Goal: Information Seeking & Learning: Learn about a topic

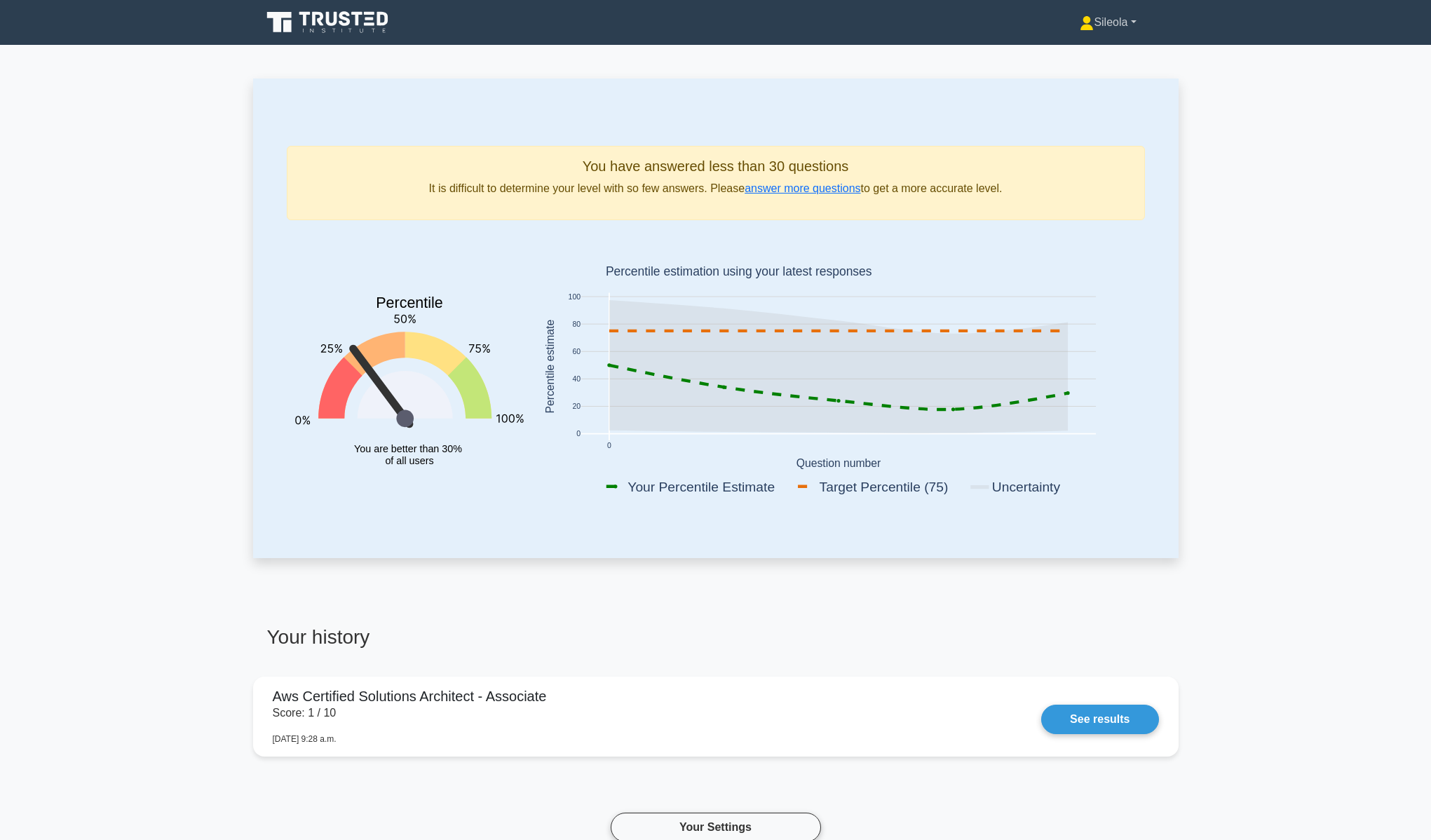
click at [1134, 26] on link "Sileola" at bounding box center [1107, 23] width 123 height 28
click at [1090, 52] on link "Profile" at bounding box center [1102, 55] width 111 height 23
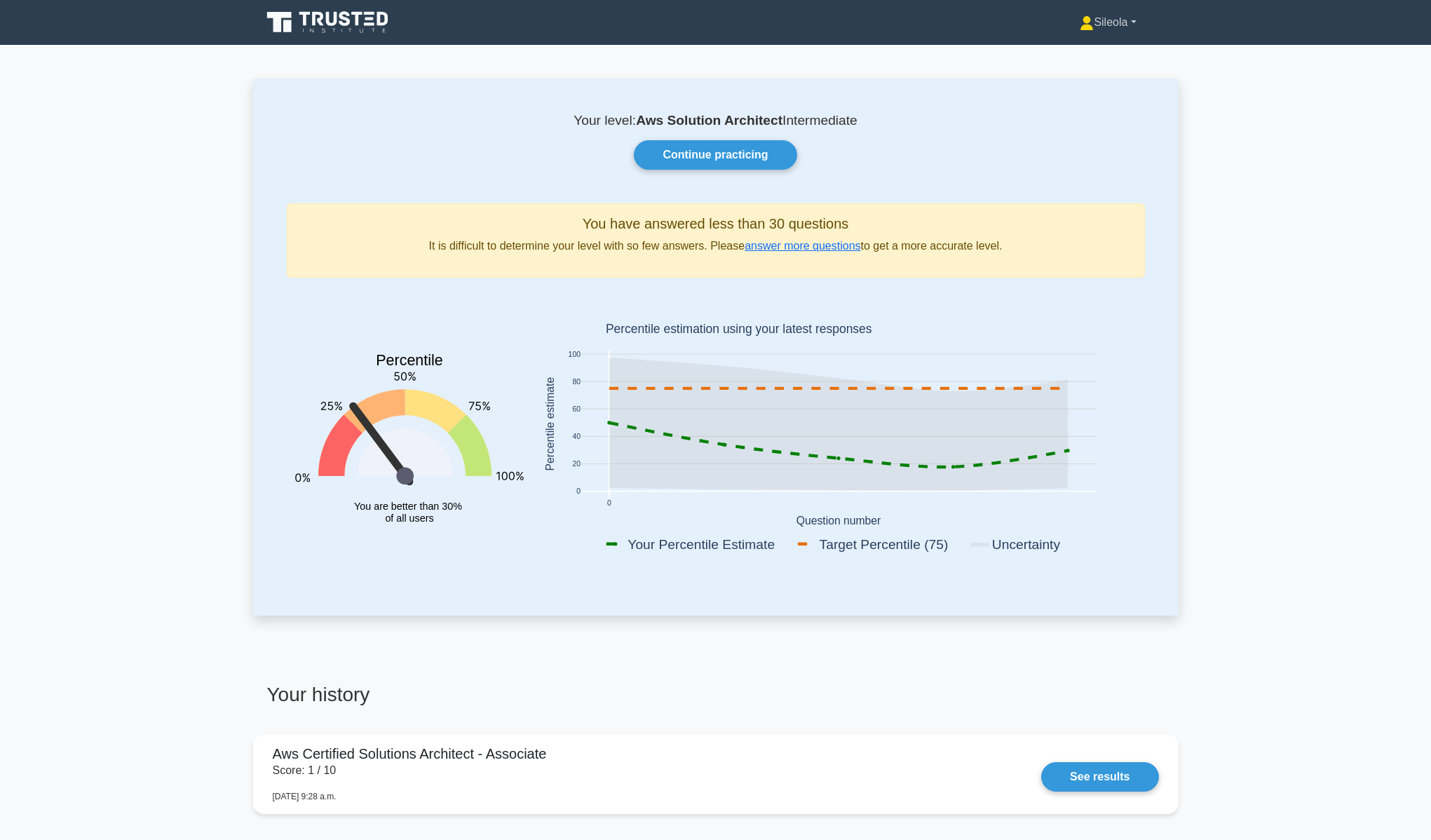
click at [1121, 26] on link "Sileola" at bounding box center [1107, 23] width 123 height 28
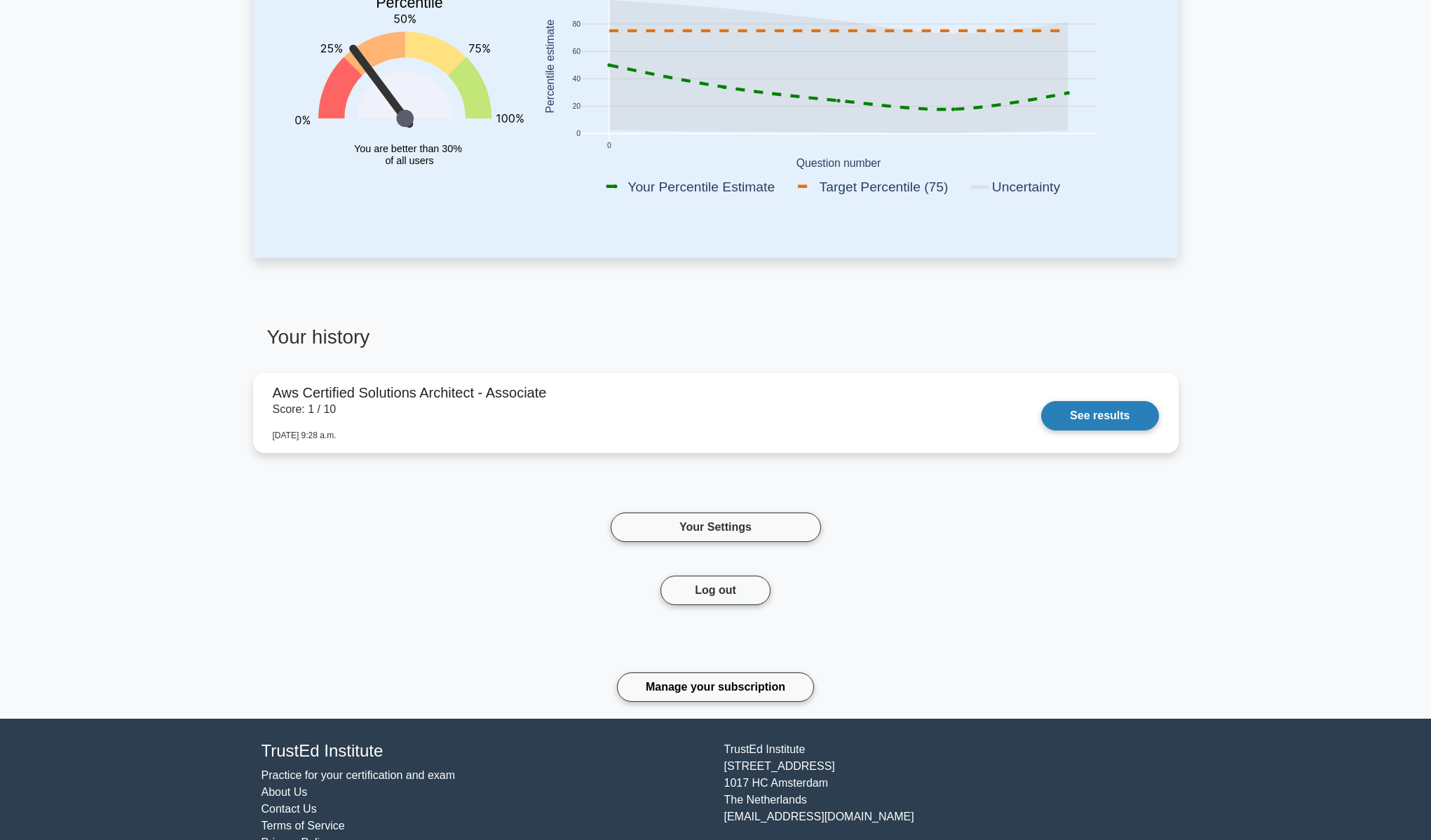
scroll to position [392, 0]
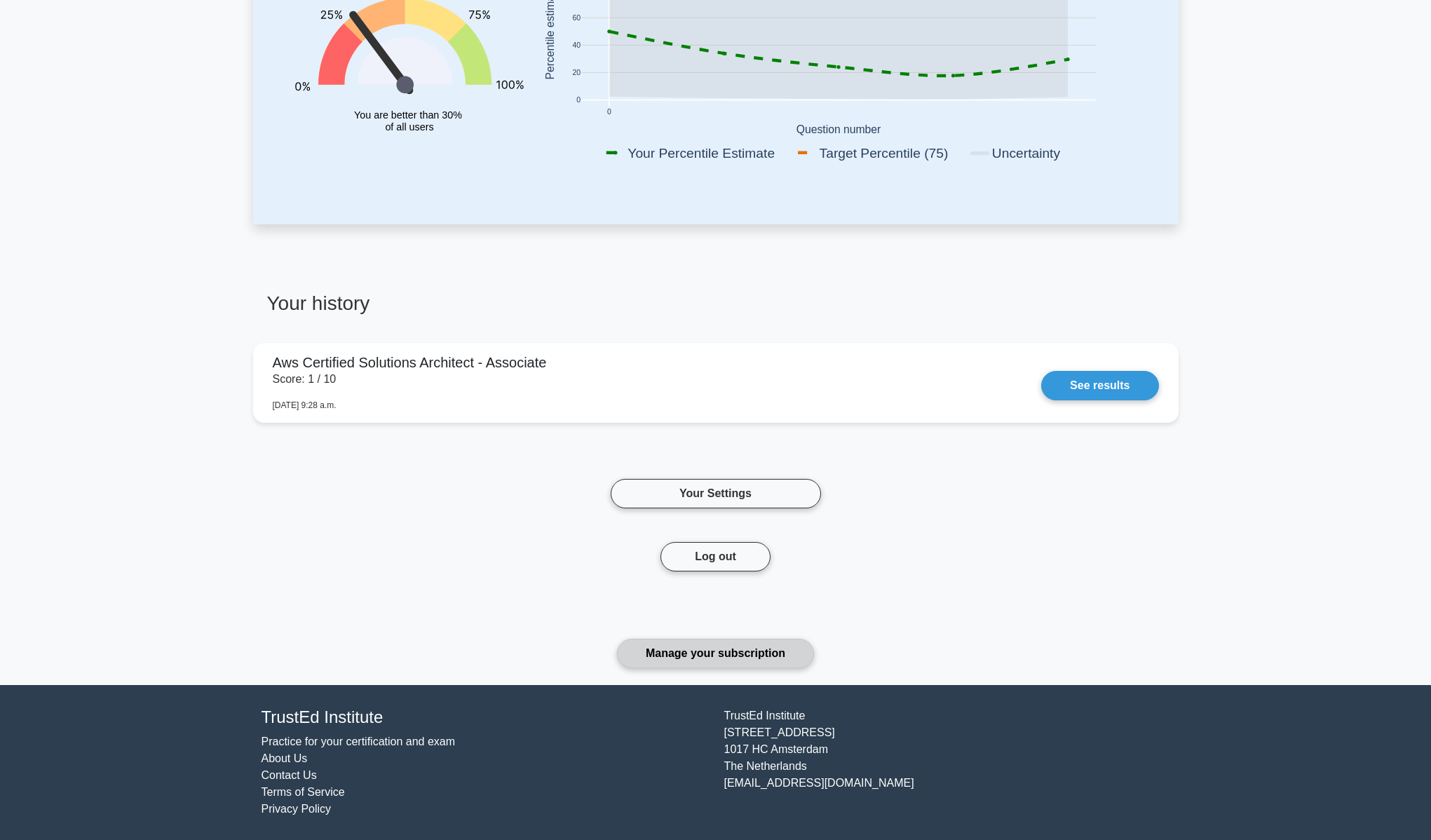
click at [758, 655] on link "Manage your subscription" at bounding box center [716, 653] width 197 height 29
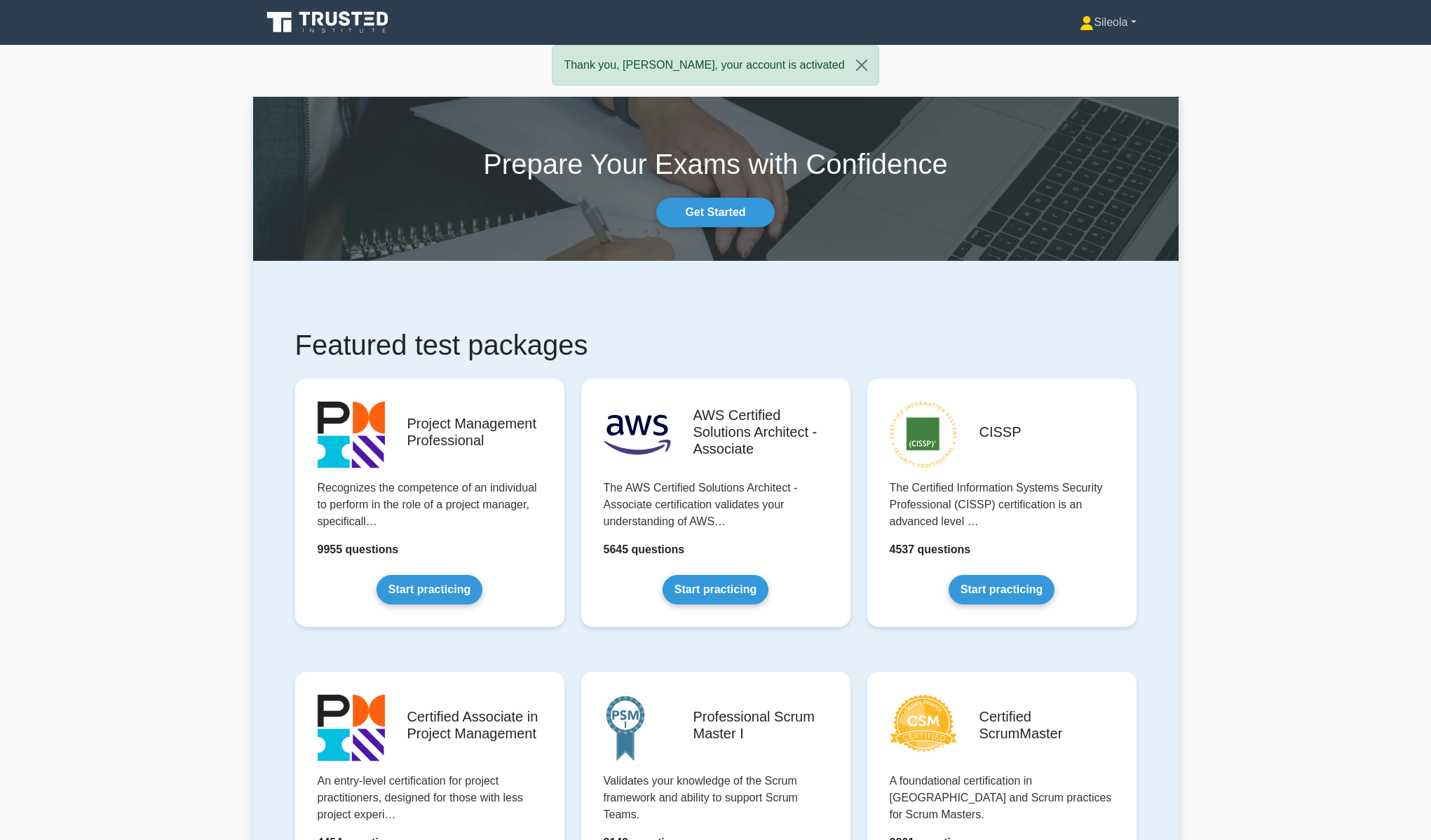
click at [1144, 26] on link "Sileola" at bounding box center [1107, 23] width 123 height 28
click at [718, 588] on link "Start practicing" at bounding box center [715, 586] width 106 height 29
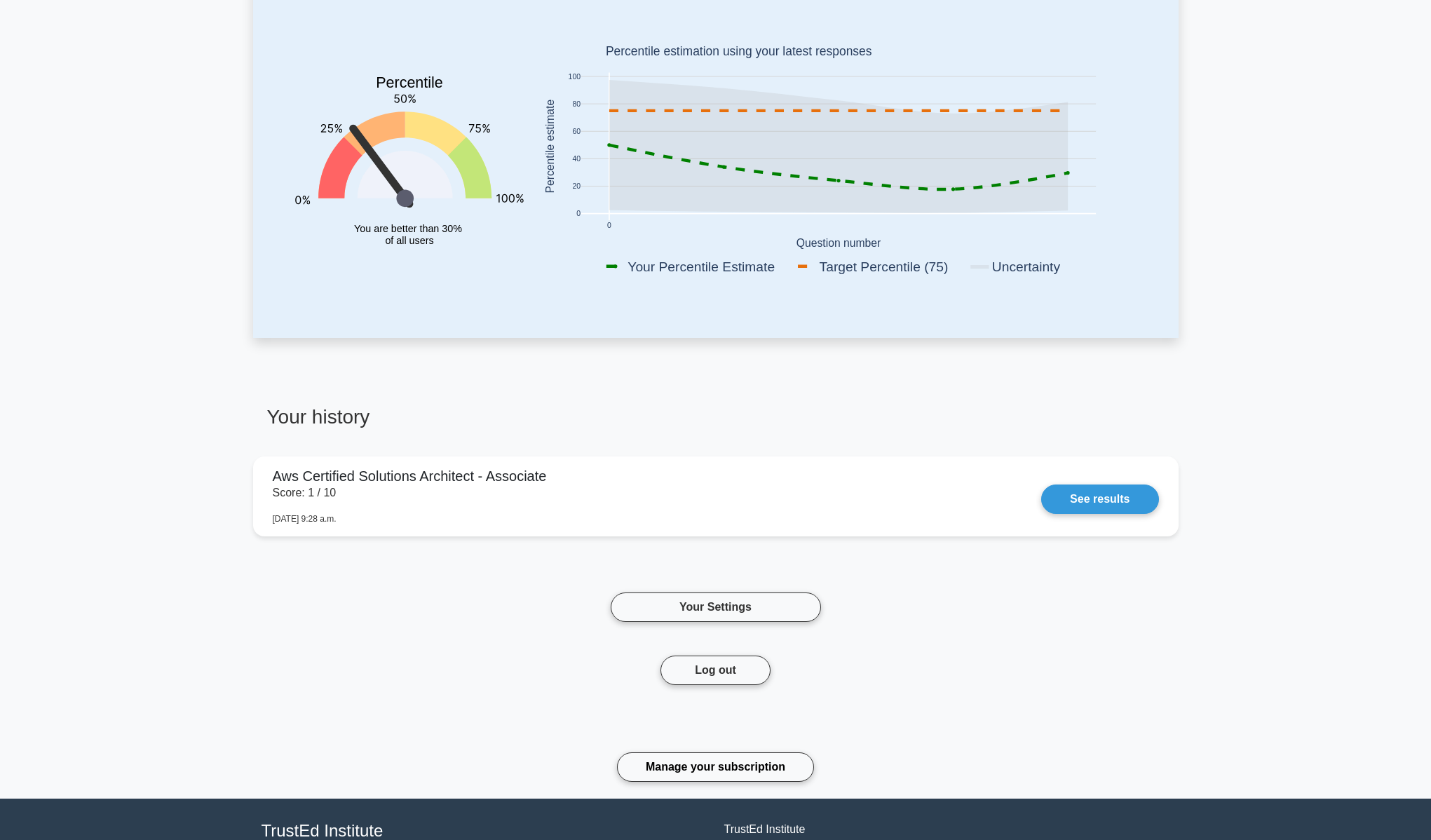
scroll to position [392, 0]
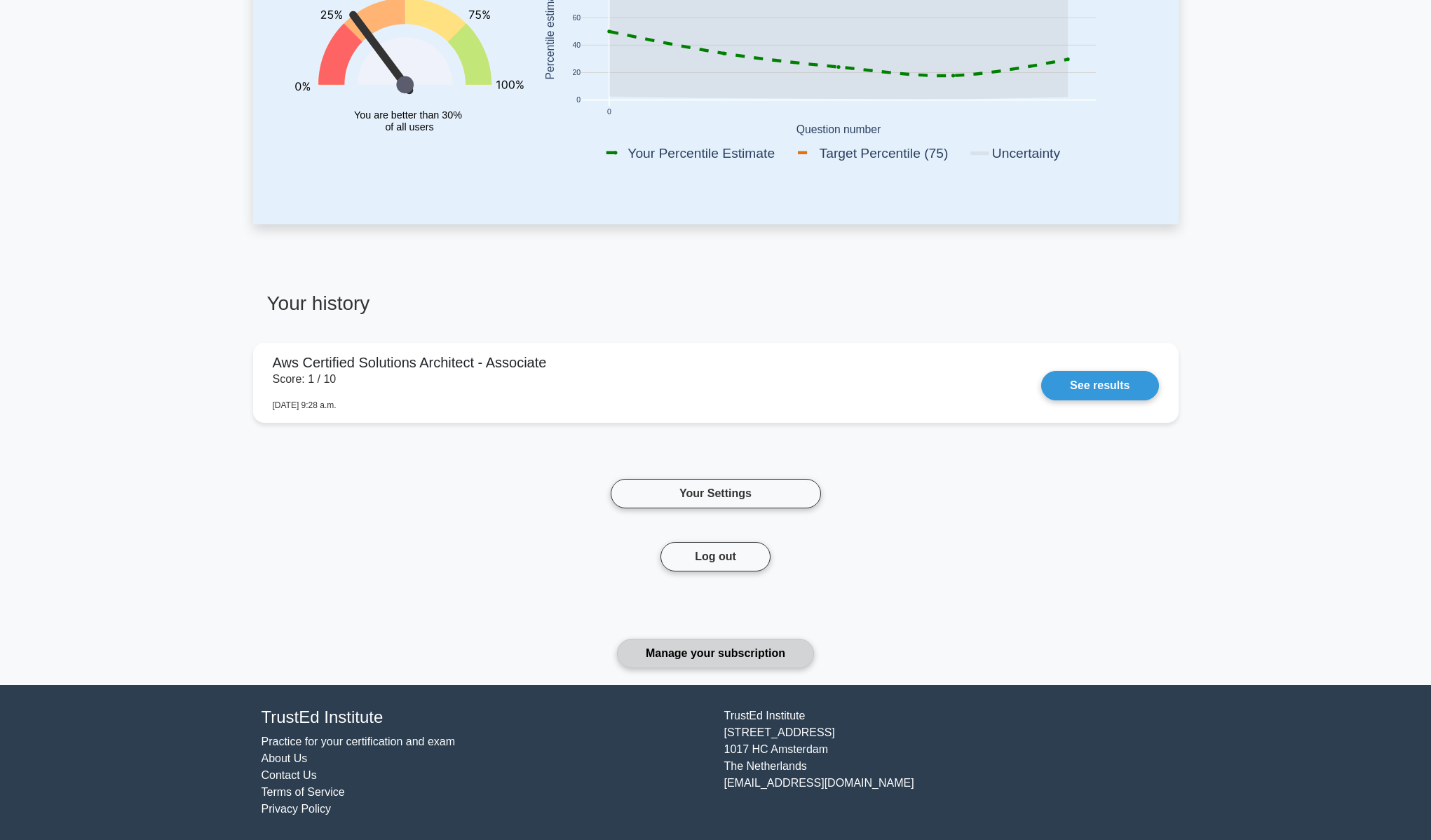
click at [705, 651] on link "Manage your subscription" at bounding box center [716, 653] width 197 height 29
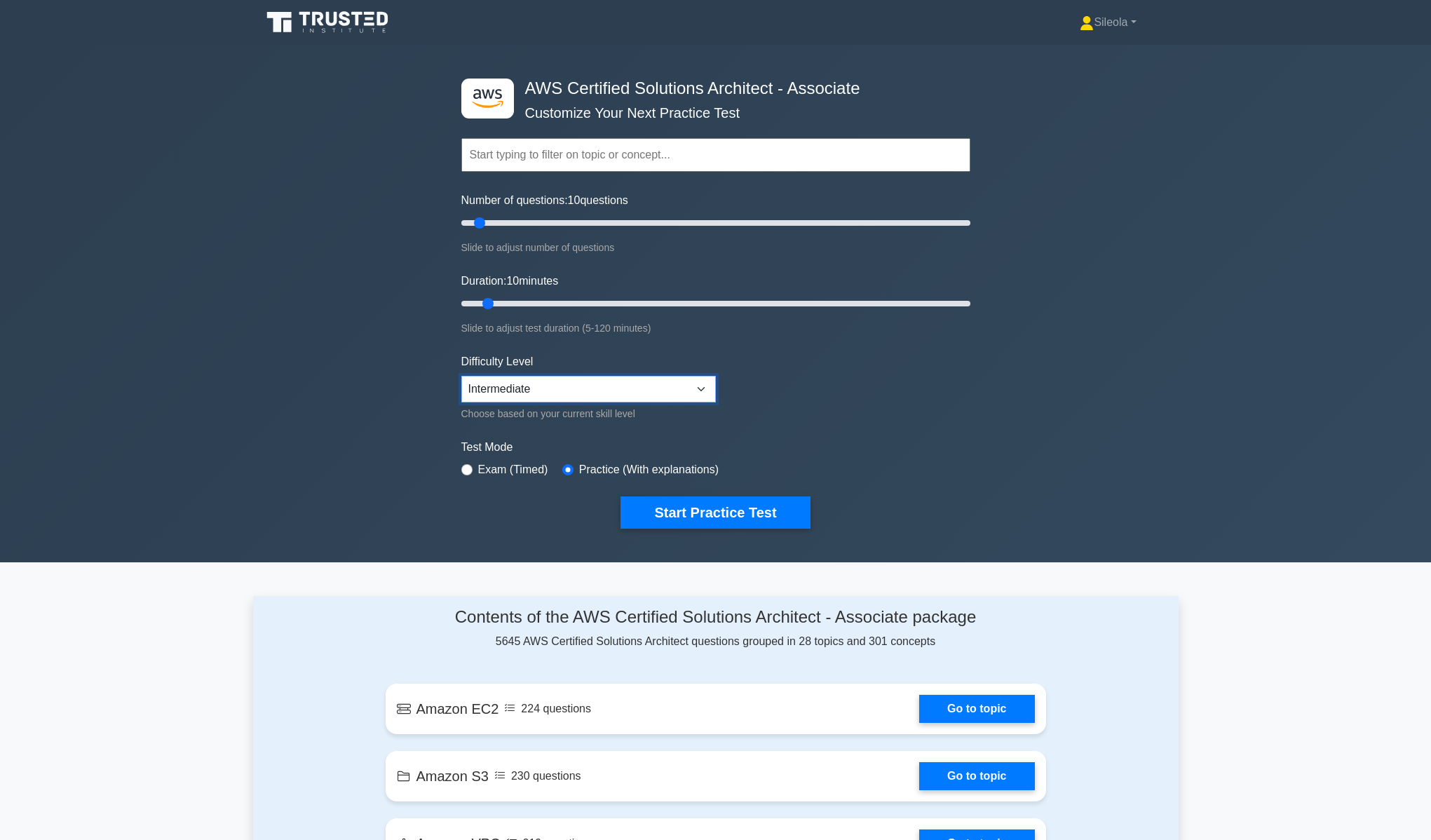
click at [699, 382] on select "Beginner Intermediate Expert" at bounding box center [589, 389] width 254 height 26
select select "expert"
click at [462, 375] on select "Beginner Intermediate Expert" at bounding box center [589, 389] width 254 height 26
drag, startPoint x: 479, startPoint y: 223, endPoint x: 1037, endPoint y: 224, distance: 558.0
type input "200"
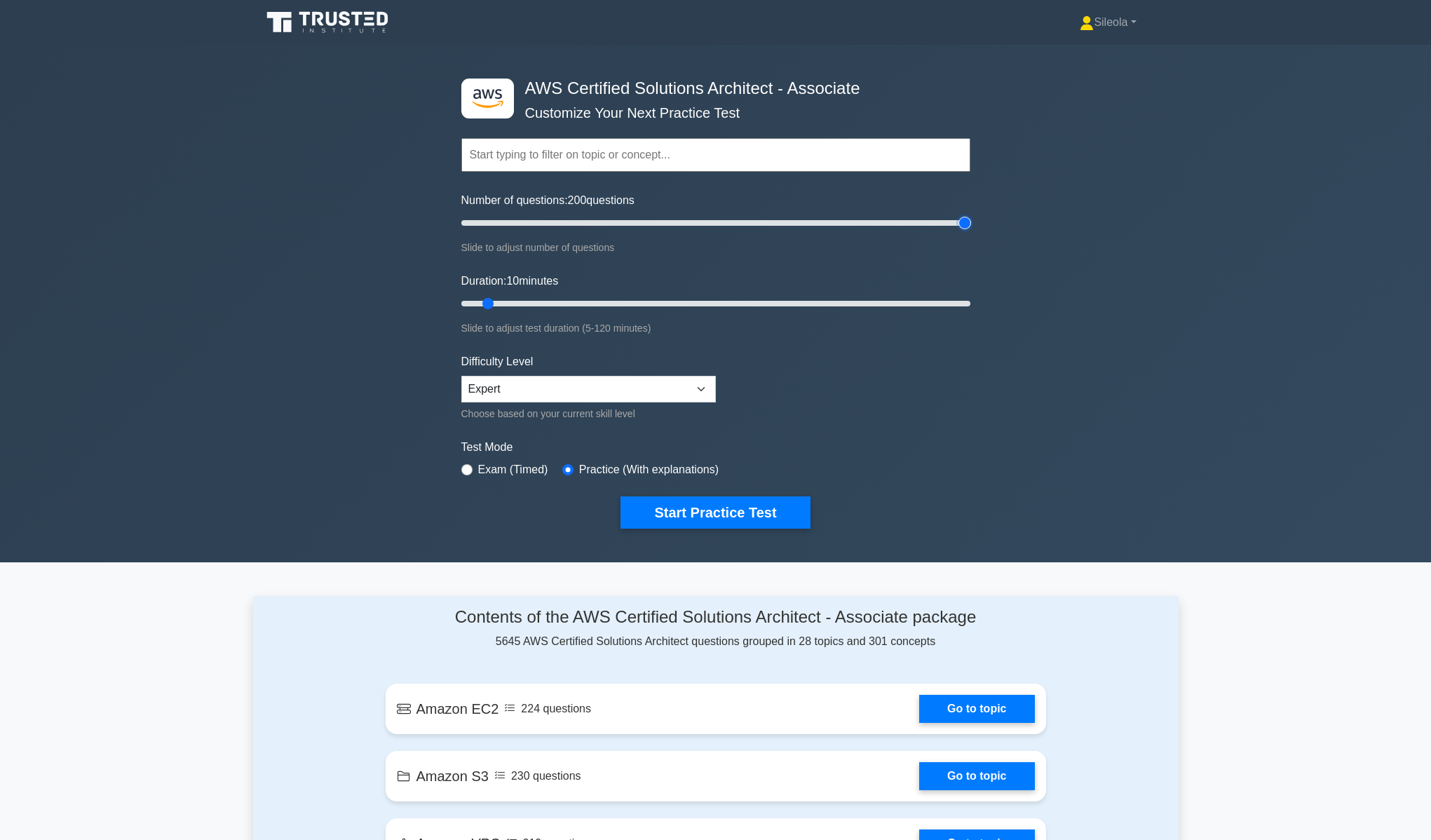
click at [970, 224] on input "Number of questions: 200 questions" at bounding box center [716, 223] width 509 height 17
drag, startPoint x: 491, startPoint y: 305, endPoint x: 456, endPoint y: 314, distance: 36.1
click at [462, 312] on input "Duration: 5 minutes" at bounding box center [716, 303] width 509 height 17
drag, startPoint x: 470, startPoint y: 301, endPoint x: 1050, endPoint y: 299, distance: 580.0
type input "120"
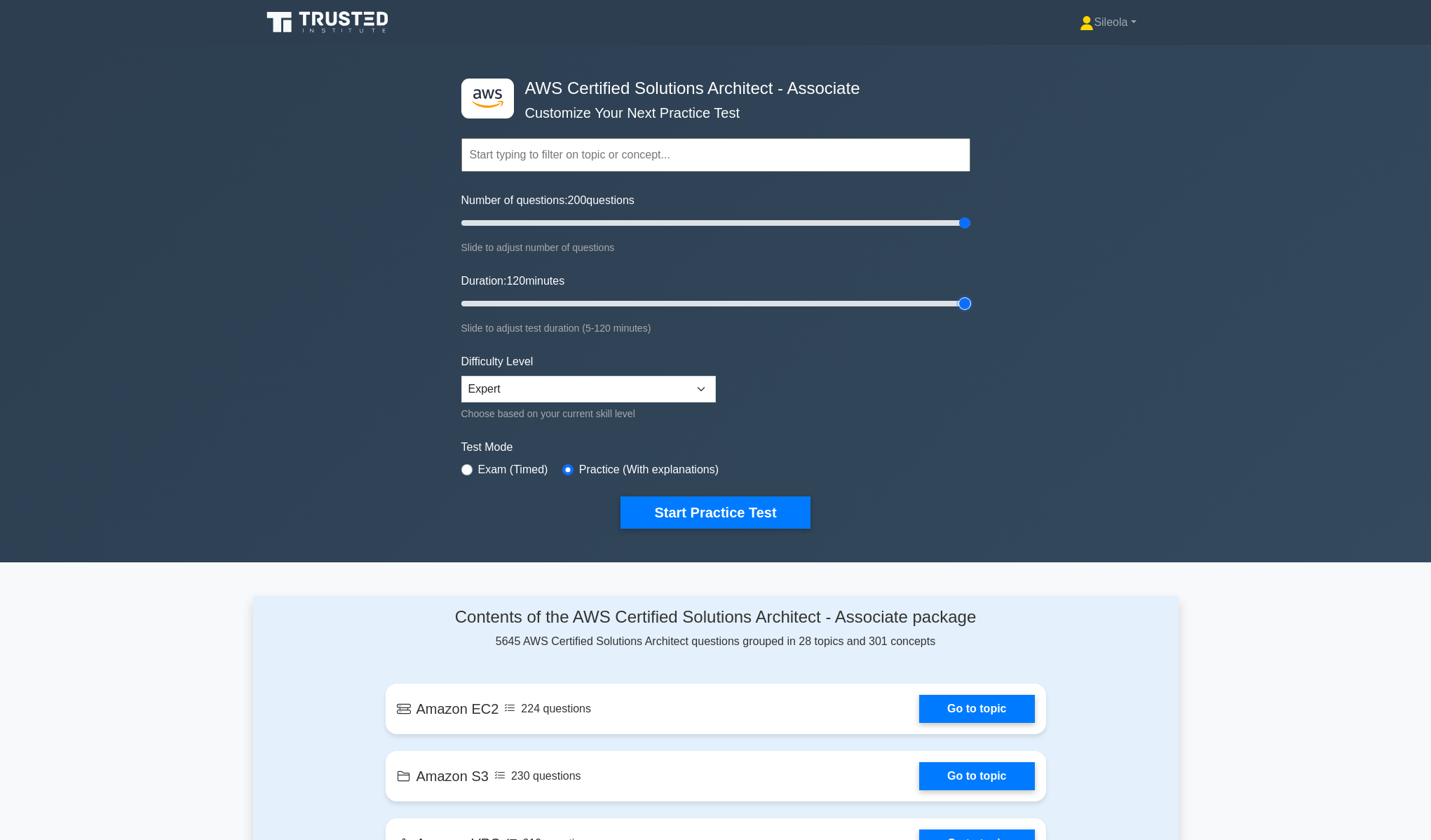
click at [970, 299] on input "Duration: 120 minutes" at bounding box center [716, 303] width 509 height 17
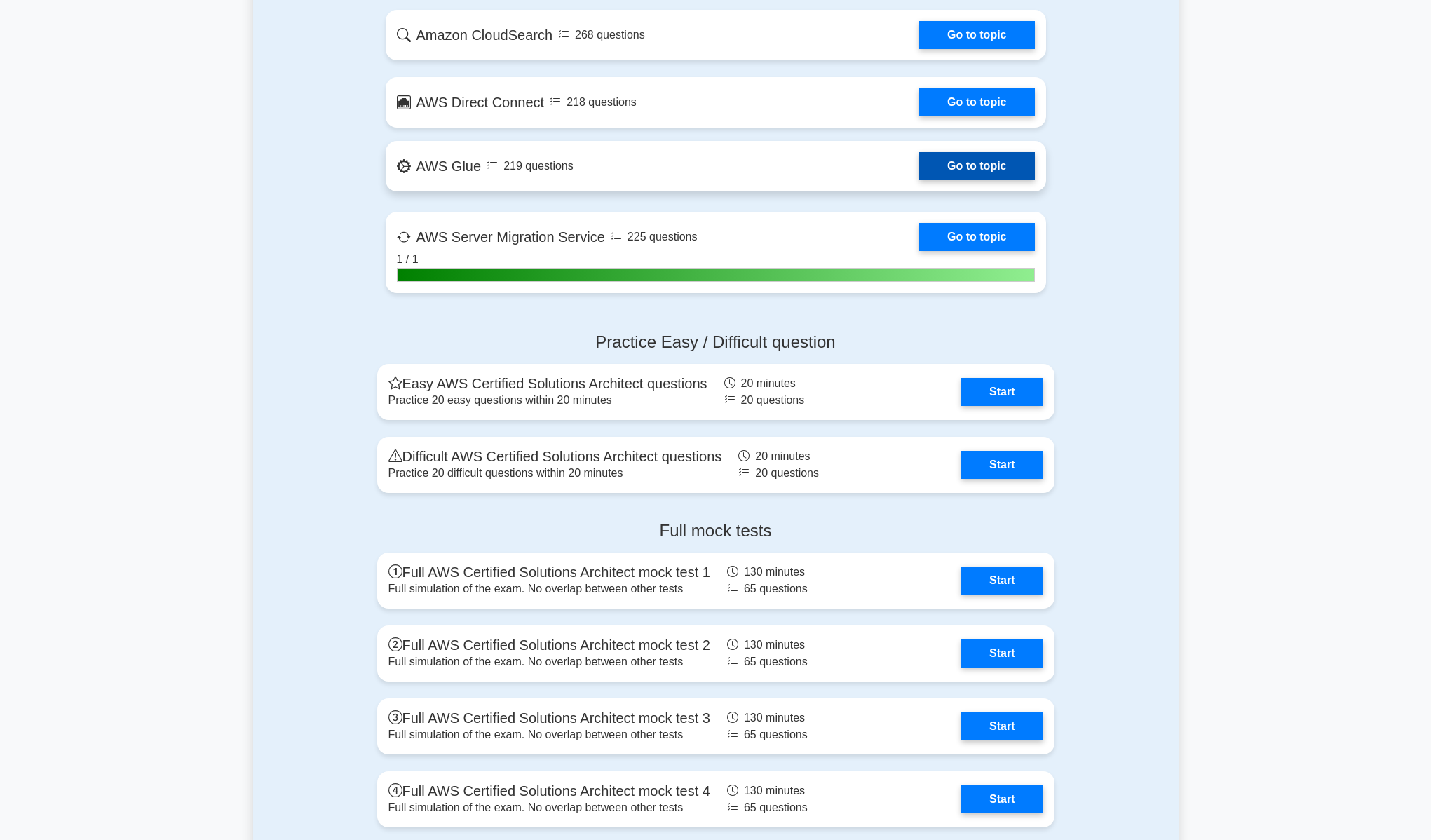
scroll to position [2250, 0]
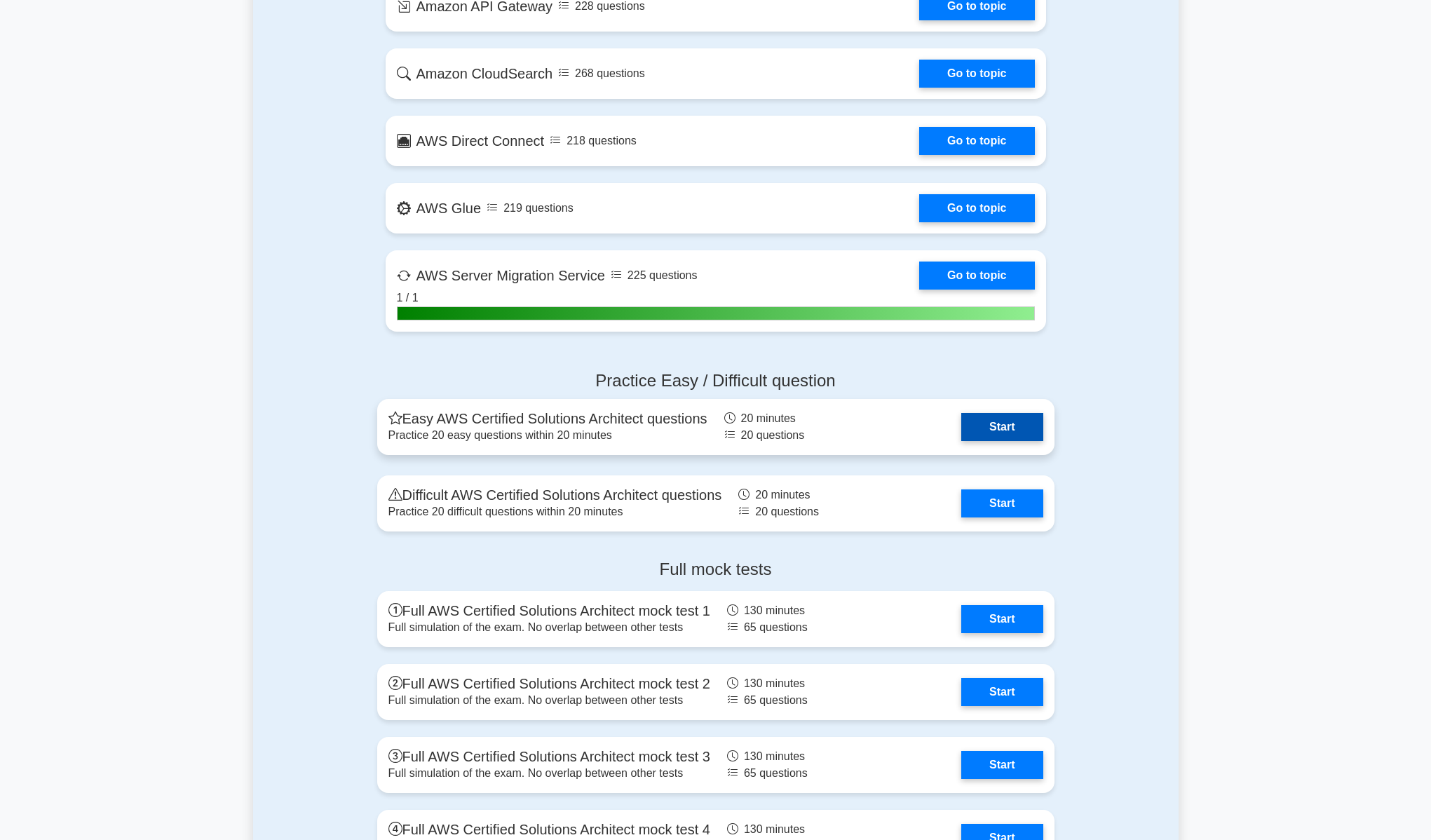
click at [1017, 425] on link "Start" at bounding box center [1001, 427] width 81 height 28
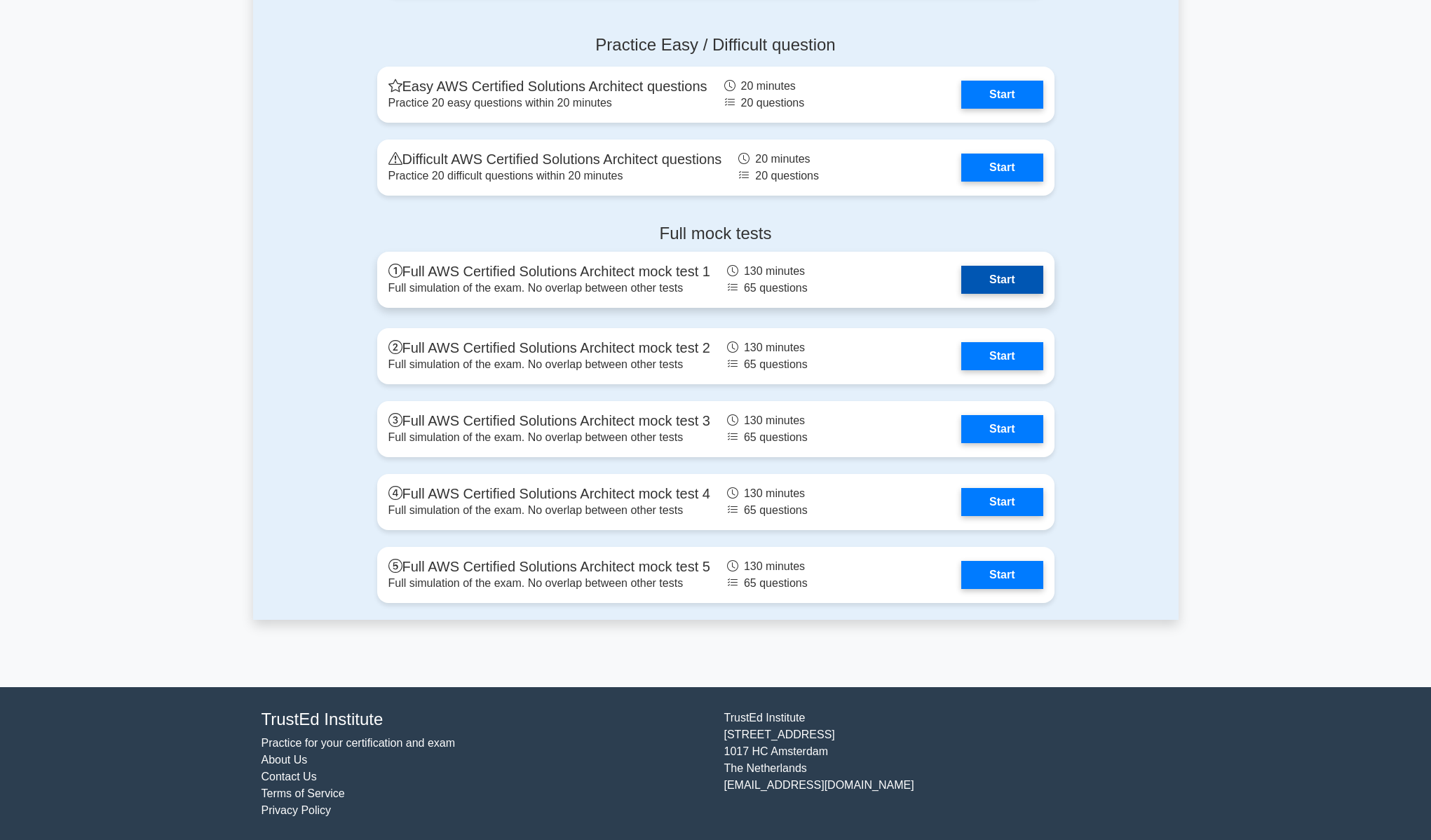
click at [1018, 287] on link "Start" at bounding box center [1001, 280] width 81 height 28
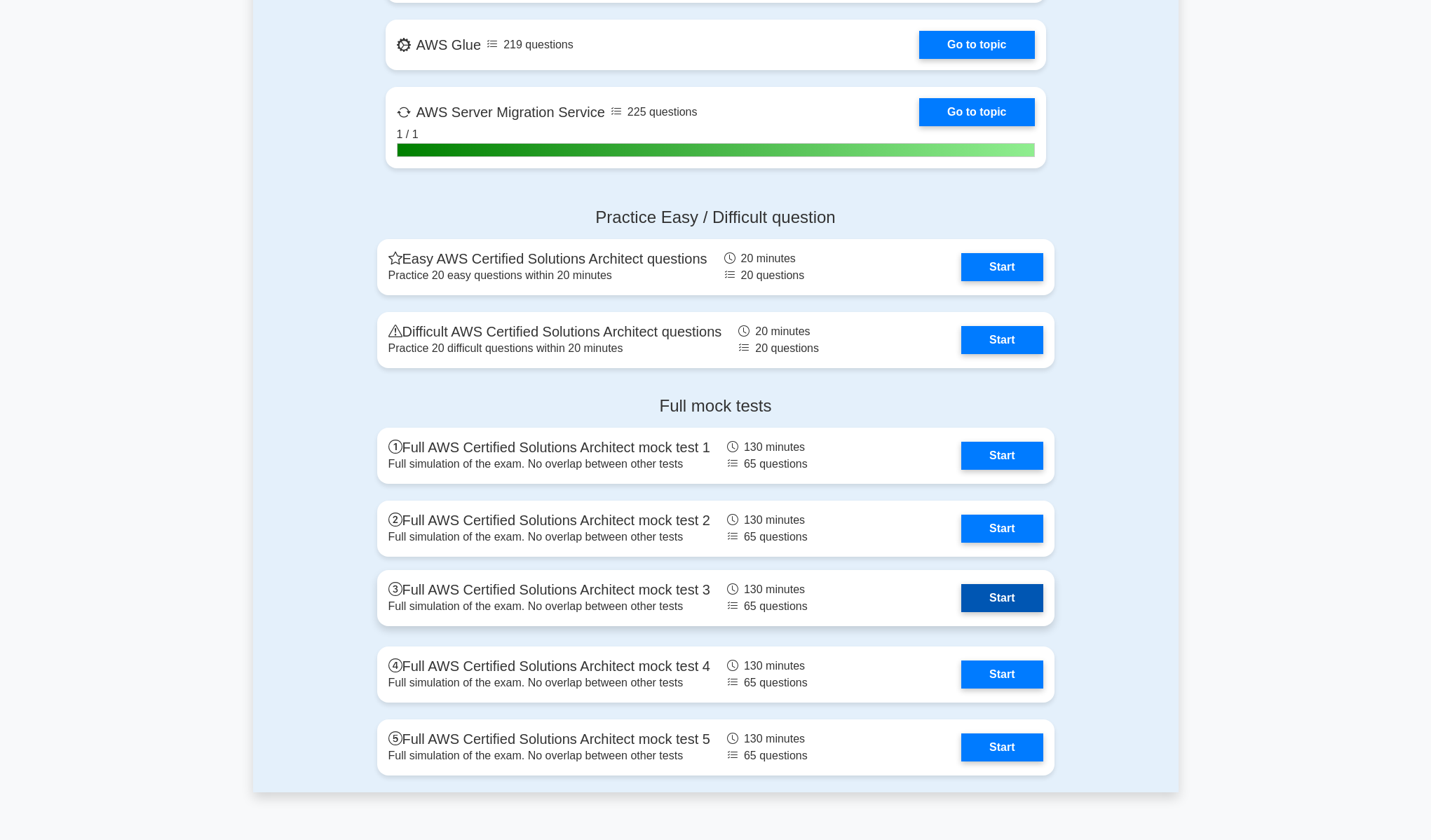
scroll to position [2235, 0]
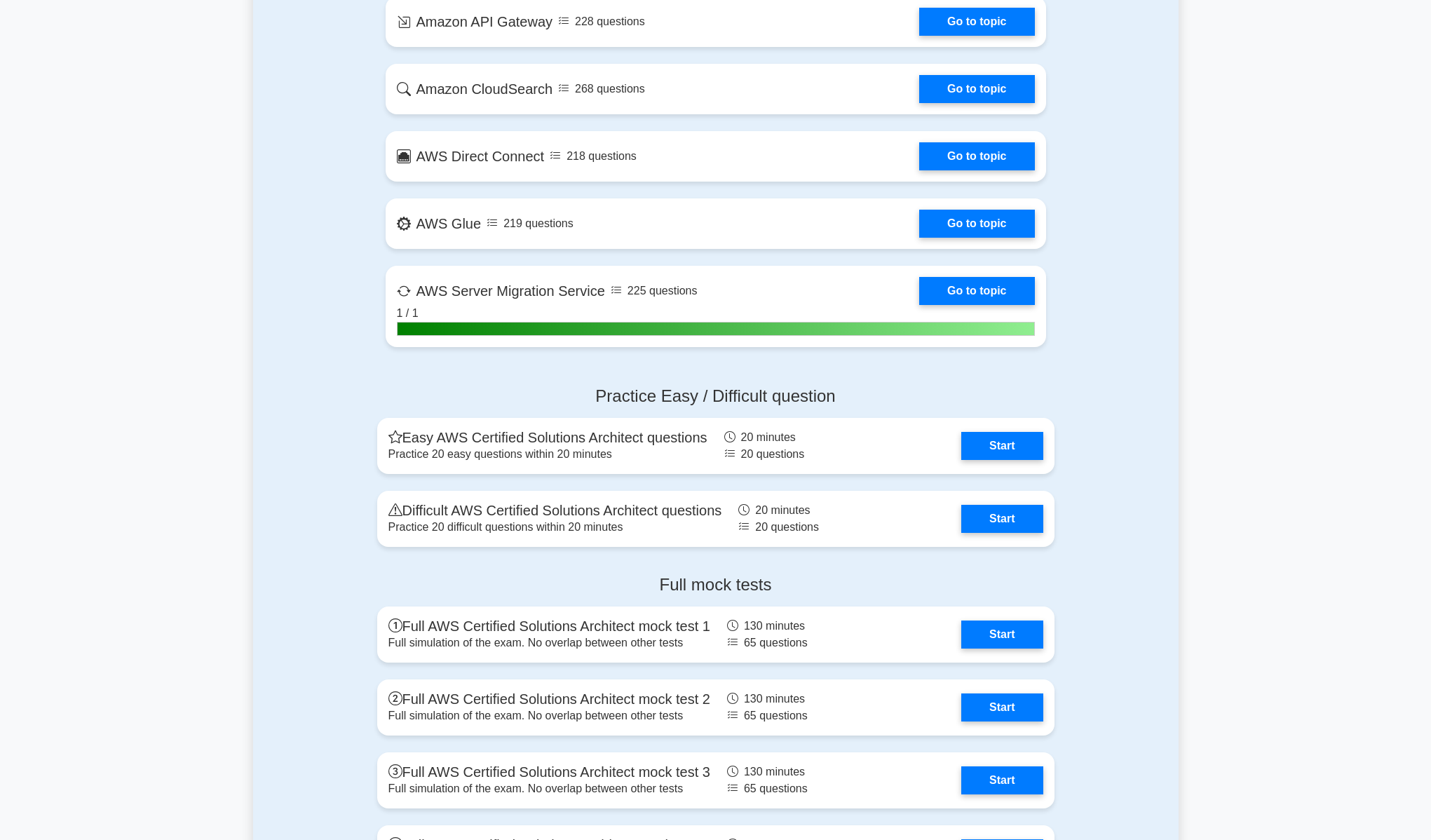
click at [722, 393] on h4 "Practice Easy / Difficult question" at bounding box center [715, 397] width 677 height 20
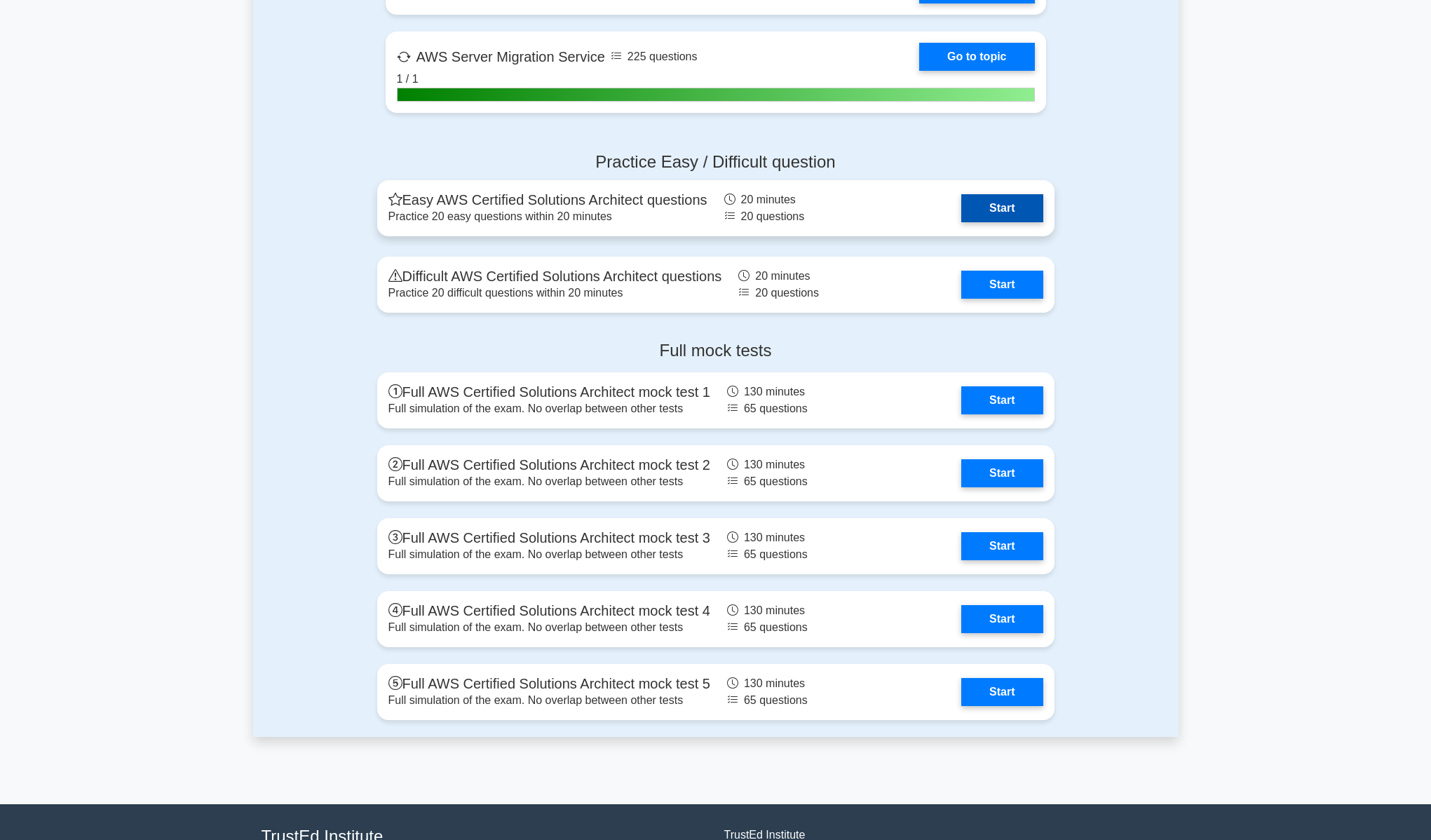
scroll to position [2483, 0]
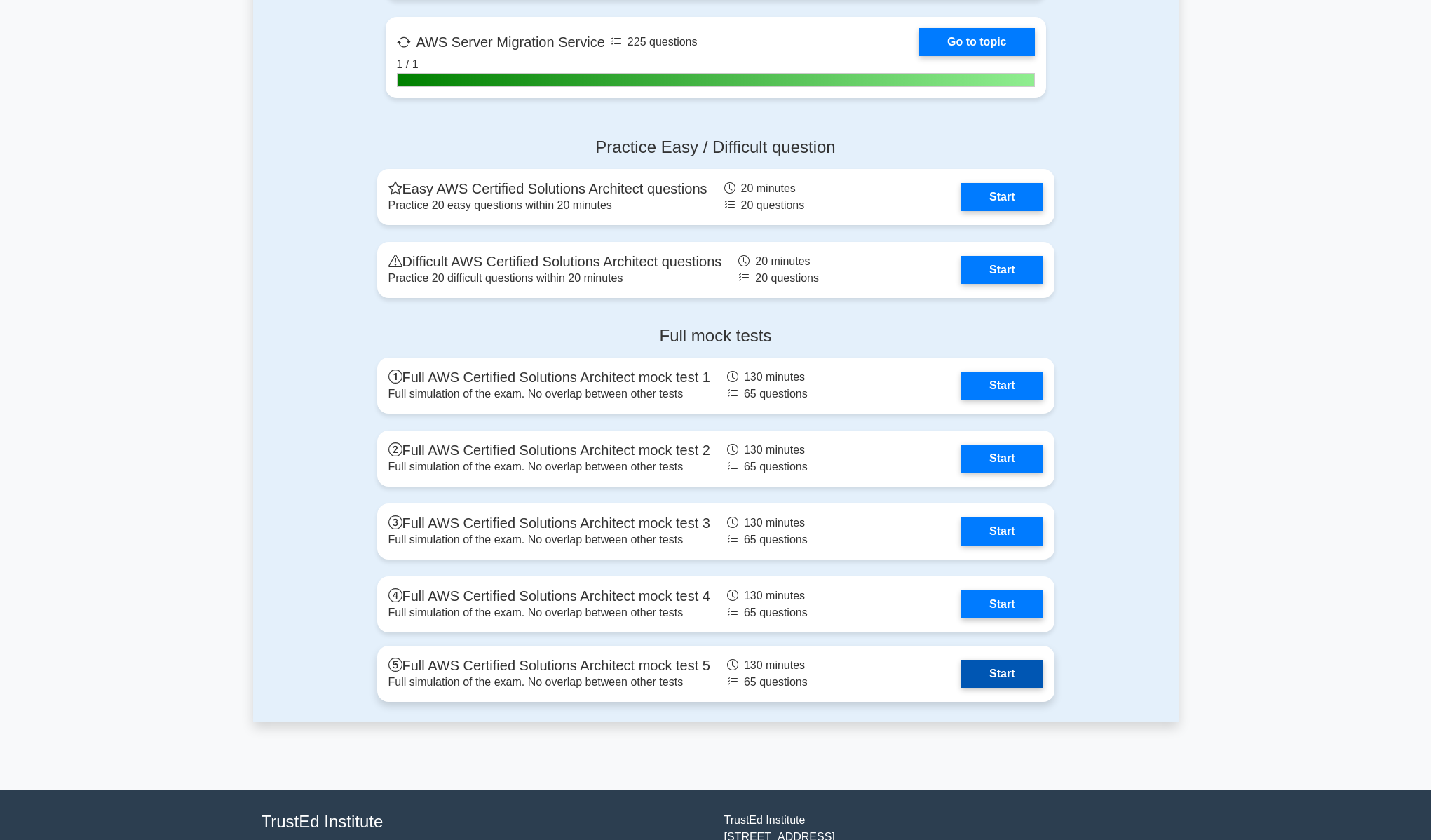
click at [1013, 681] on link "Start" at bounding box center [1001, 673] width 81 height 28
click at [961, 672] on link "Start" at bounding box center [1001, 673] width 81 height 28
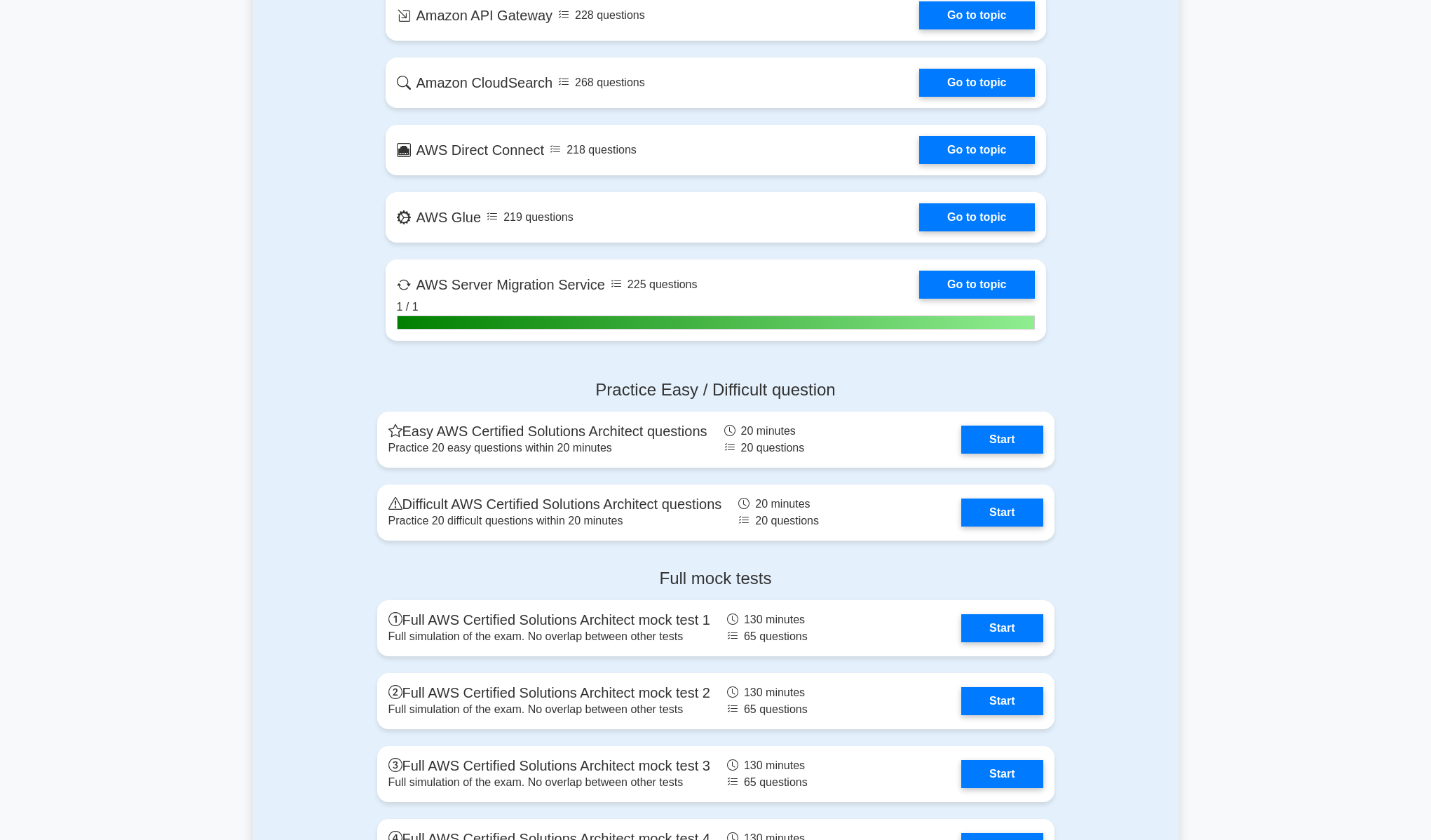
scroll to position [2240, 0]
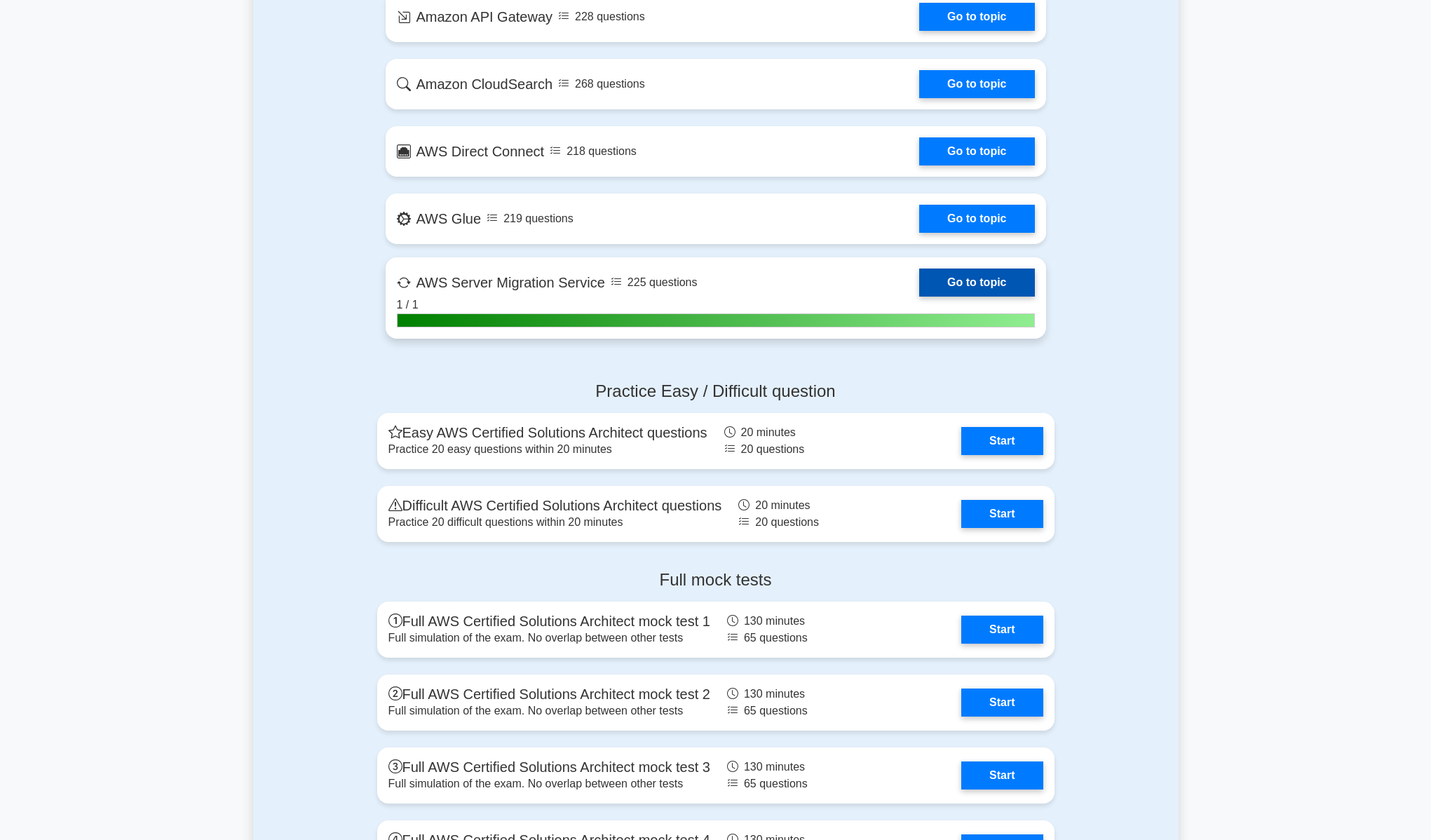
click at [968, 287] on link "Go to topic" at bounding box center [976, 283] width 115 height 28
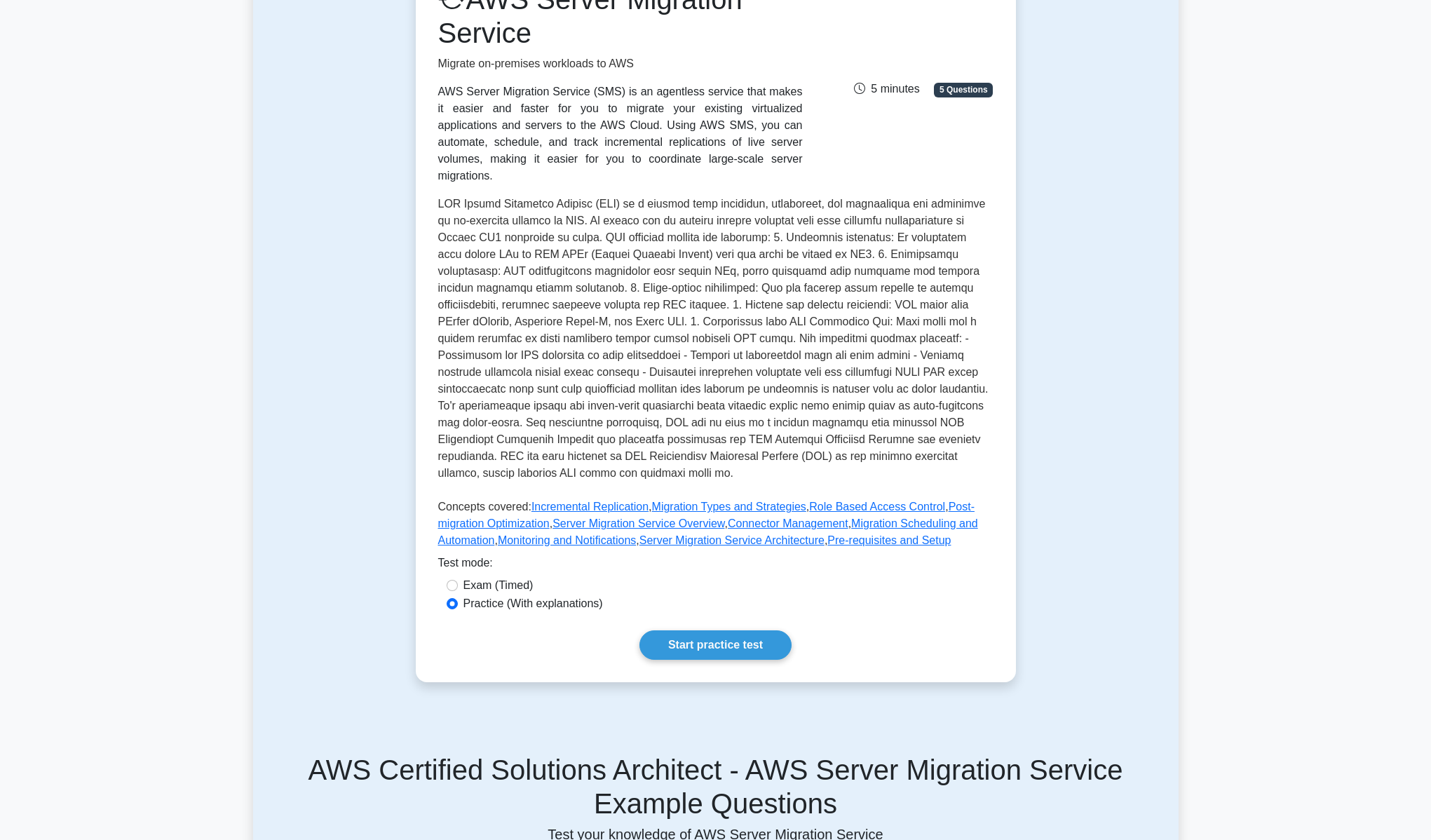
scroll to position [558, 0]
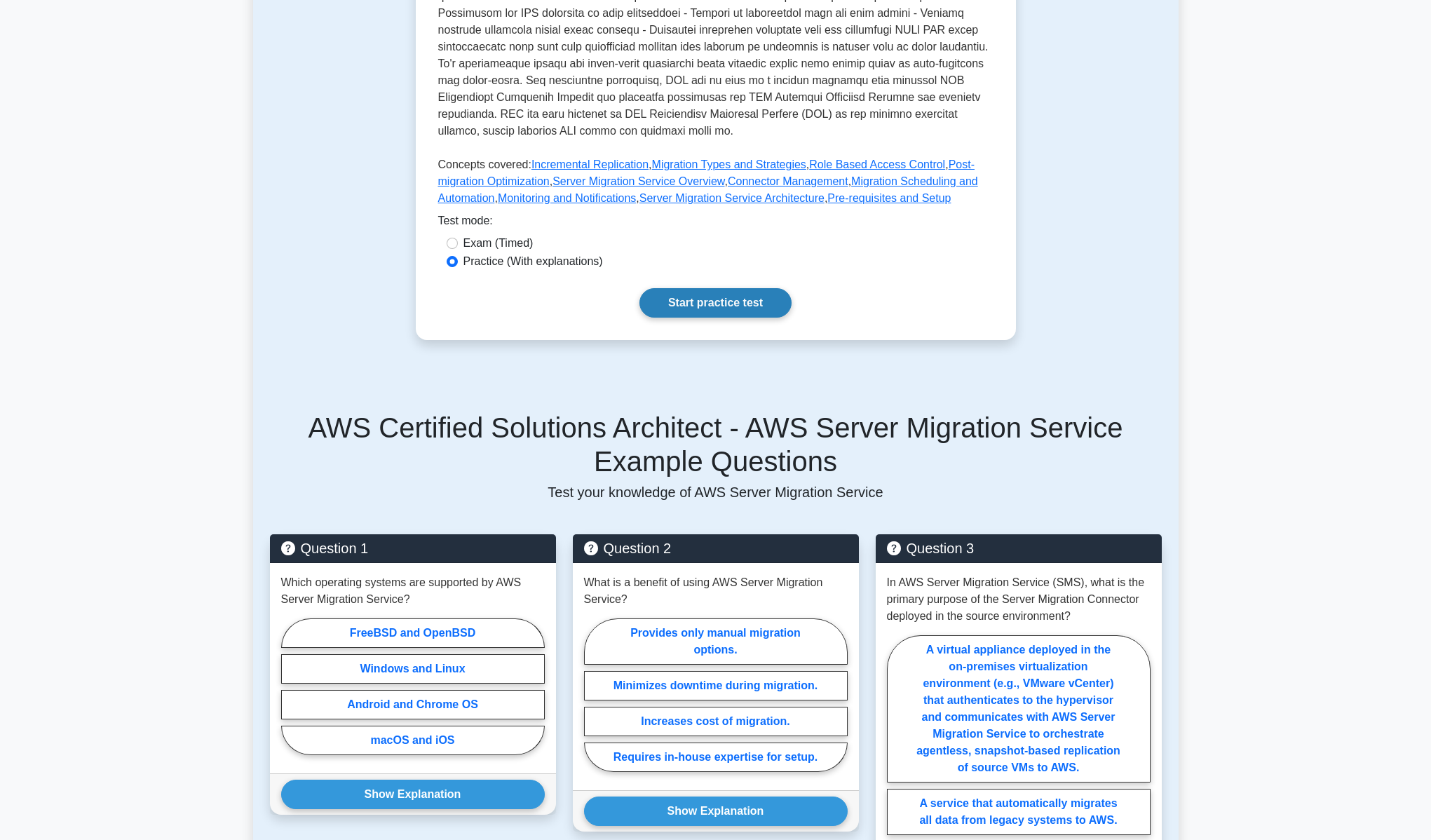
click at [725, 288] on link "Start practice test" at bounding box center [715, 302] width 152 height 29
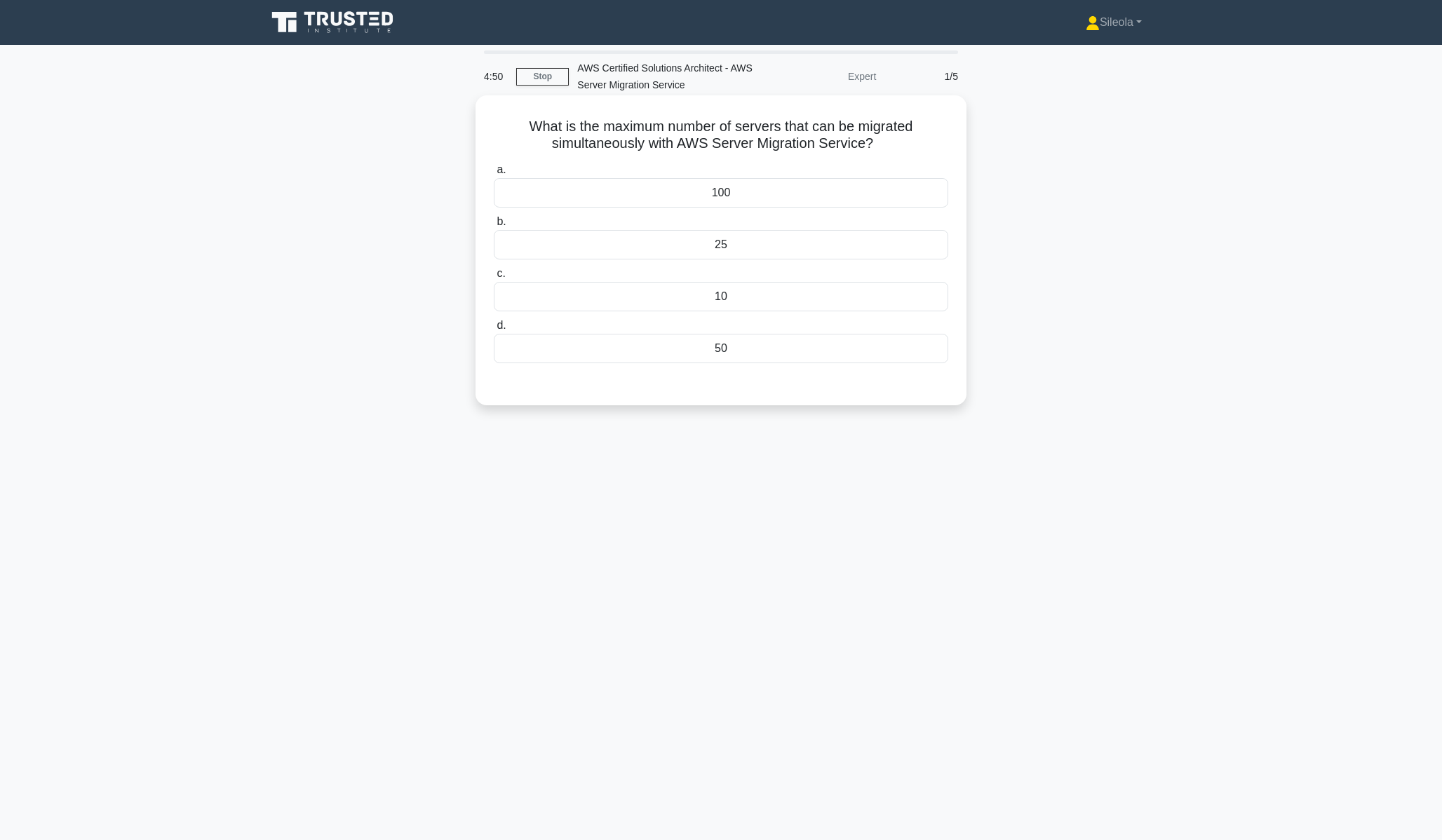
click at [812, 189] on div "100" at bounding box center [721, 193] width 455 height 29
click at [494, 175] on input "a. 100" at bounding box center [494, 169] width 0 height 9
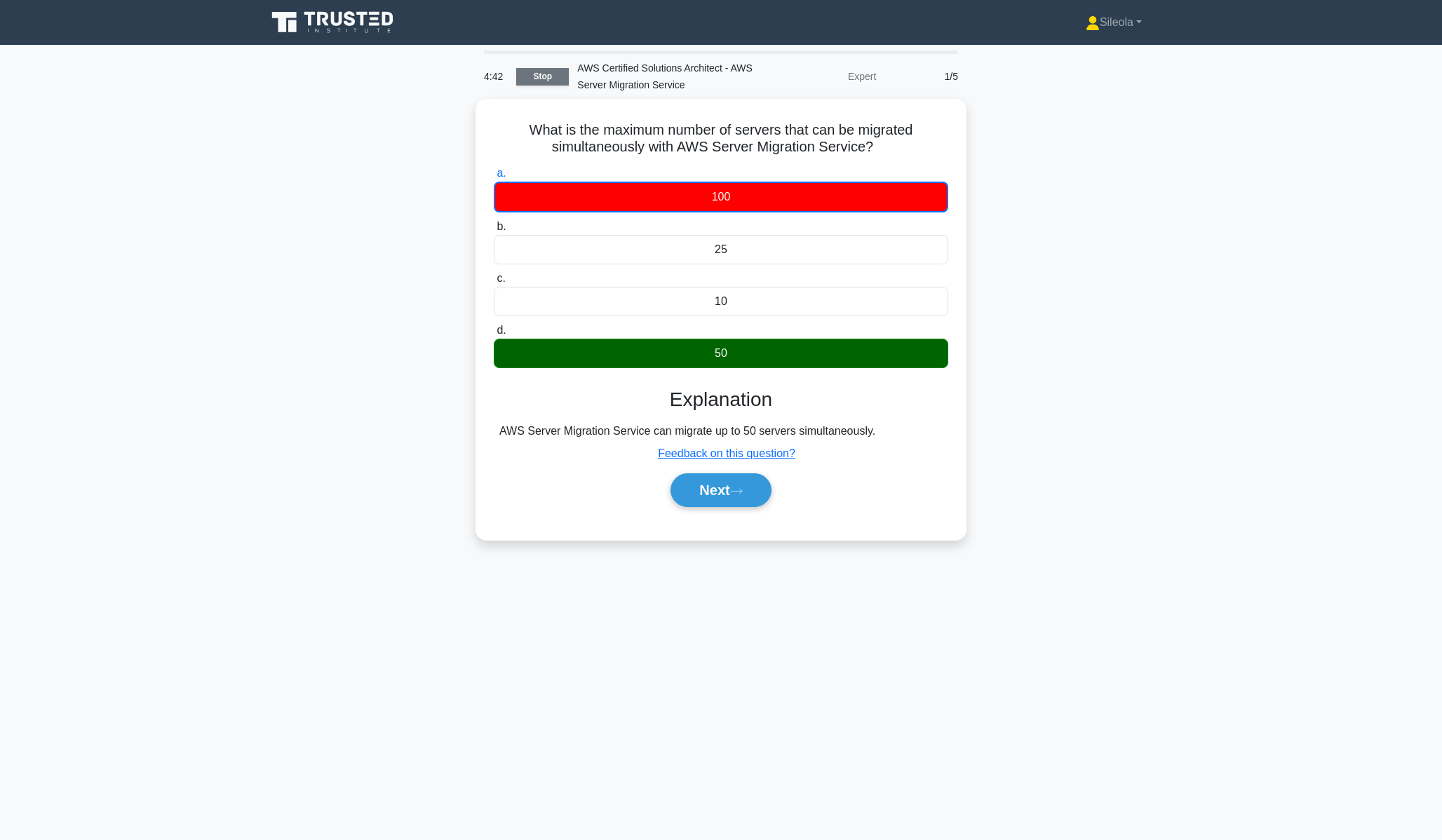
click at [540, 73] on link "Stop" at bounding box center [542, 77] width 53 height 18
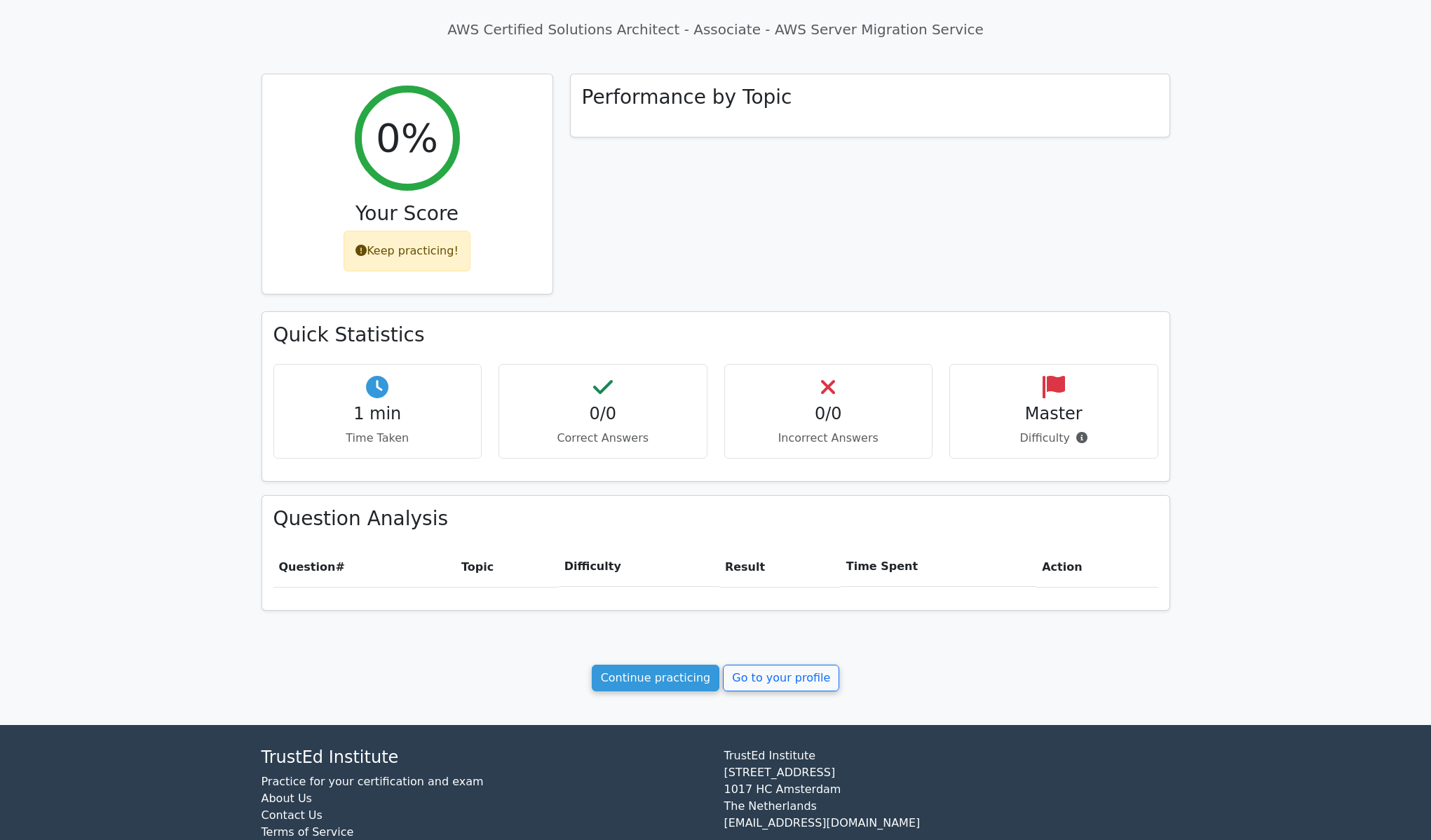
scroll to position [180, 0]
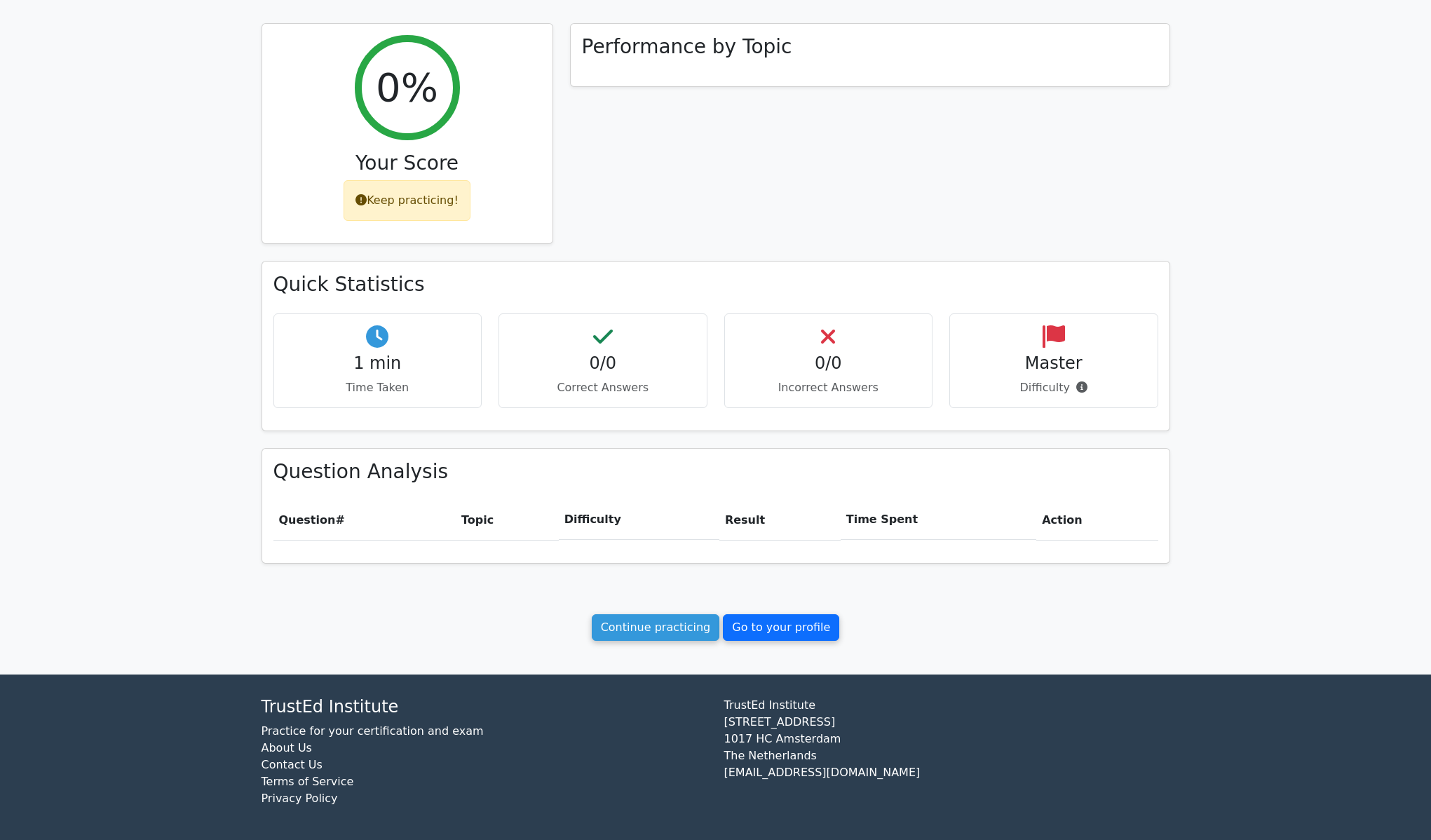
click at [778, 628] on link "Go to your profile" at bounding box center [780, 627] width 116 height 26
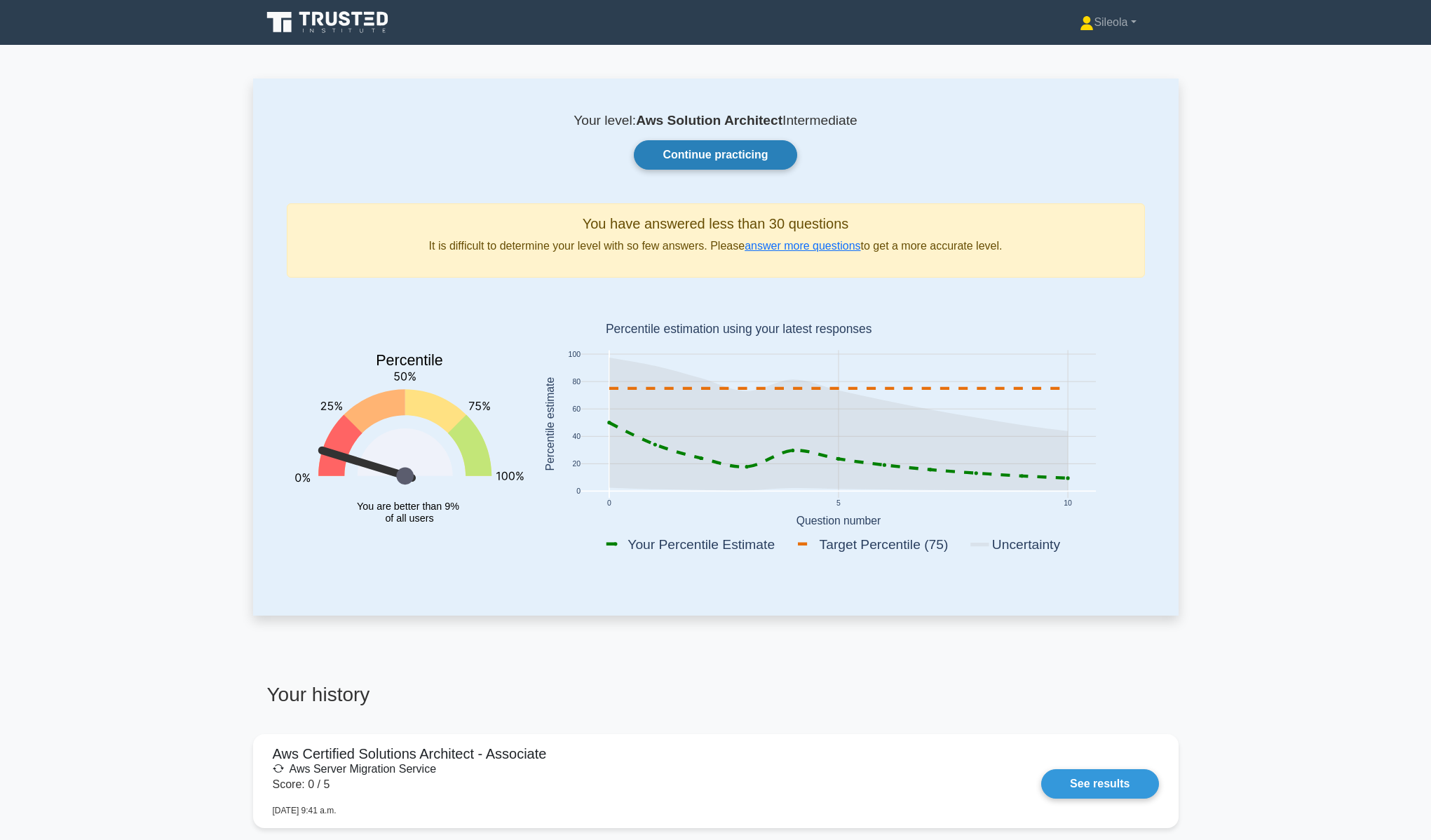
click at [722, 168] on link "Continue practicing" at bounding box center [715, 155] width 163 height 29
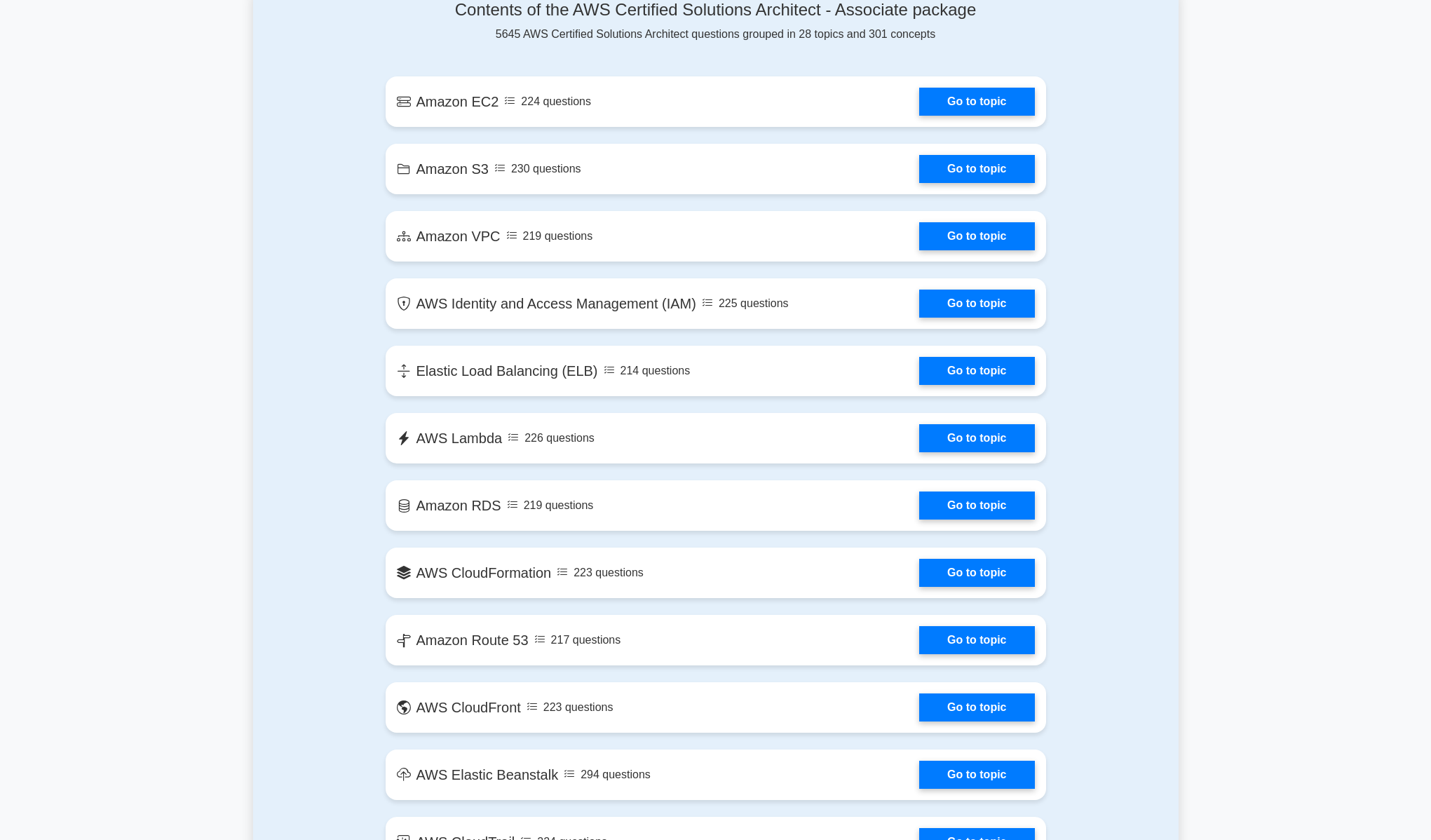
scroll to position [313, 0]
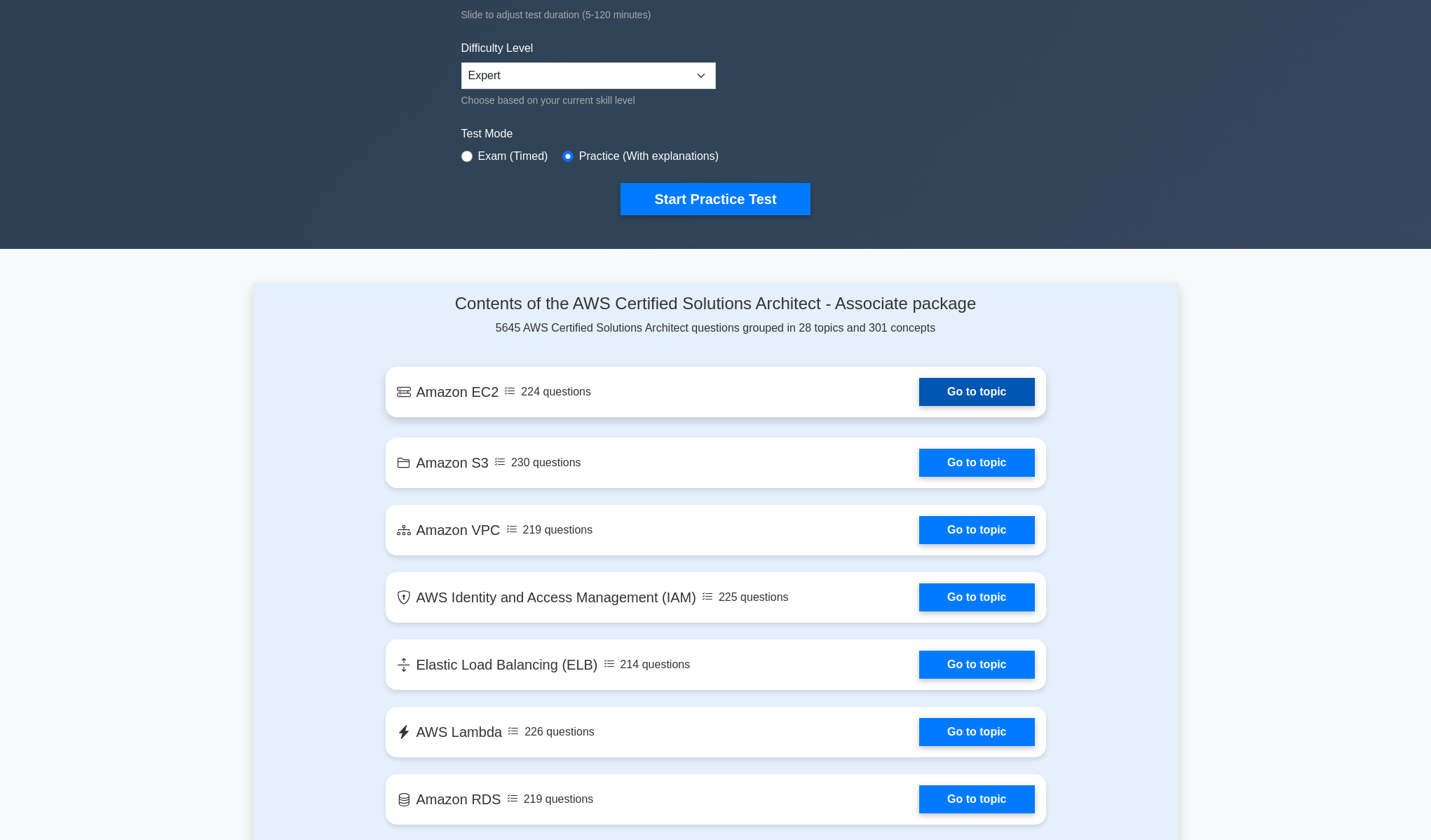
click at [919, 392] on link "Go to topic" at bounding box center [976, 392] width 115 height 28
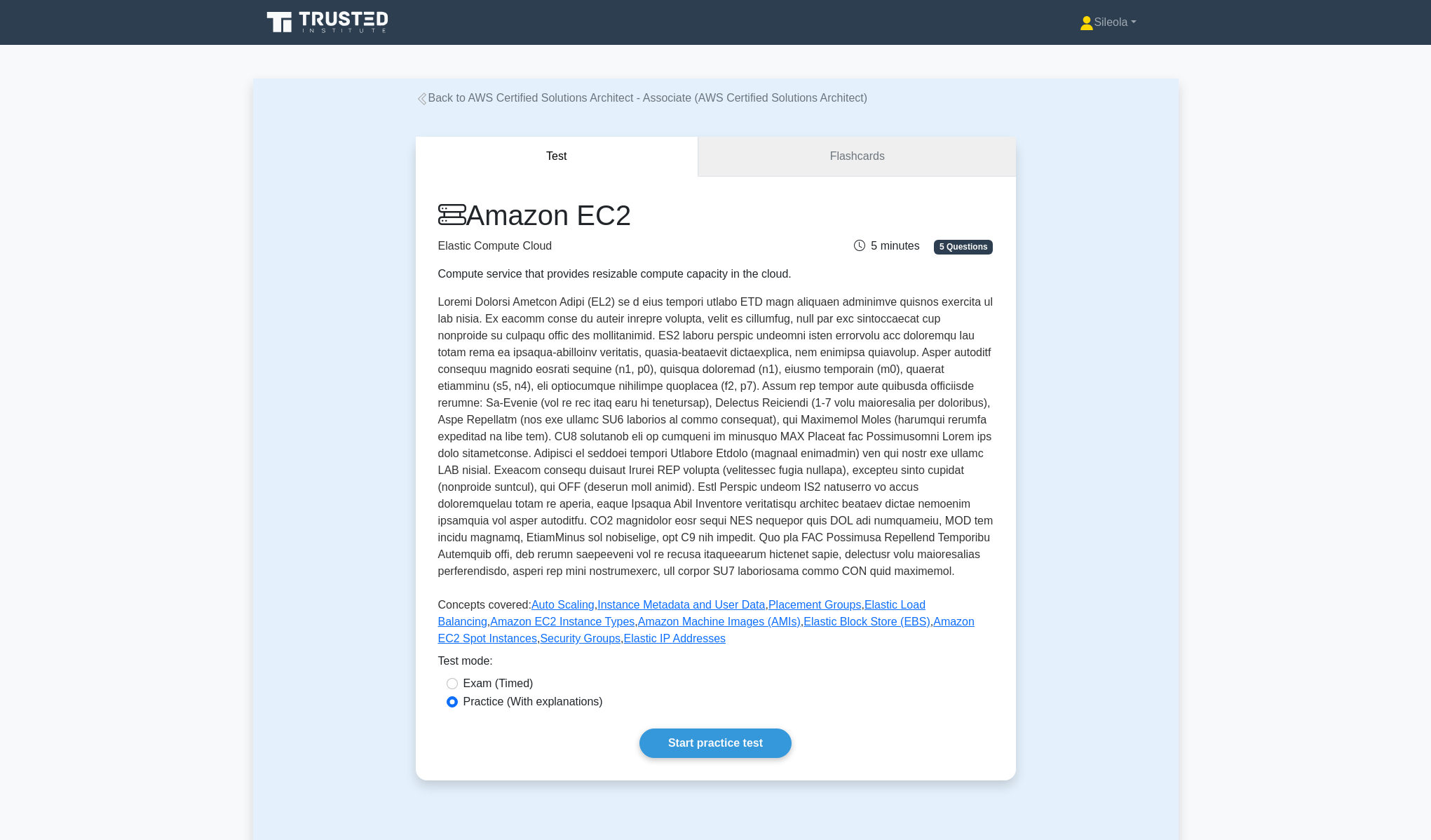
click at [877, 167] on link "Flashcards" at bounding box center [857, 156] width 317 height 40
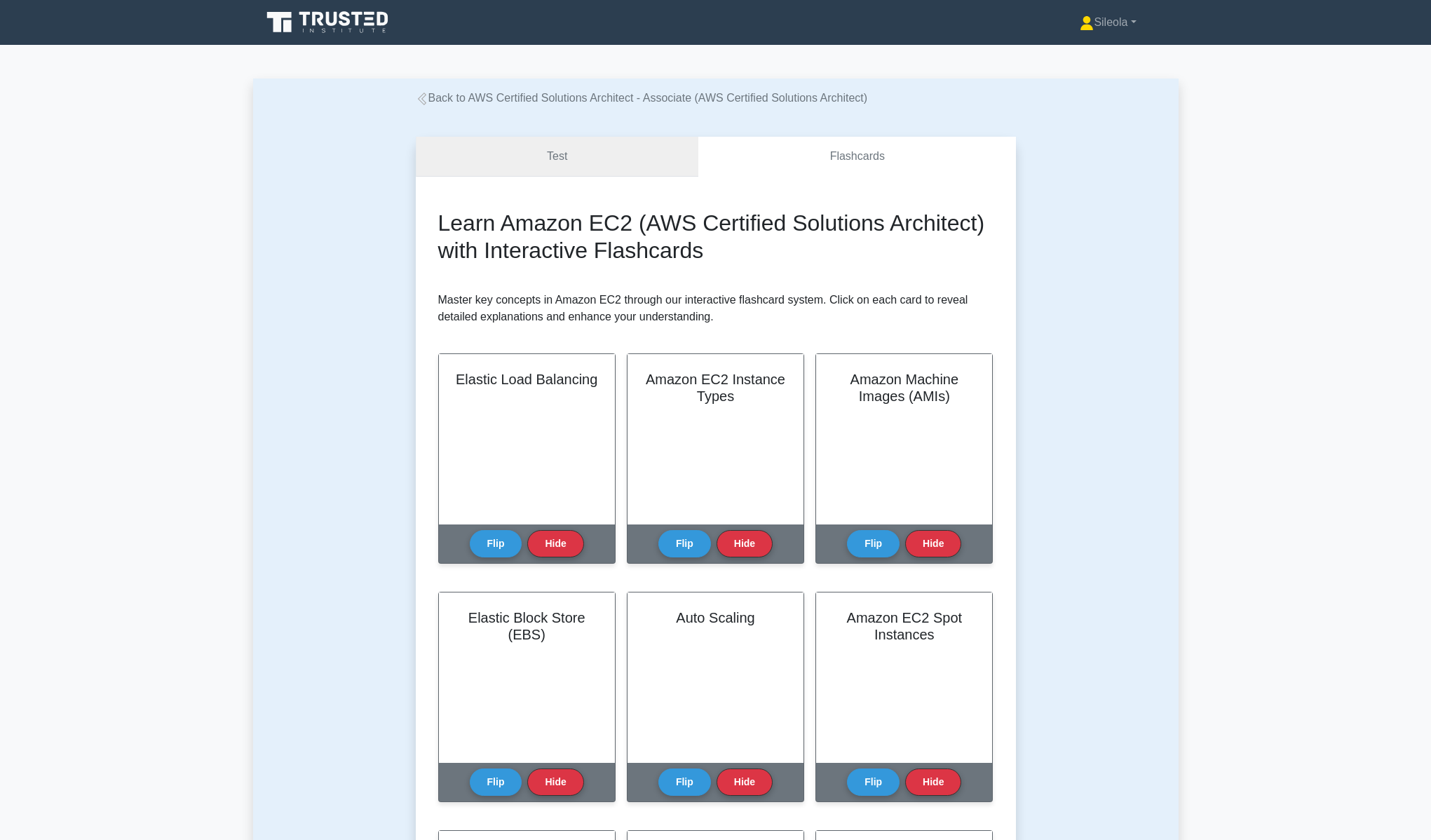
click at [669, 162] on link "Test" at bounding box center [557, 156] width 283 height 40
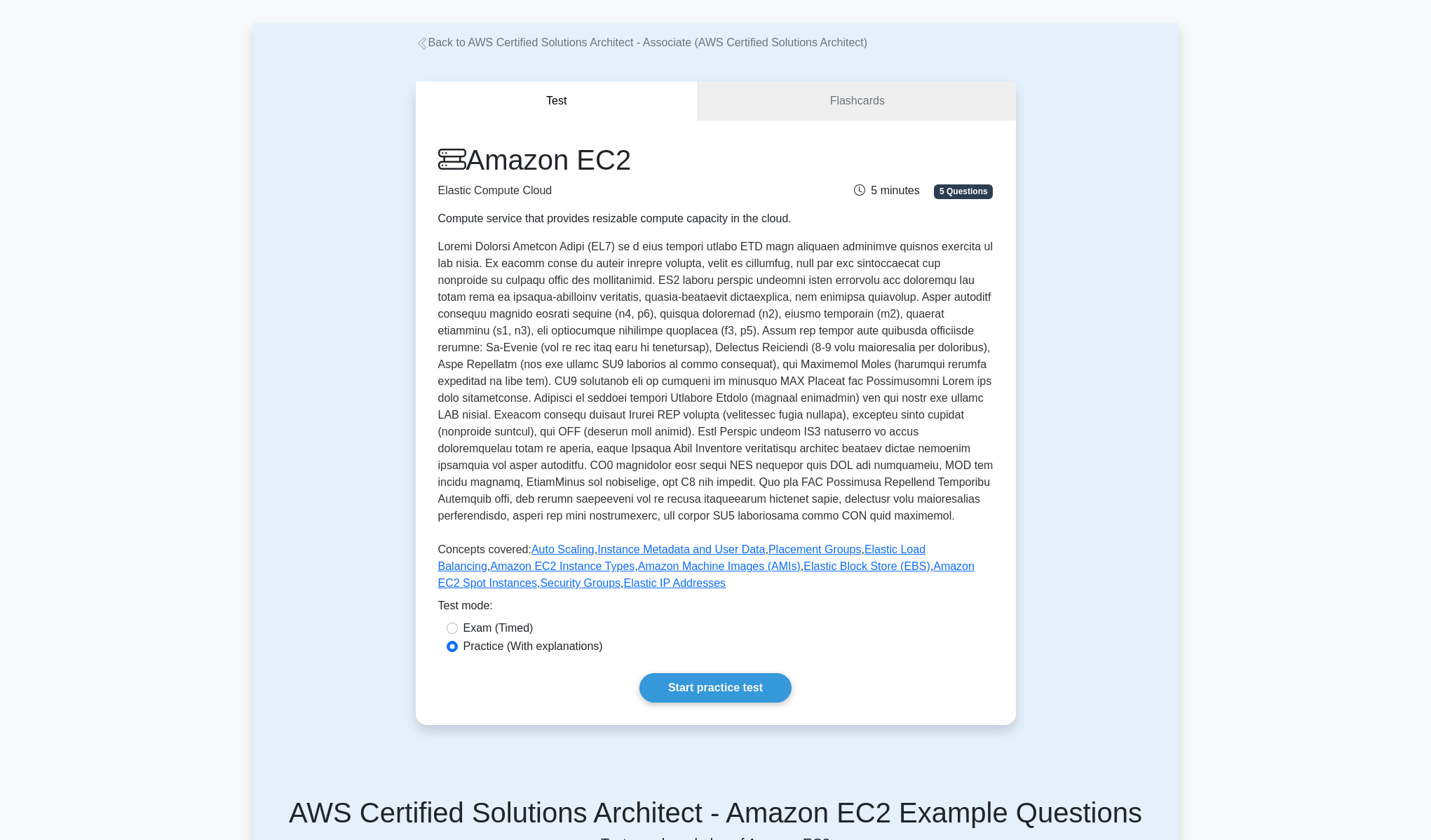
scroll to position [58, 0]
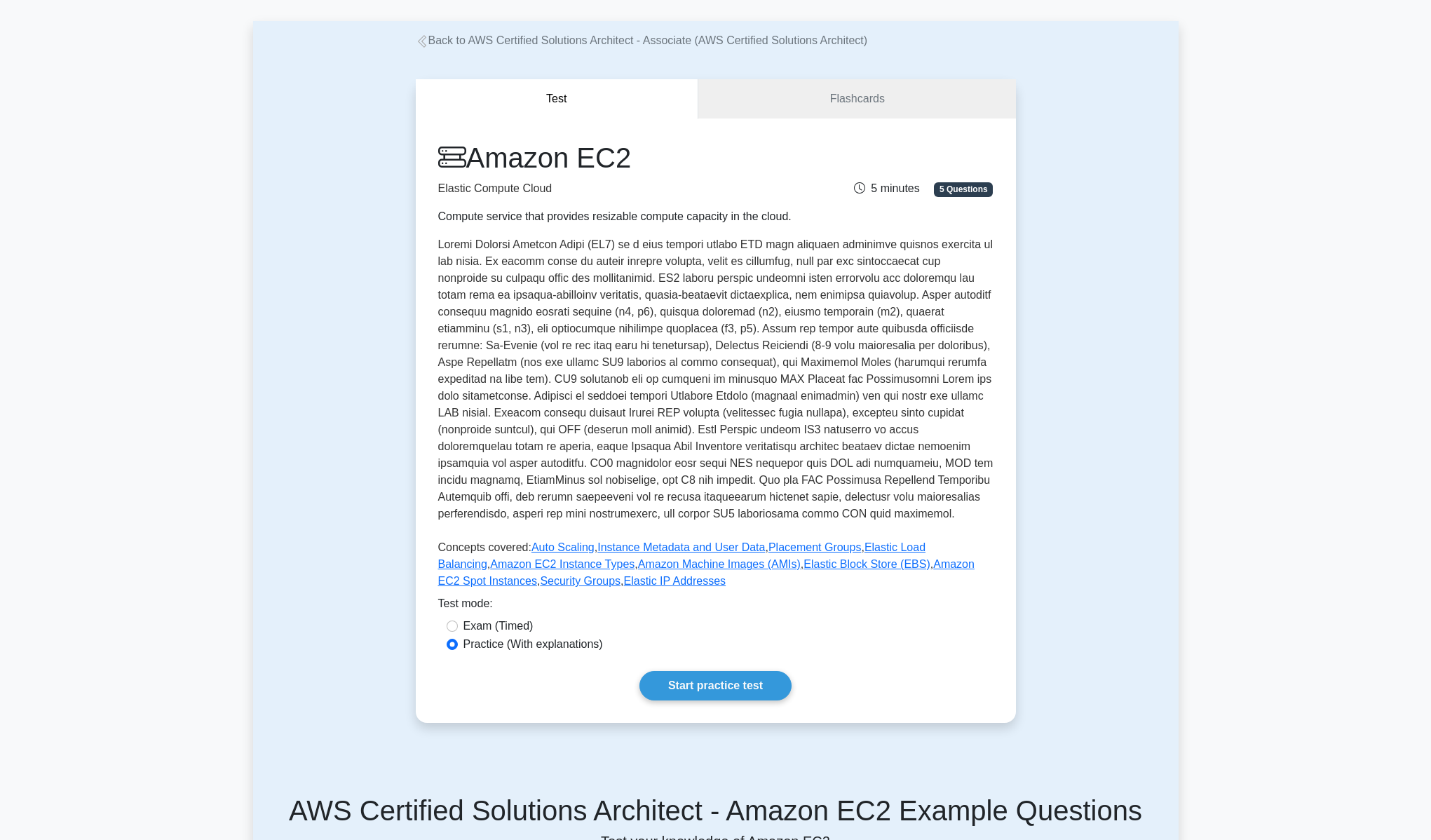
click at [522, 625] on label "Exam (Timed)" at bounding box center [498, 626] width 70 height 17
click at [458, 625] on input "Exam (Timed)" at bounding box center [451, 625] width 11 height 11
radio input "true"
click at [519, 646] on label "Practice (With explanations)" at bounding box center [533, 644] width 140 height 17
click at [458, 646] on input "Practice (With explanations)" at bounding box center [451, 644] width 11 height 11
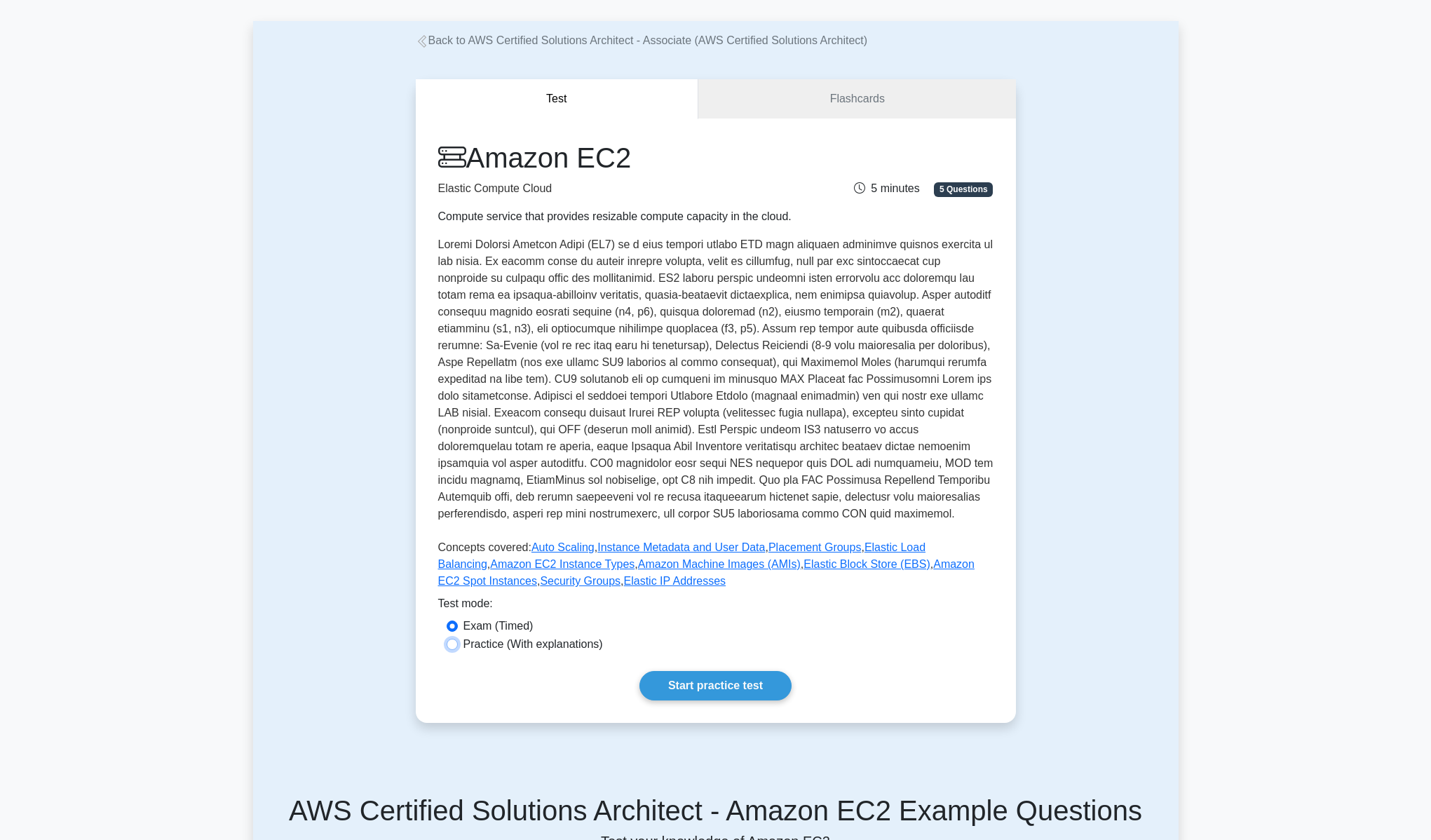
radio input "true"
click at [700, 684] on link "Start practice test" at bounding box center [715, 685] width 152 height 29
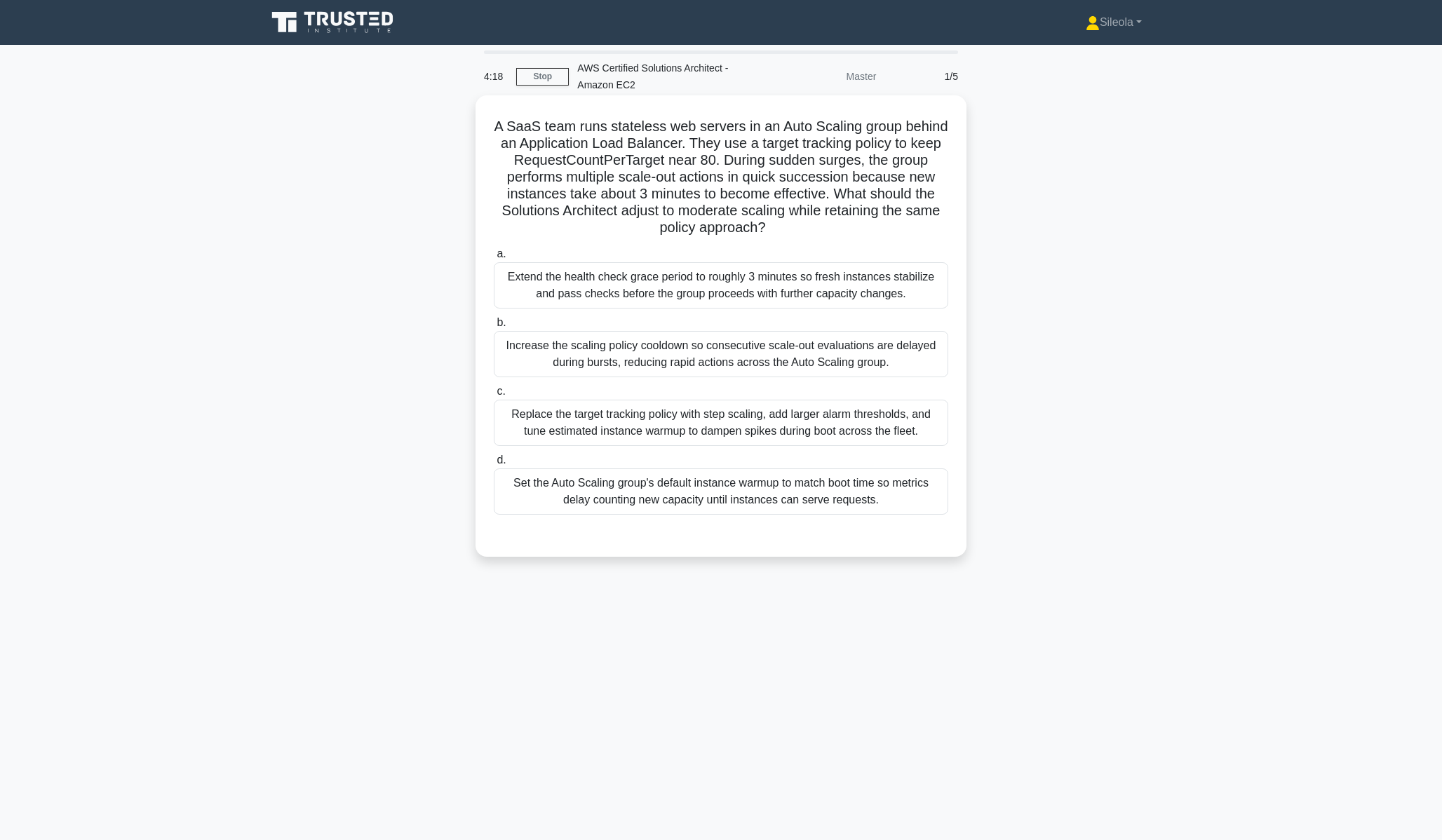
click at [852, 356] on div "Increase the scaling policy cooldown so consecutive scale-out evaluations are d…" at bounding box center [721, 354] width 455 height 46
click at [494, 327] on input "b. Increase the scaling policy cooldown so consecutive scale-out evaluations ar…" at bounding box center [494, 323] width 0 height 9
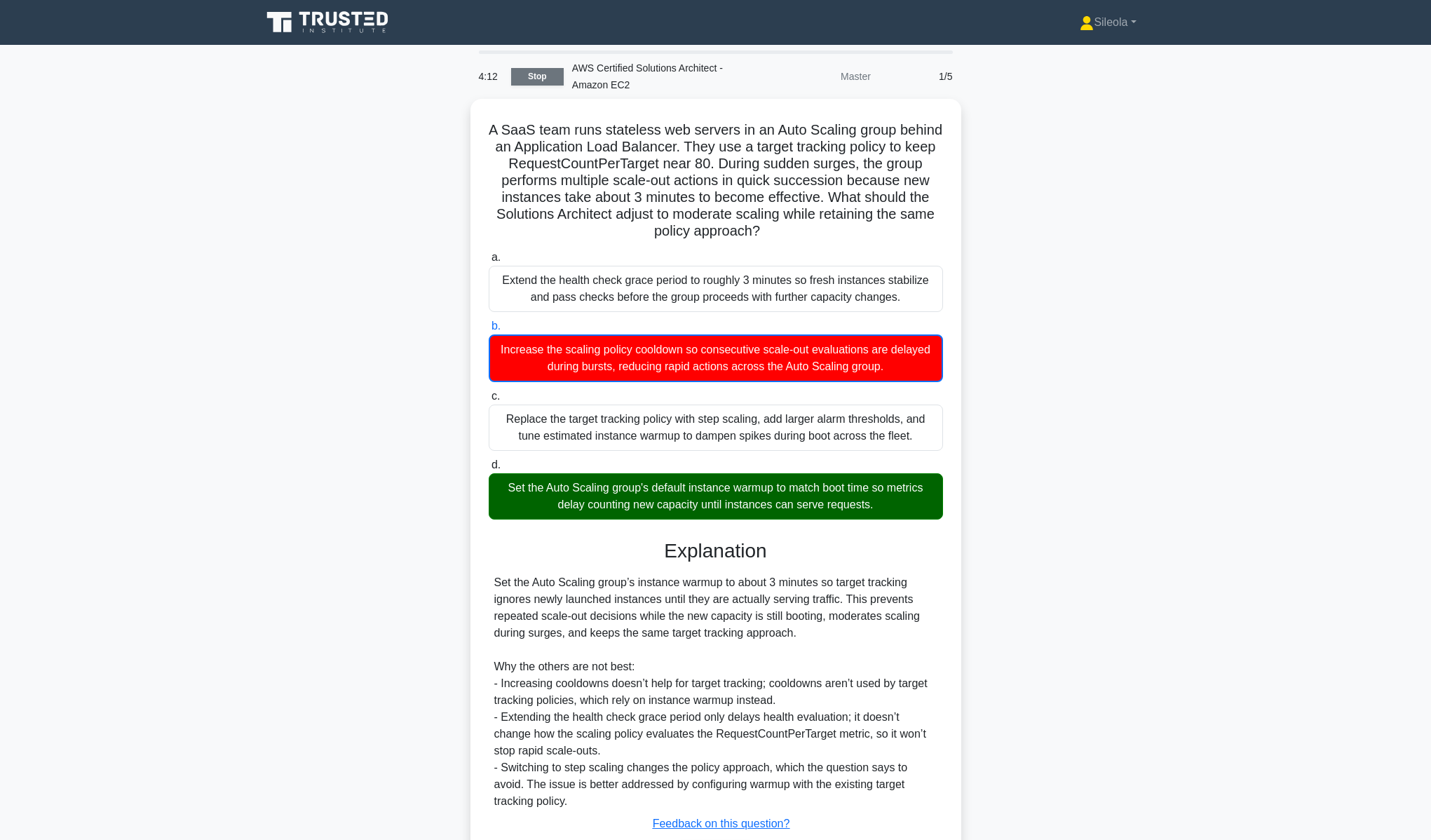
click at [531, 73] on link "Stop" at bounding box center [538, 77] width 53 height 18
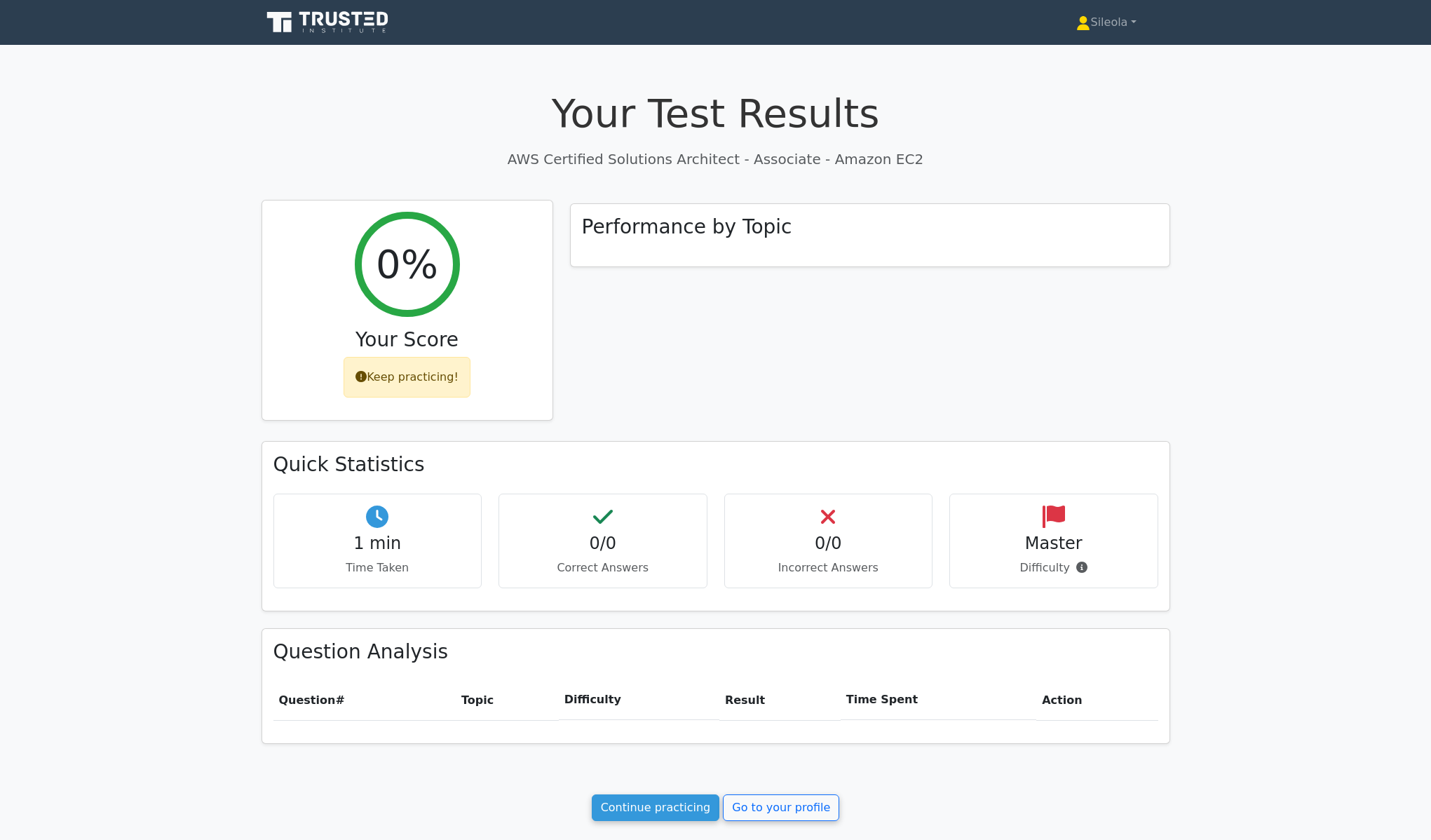
click at [429, 375] on div "Keep practicing!" at bounding box center [407, 378] width 127 height 41
click at [672, 806] on link "Continue practicing" at bounding box center [656, 807] width 129 height 26
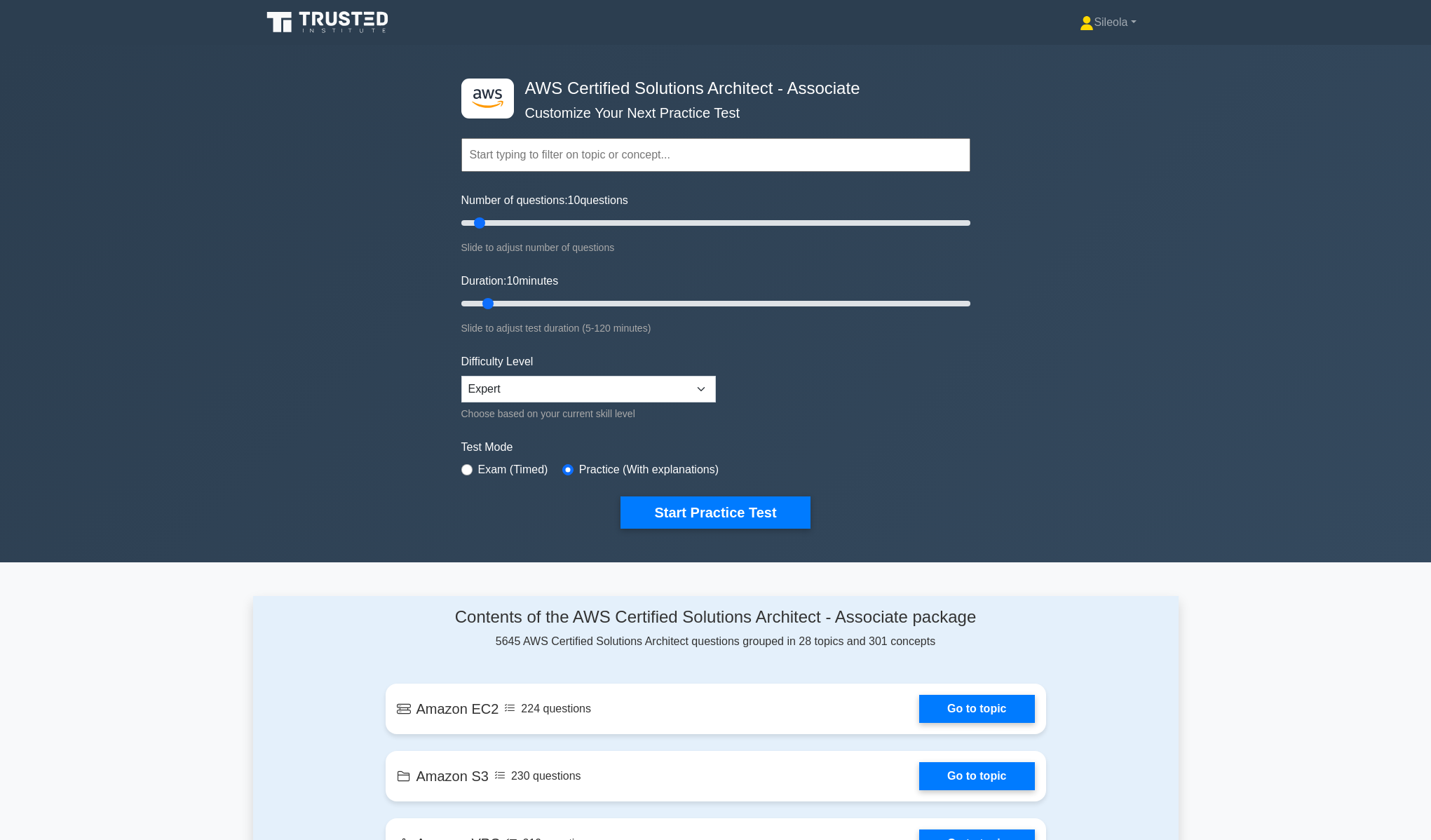
scroll to position [291, 0]
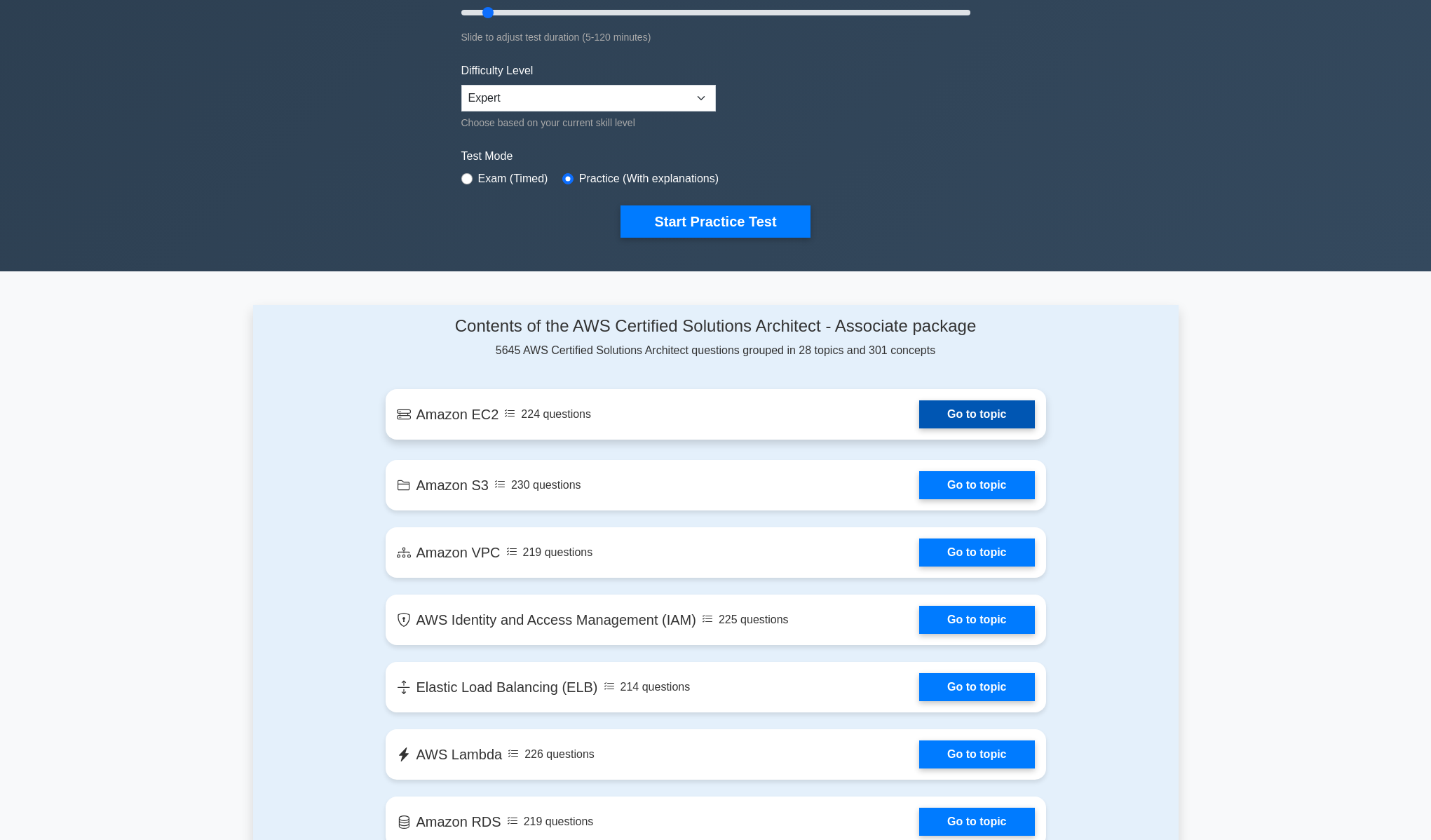
click at [919, 411] on link "Go to topic" at bounding box center [976, 414] width 115 height 28
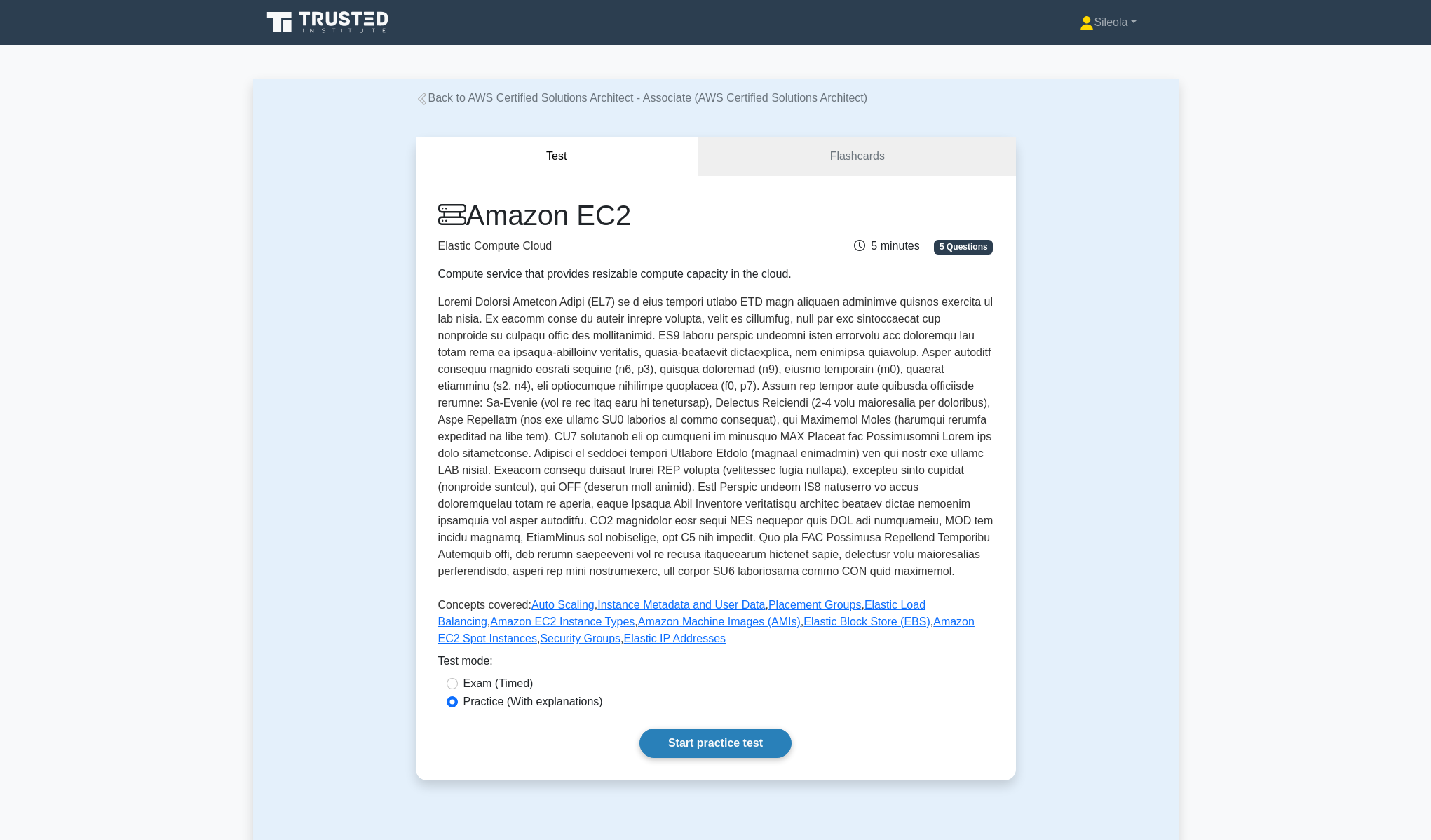
click at [718, 747] on link "Start practice test" at bounding box center [715, 743] width 152 height 29
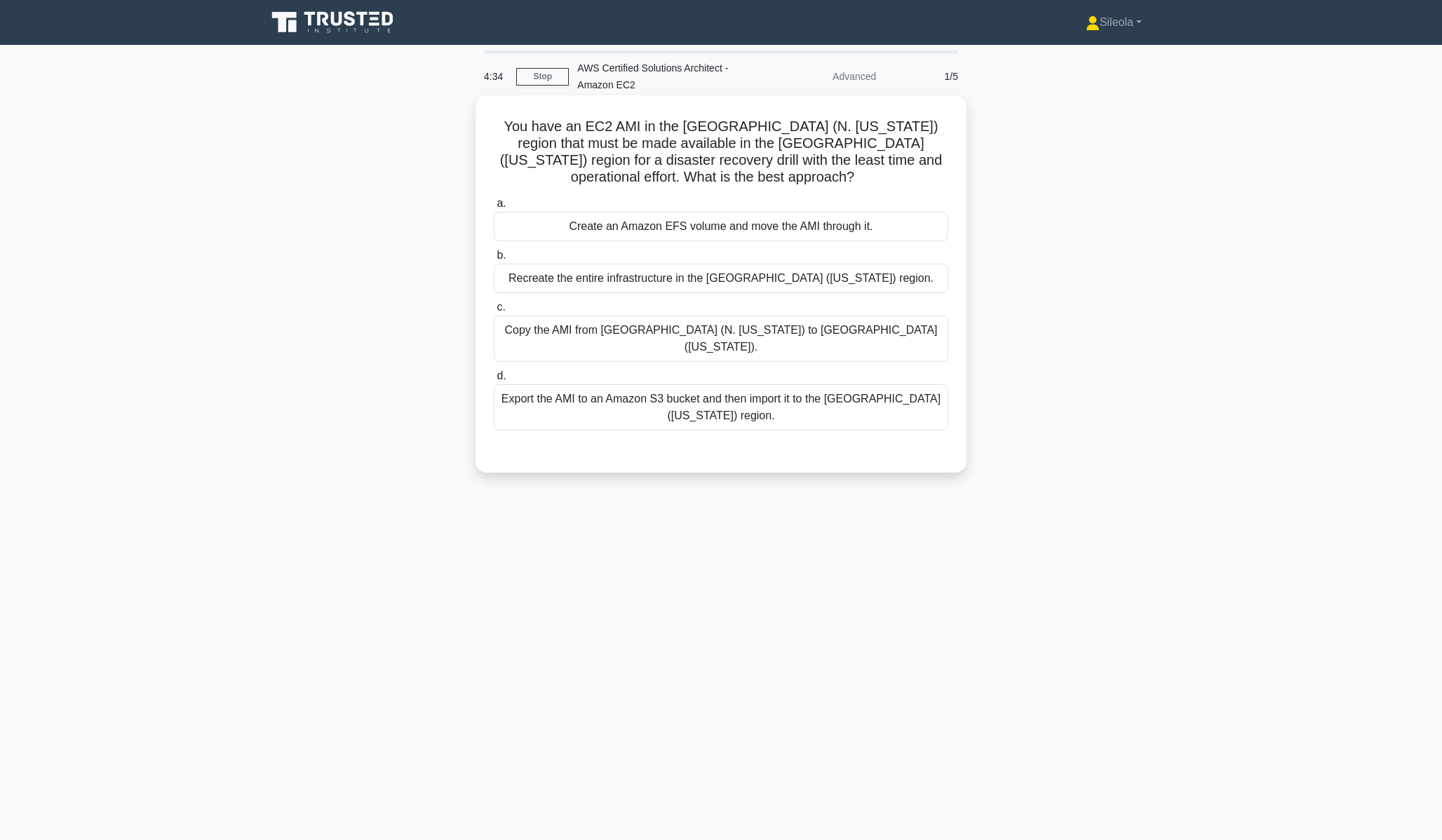
click at [786, 337] on div "Copy the AMI from [GEOGRAPHIC_DATA] (N. [US_STATE]) to [GEOGRAPHIC_DATA] ([US_S…" at bounding box center [721, 338] width 455 height 46
click at [494, 312] on input "c. Copy the AMI from [GEOGRAPHIC_DATA] (N. [US_STATE]) to [GEOGRAPHIC_DATA] [GE…" at bounding box center [494, 308] width 0 height 9
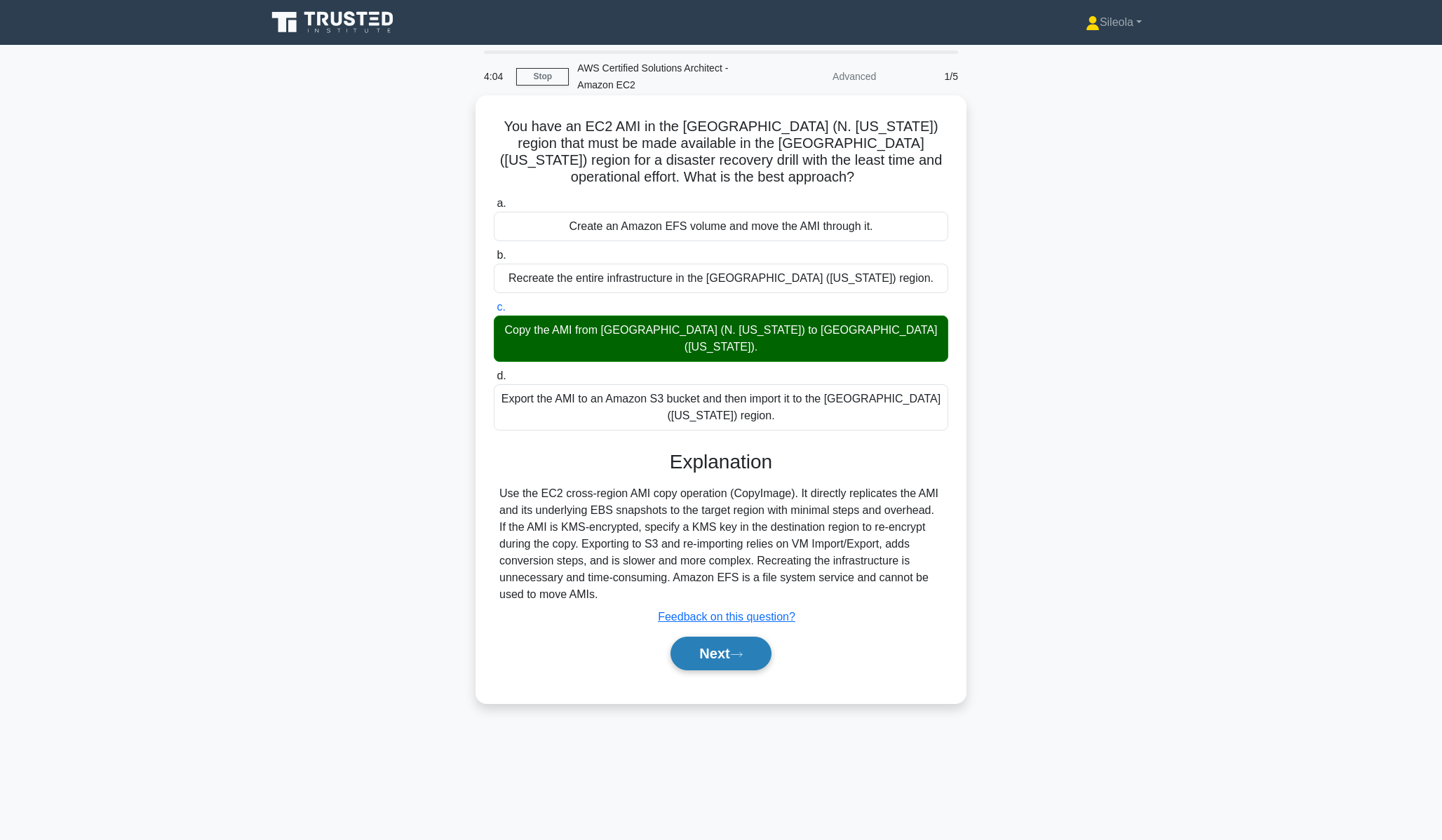
click at [717, 641] on button "Next" at bounding box center [721, 653] width 100 height 34
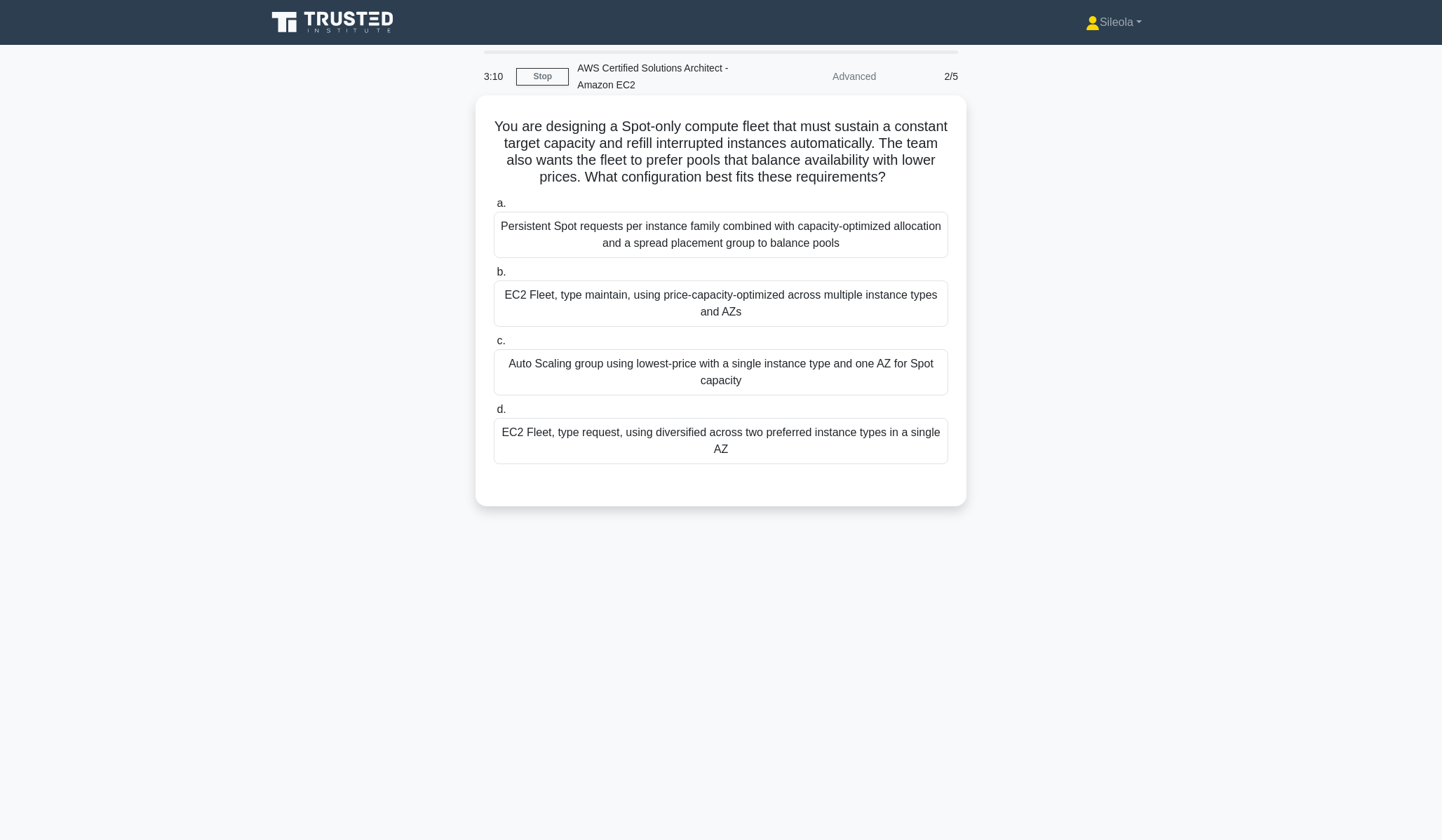
click at [766, 245] on div "Persistent Spot requests per instance family combined with capacity-optimized a…" at bounding box center [721, 234] width 455 height 46
click at [494, 208] on input "a. Persistent Spot requests per instance family combined with capacity-optimize…" at bounding box center [494, 204] width 0 height 9
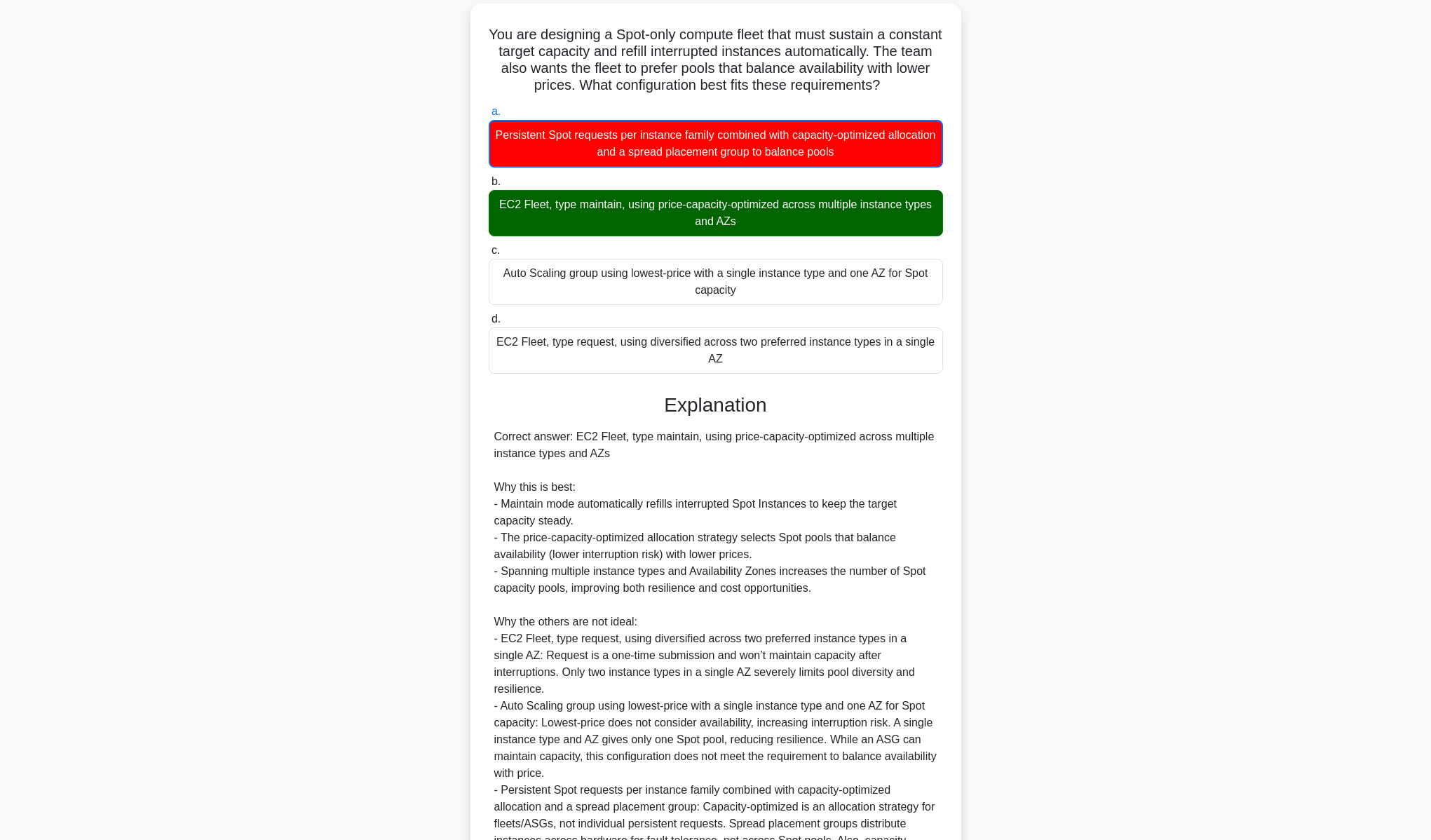
scroll to position [228, 0]
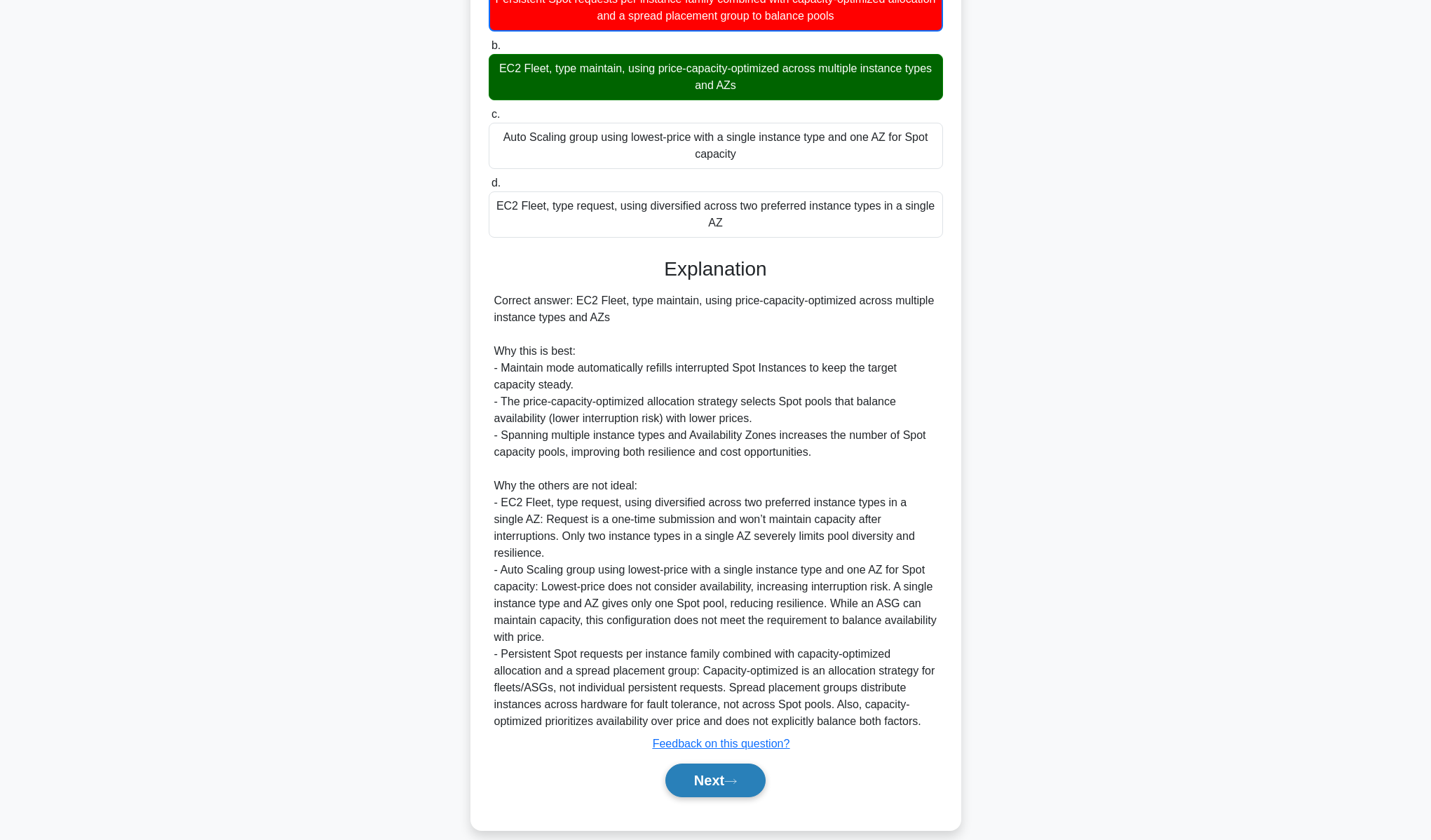
click at [725, 763] on button "Next" at bounding box center [715, 780] width 100 height 34
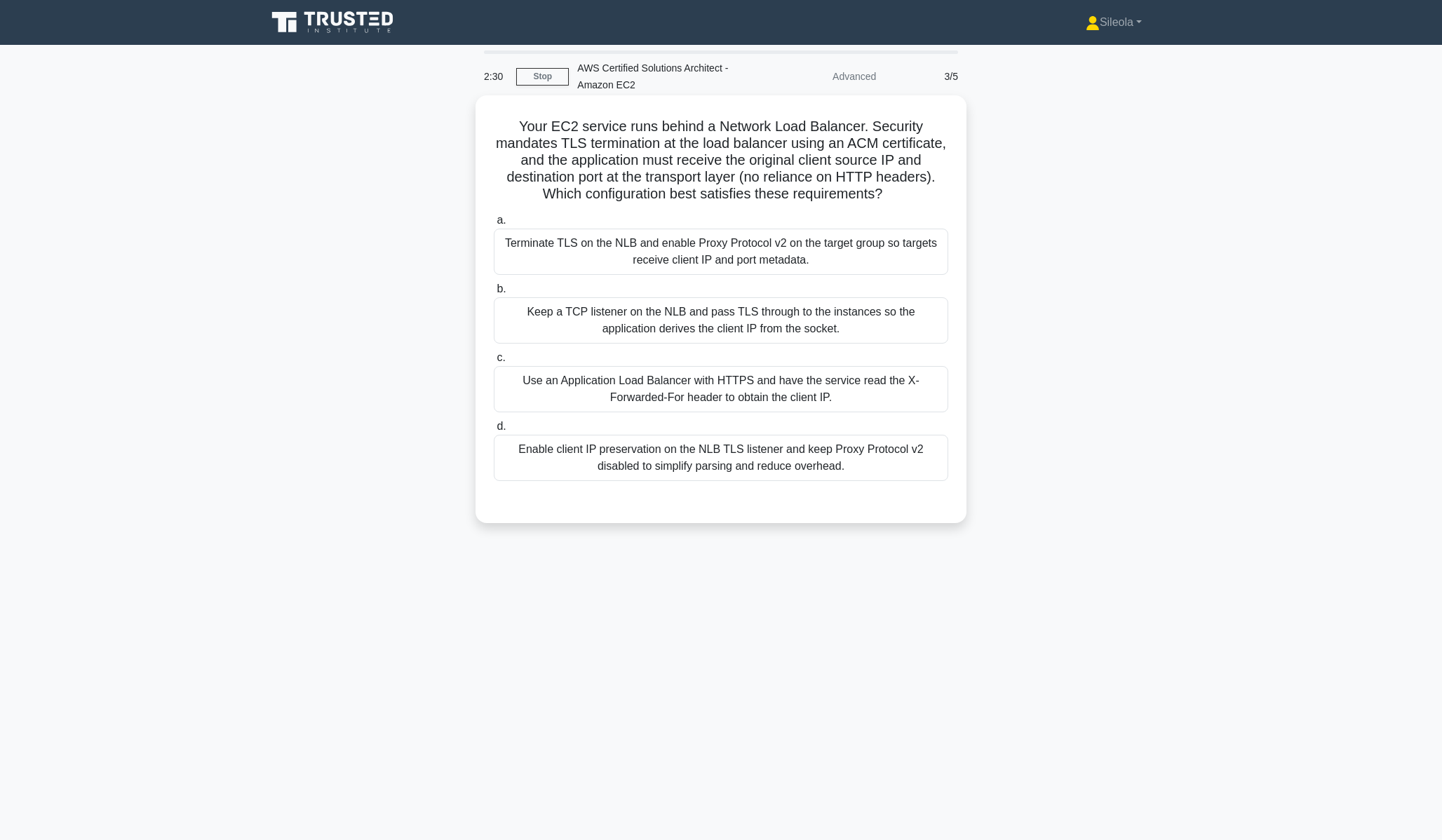
click at [797, 391] on div "Use an Application Load Balancer with HTTPS and have the service read the X-For…" at bounding box center [721, 389] width 455 height 46
click at [494, 362] on input "c. Use an Application Load Balancer with HTTPS and have the service read the X-…" at bounding box center [494, 358] width 0 height 9
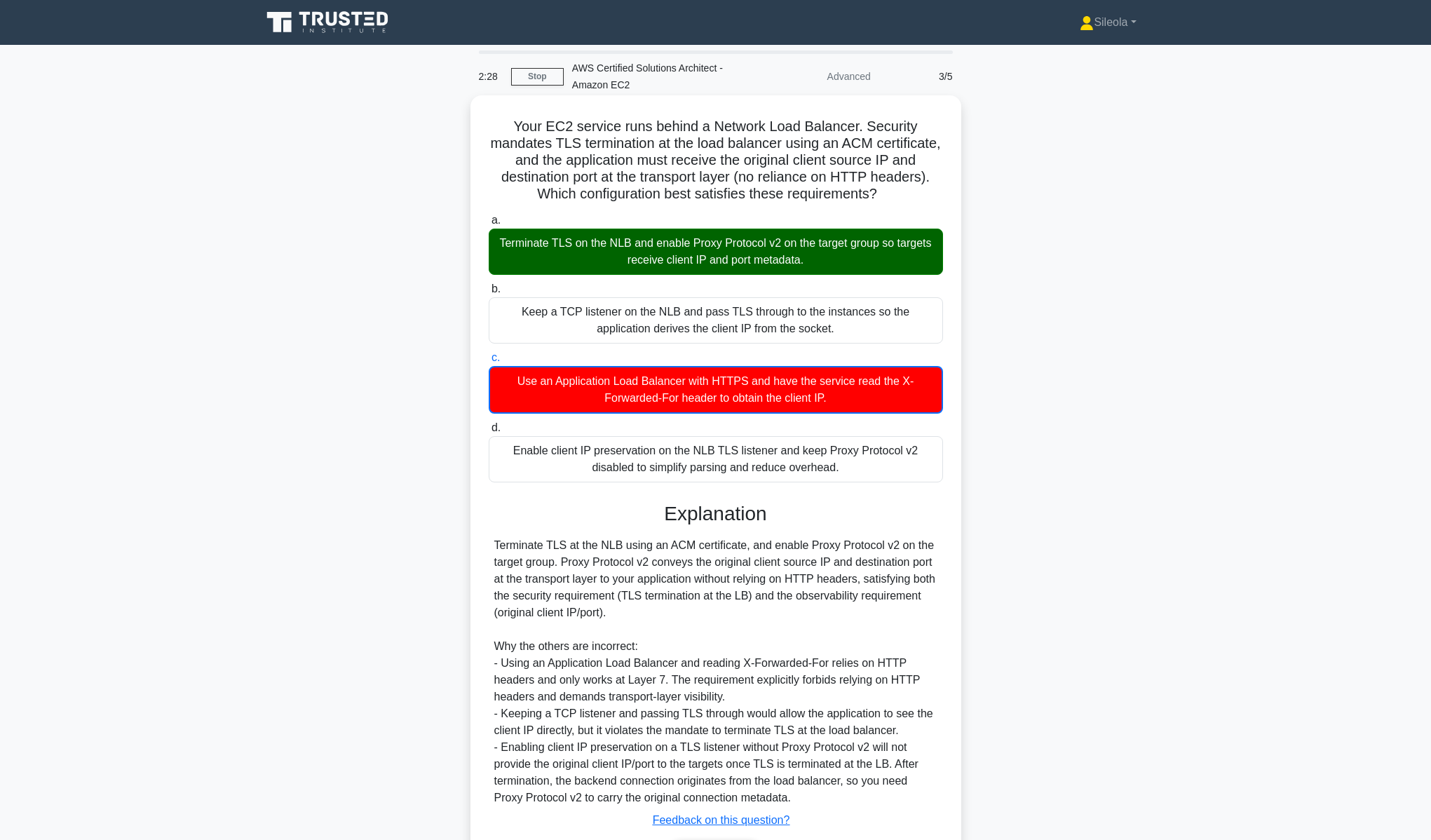
scroll to position [93, 0]
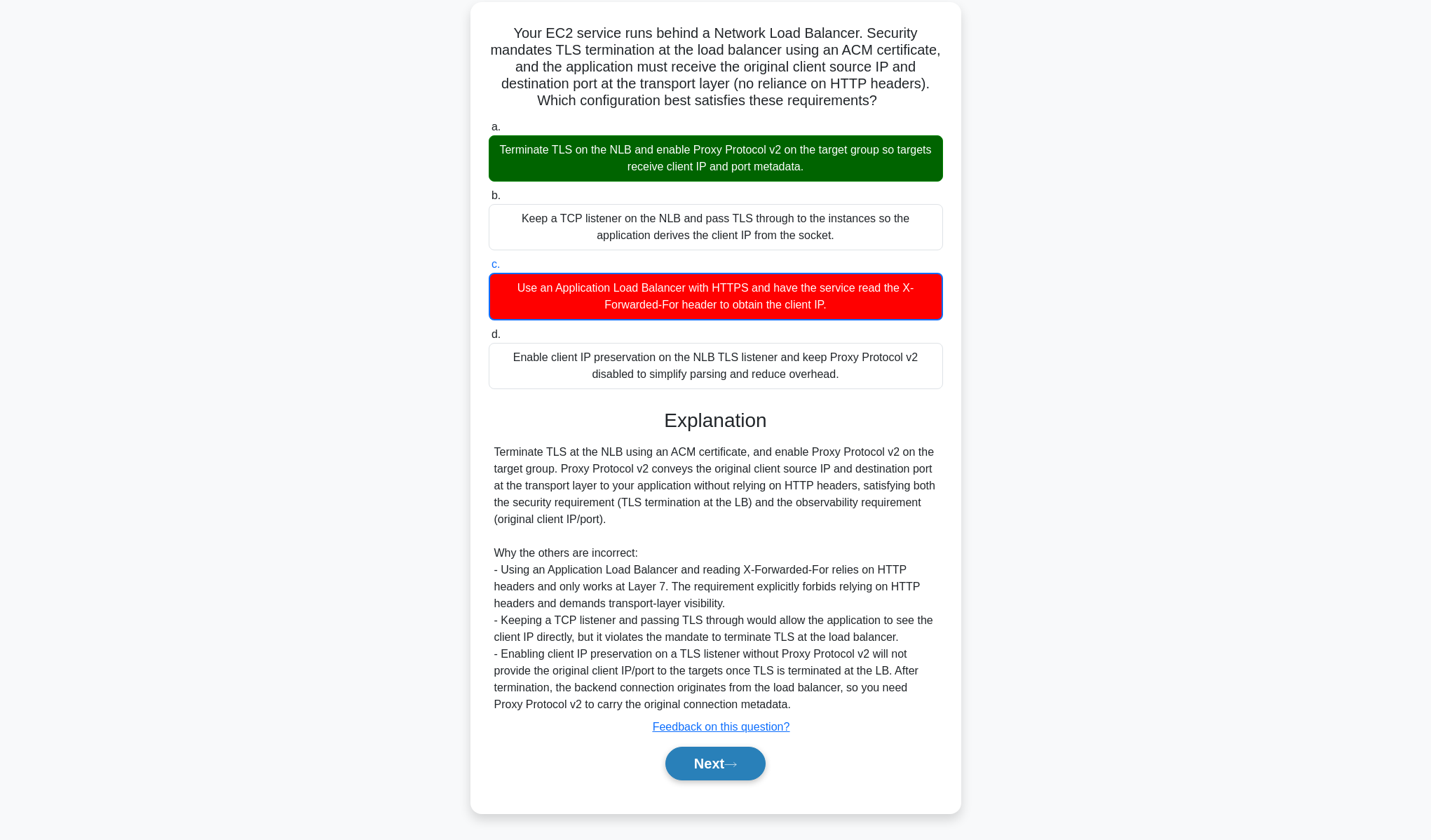
click at [721, 768] on button "Next" at bounding box center [715, 763] width 100 height 34
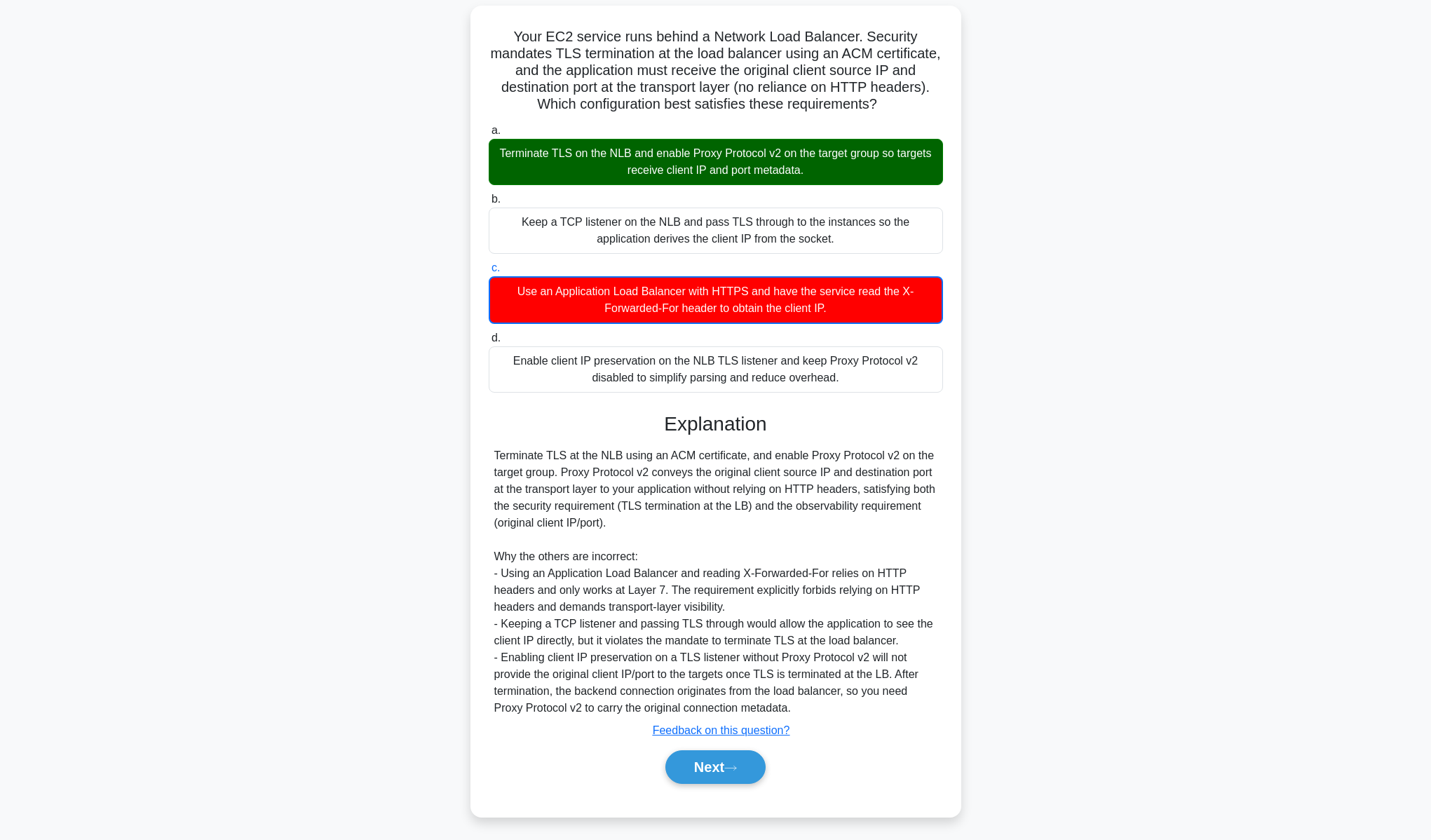
scroll to position [0, 0]
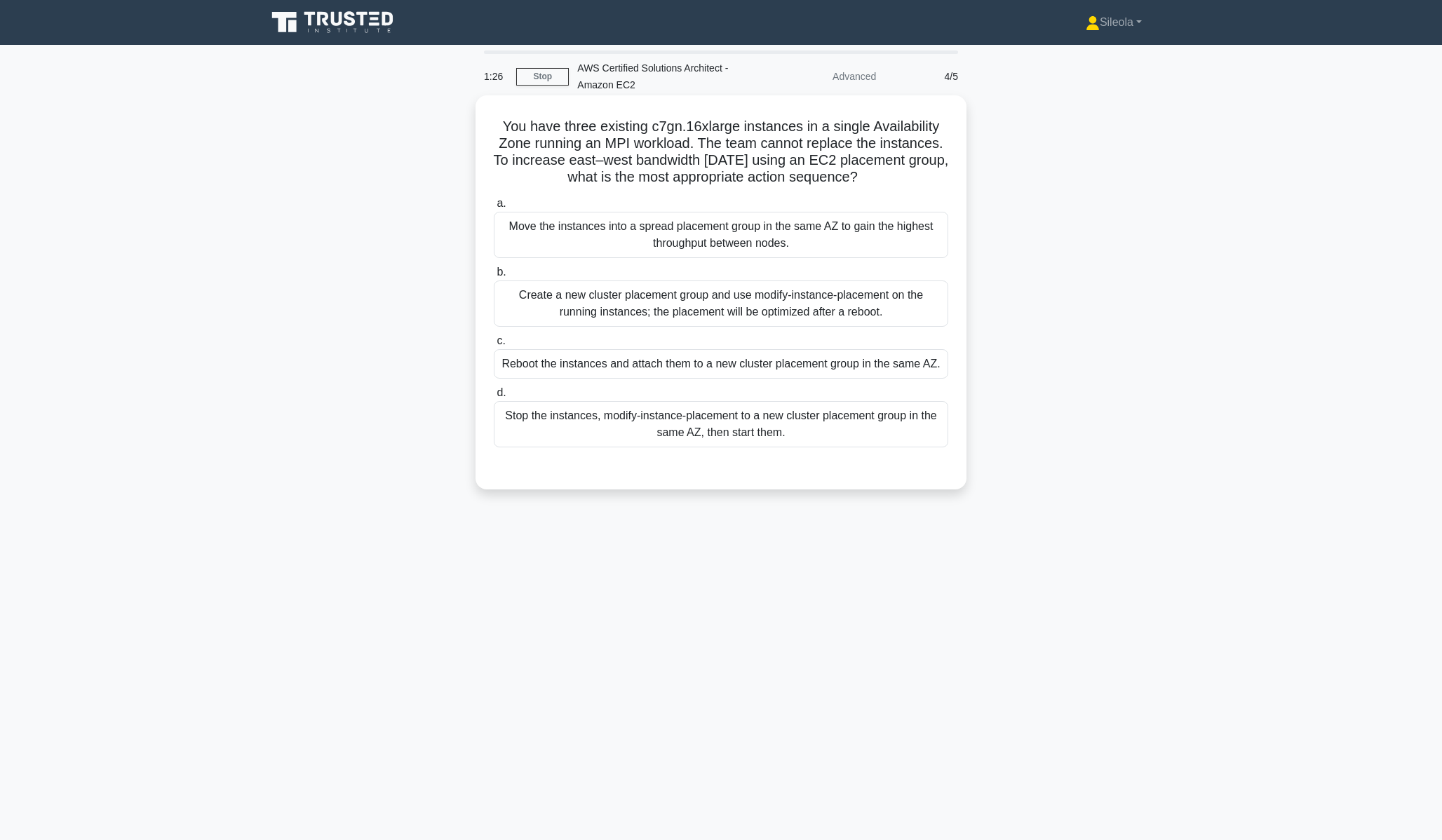
click at [735, 367] on div "Reboot the instances and attach them to a new cluster placement group in the sa…" at bounding box center [721, 364] width 455 height 29
click at [494, 345] on input "c. Reboot the instances and attach them to a new cluster placement group in the…" at bounding box center [494, 341] width 0 height 9
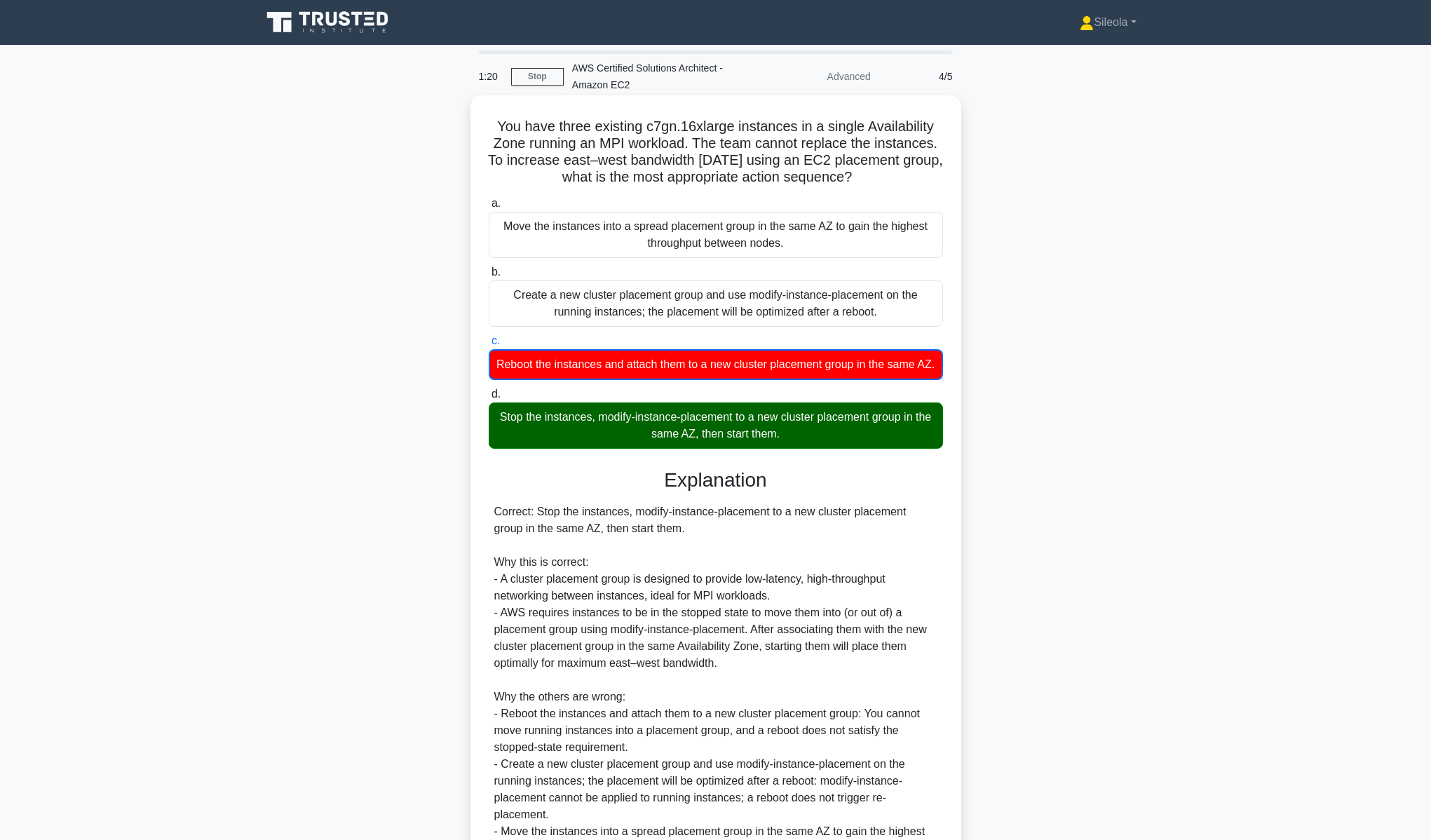
scroll to position [177, 0]
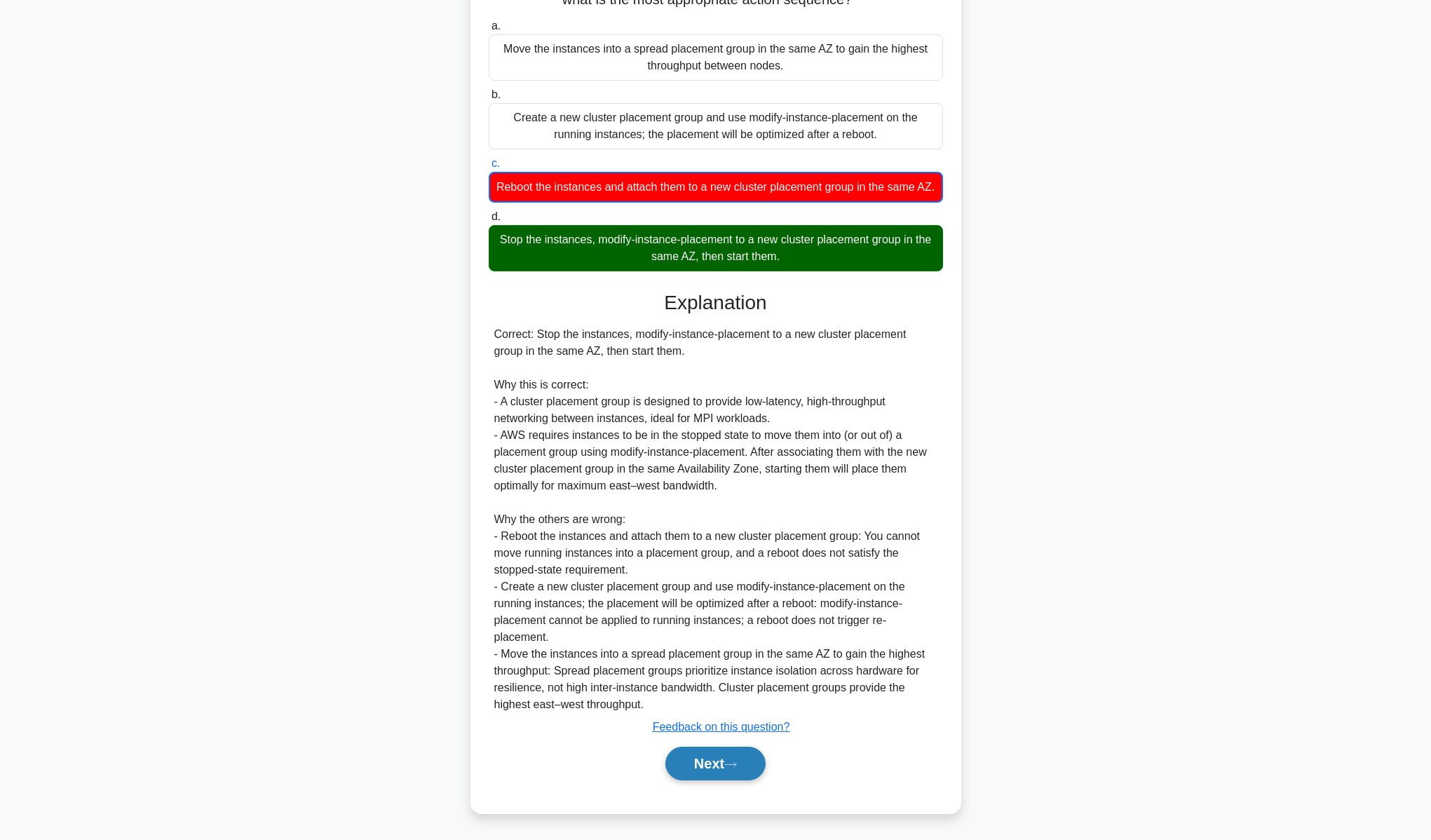
click at [726, 771] on button "Next" at bounding box center [715, 763] width 100 height 34
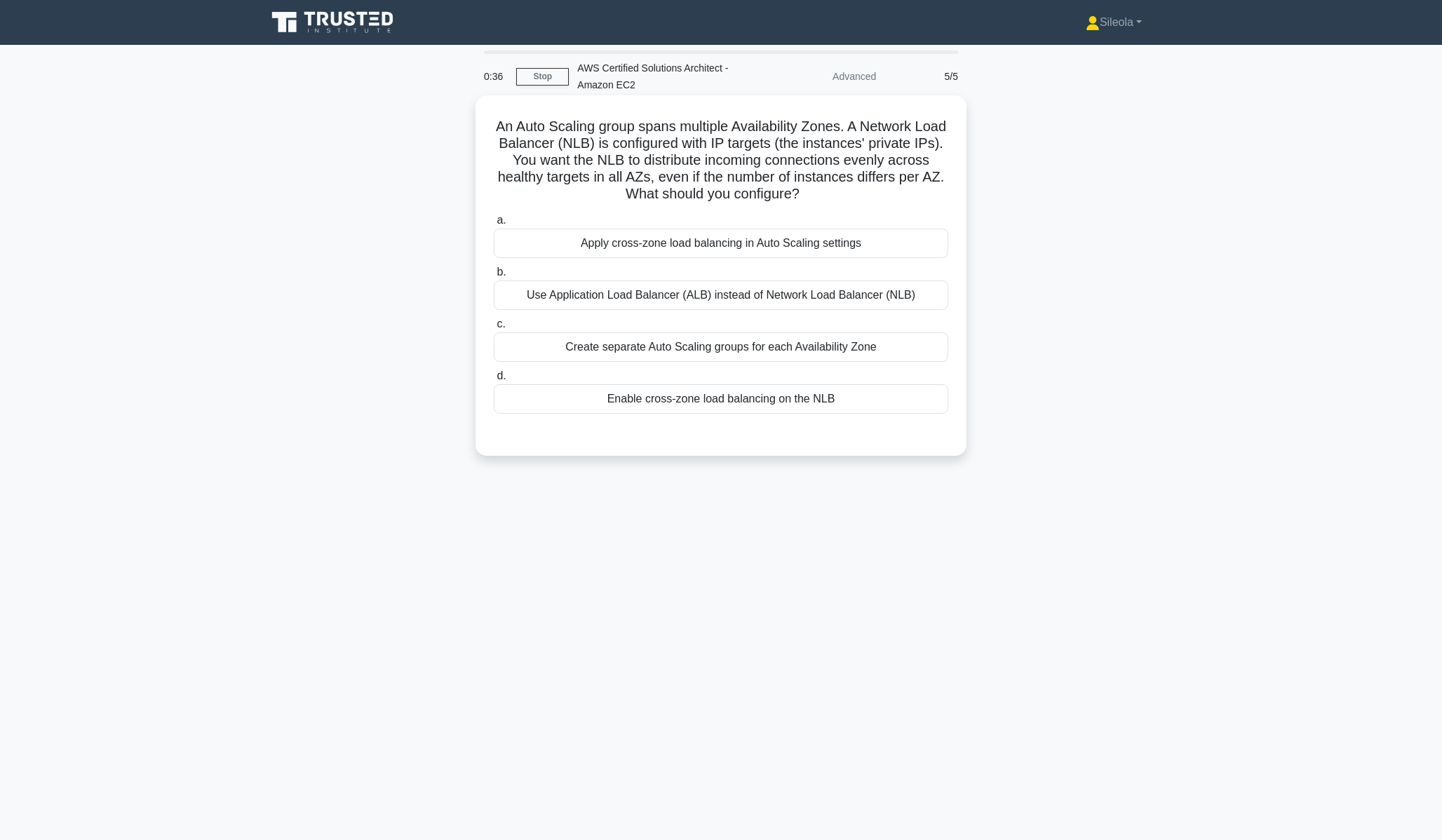
click at [758, 305] on div "Use Application Load Balancer (ALB) instead of Network Load Balancer (NLB)" at bounding box center [721, 295] width 455 height 29
click at [494, 277] on input "b. Use Application Load Balancer (ALB) instead of Network Load Balancer (NLB)" at bounding box center [494, 272] width 0 height 9
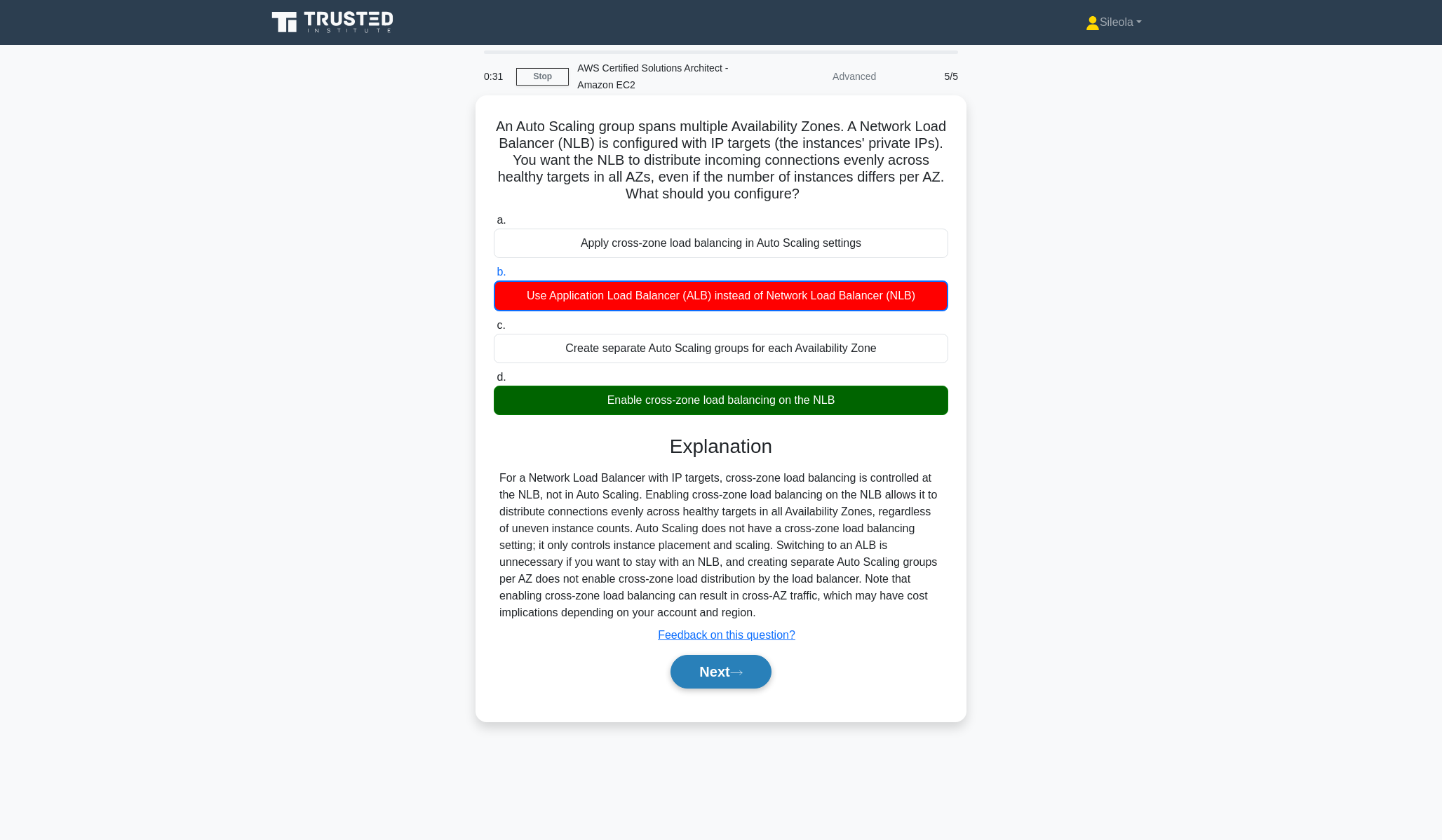
click at [721, 668] on button "Next" at bounding box center [721, 671] width 100 height 34
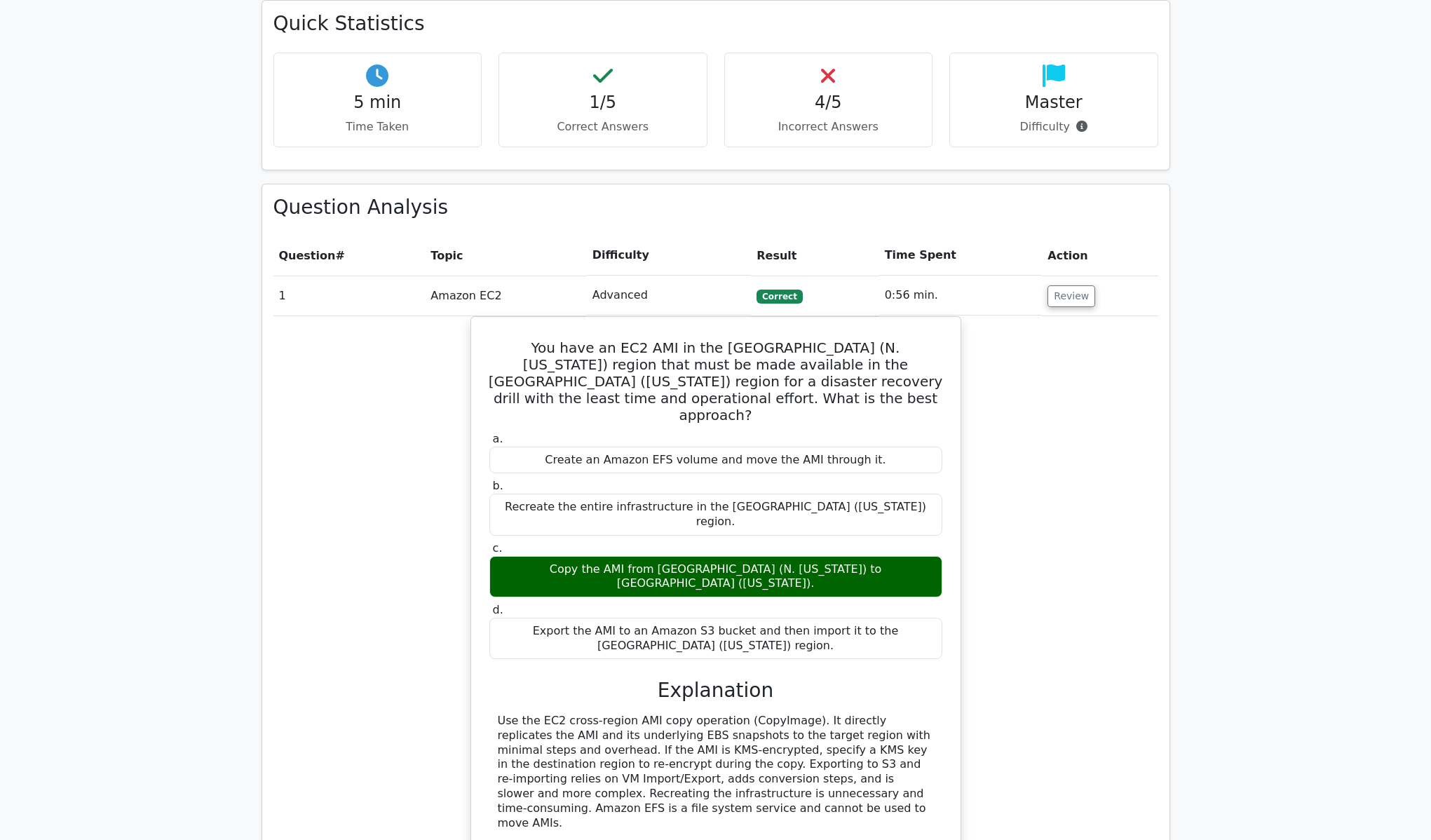
scroll to position [952, 0]
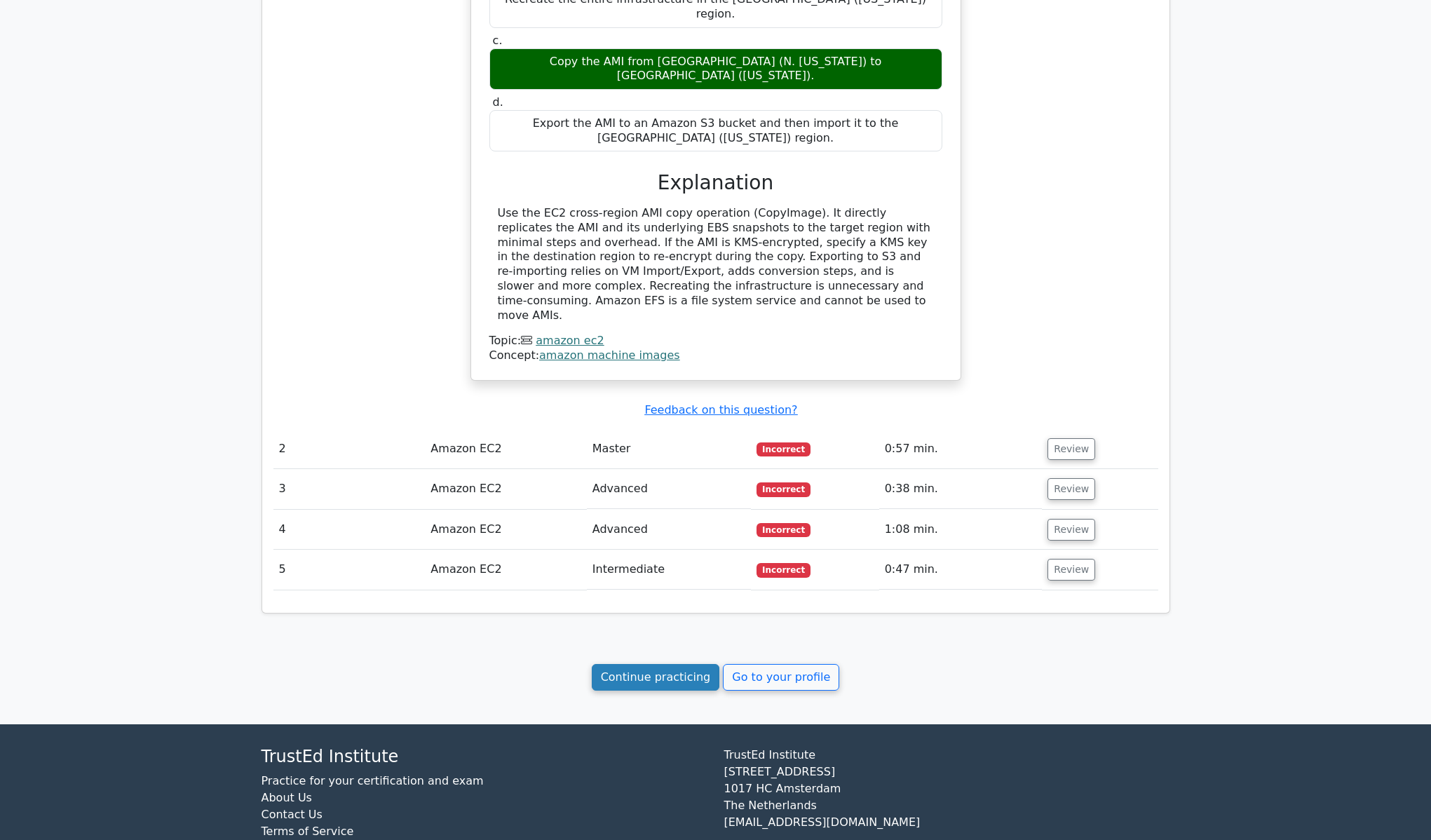
click at [687, 664] on link "Continue practicing" at bounding box center [656, 677] width 129 height 26
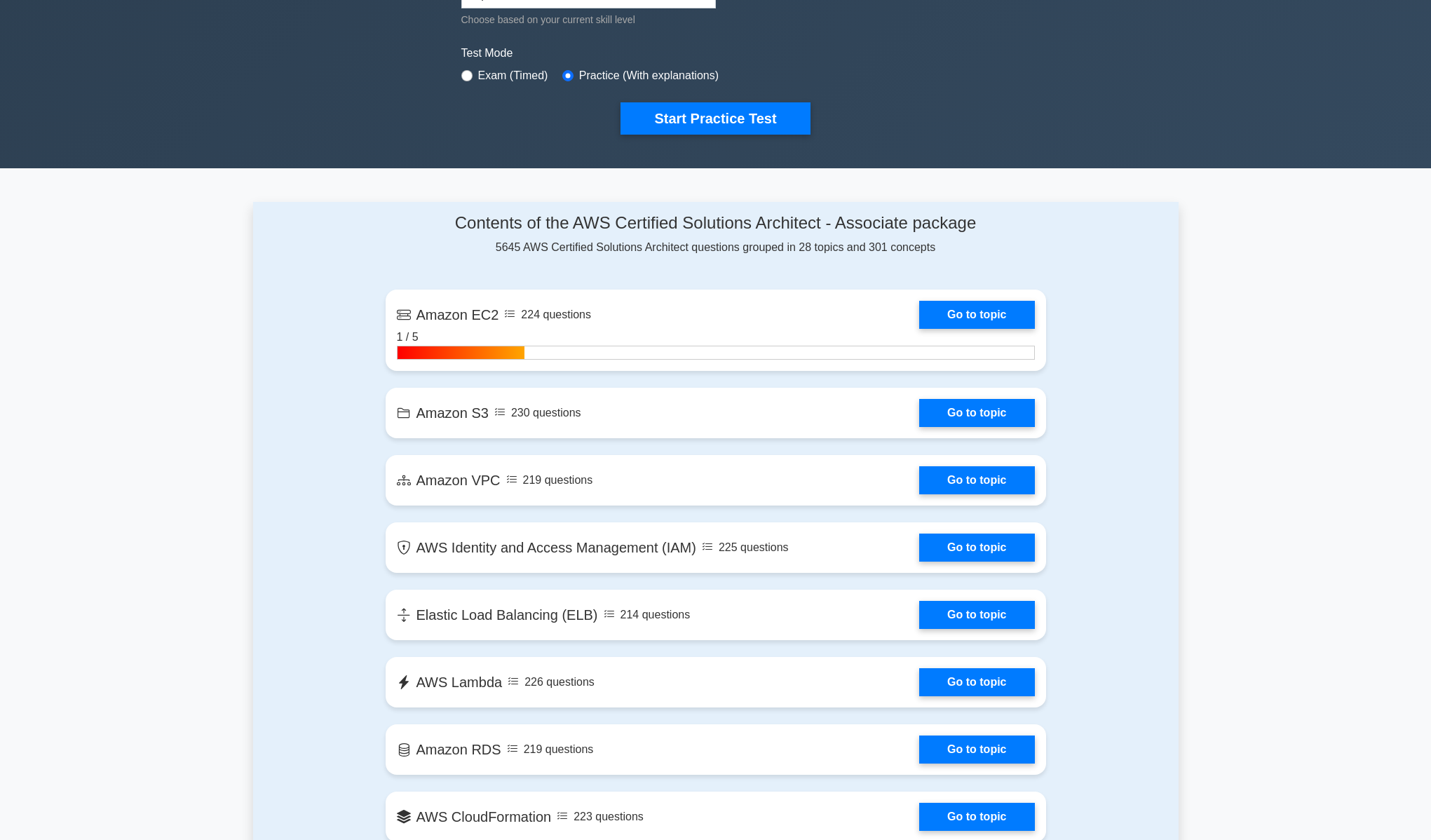
scroll to position [583, 0]
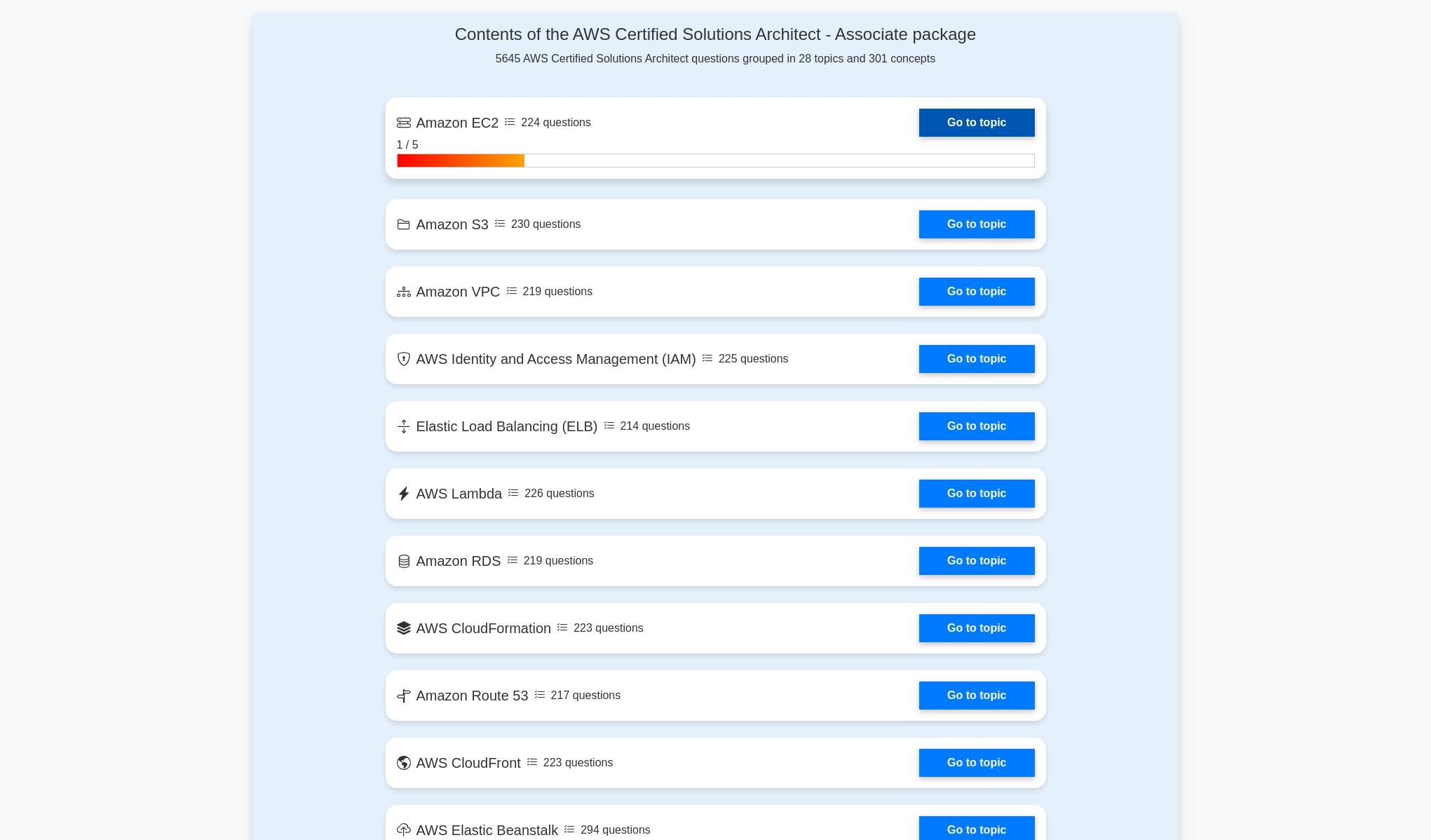
click at [971, 118] on link "Go to topic" at bounding box center [976, 123] width 115 height 28
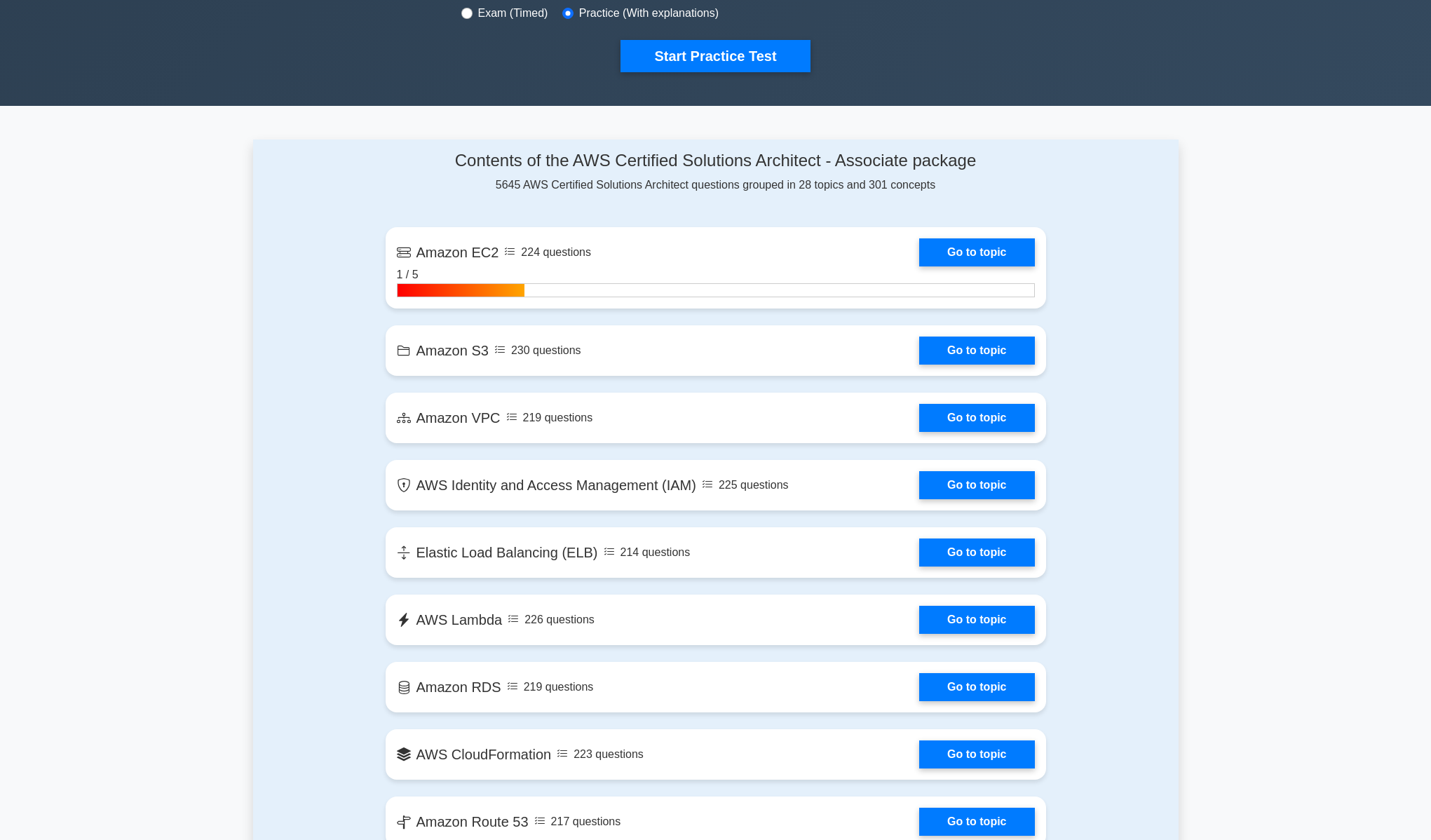
scroll to position [0, 0]
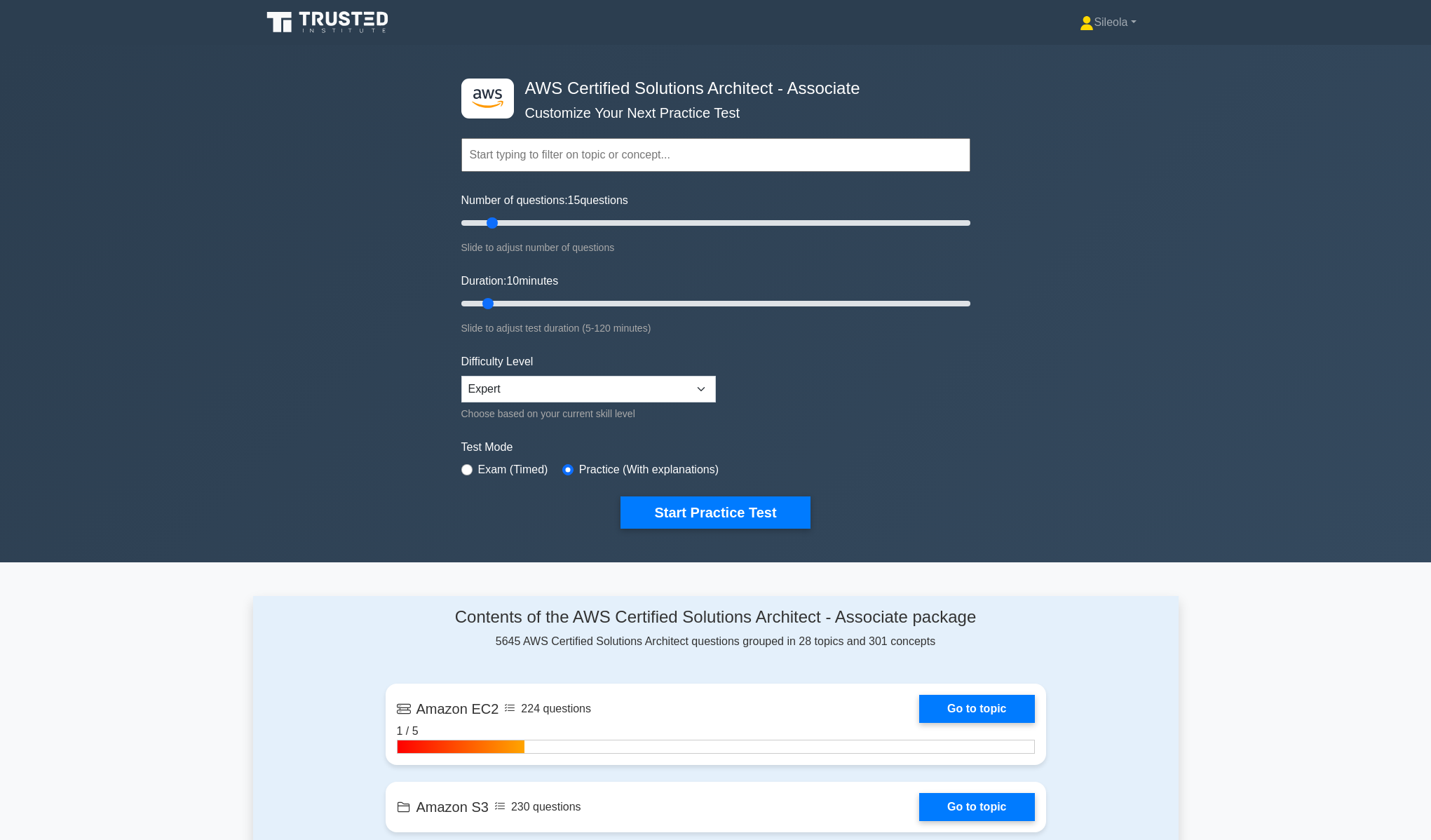
drag, startPoint x: 481, startPoint y: 221, endPoint x: 497, endPoint y: 221, distance: 16.0
click at [497, 221] on input "Number of questions: 15 questions" at bounding box center [716, 223] width 509 height 17
drag, startPoint x: 496, startPoint y: 222, endPoint x: 484, endPoint y: 224, distance: 12.2
click at [484, 224] on input "Number of questions: 15 questions" at bounding box center [716, 223] width 509 height 17
drag, startPoint x: 486, startPoint y: 224, endPoint x: 1015, endPoint y: 225, distance: 529.0
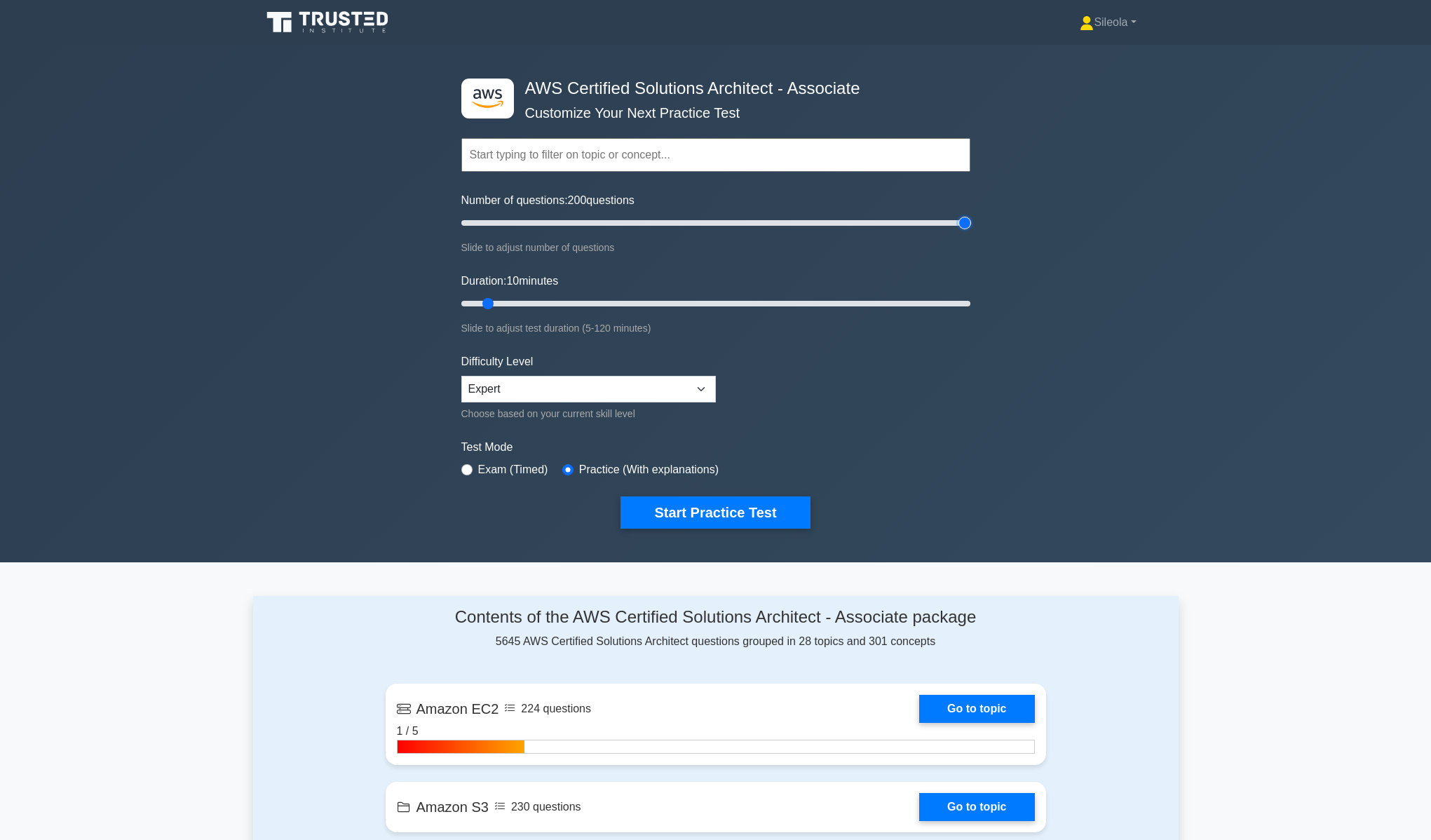
type input "200"
click at [970, 225] on input "Number of questions: 200 questions" at bounding box center [716, 223] width 509 height 17
drag, startPoint x: 489, startPoint y: 302, endPoint x: 1030, endPoint y: 310, distance: 541.1
type input "120"
click at [970, 310] on input "Duration: 120 minutes" at bounding box center [716, 303] width 509 height 17
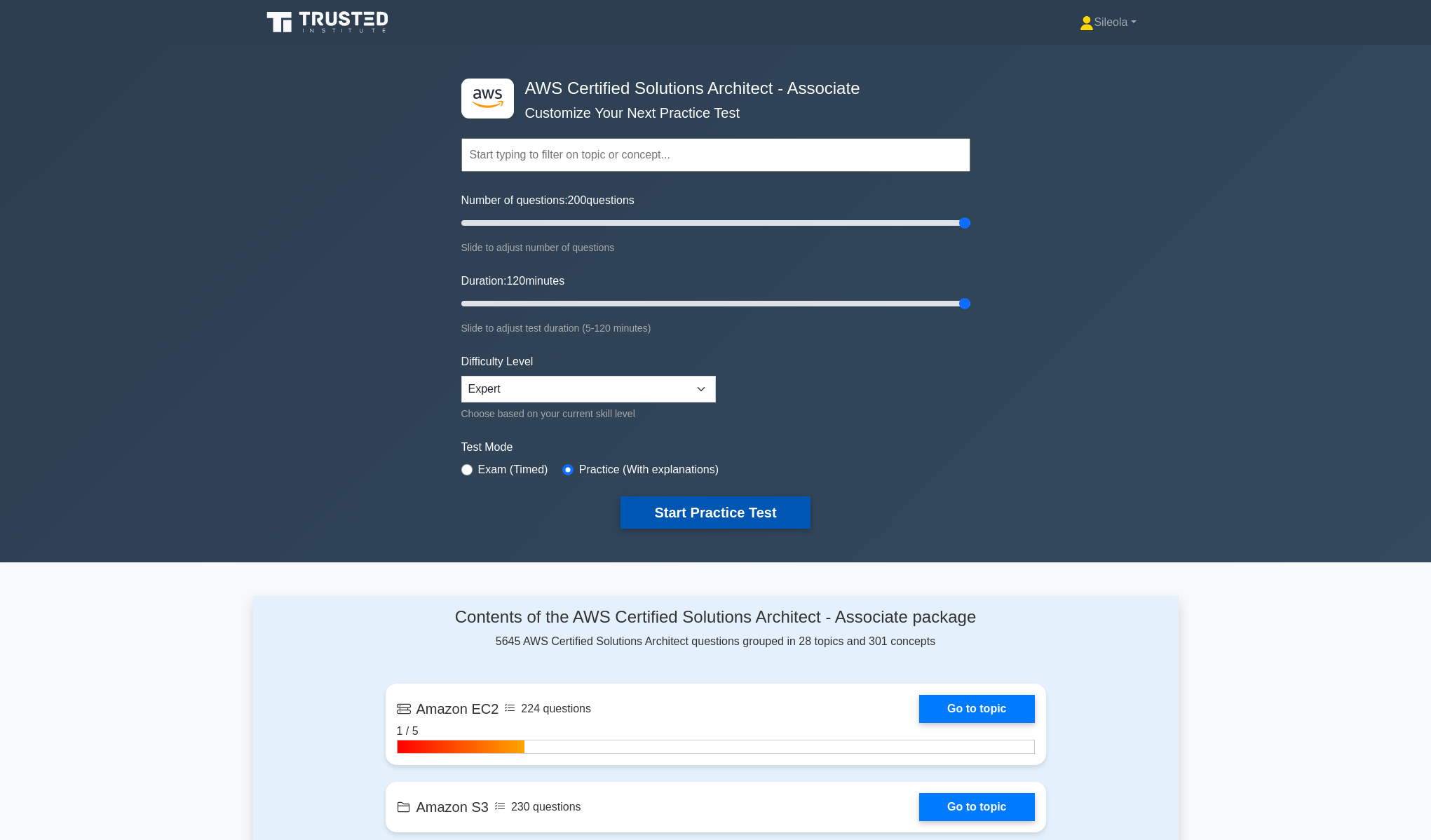
click at [750, 513] on button "Start Practice Test" at bounding box center [714, 512] width 189 height 32
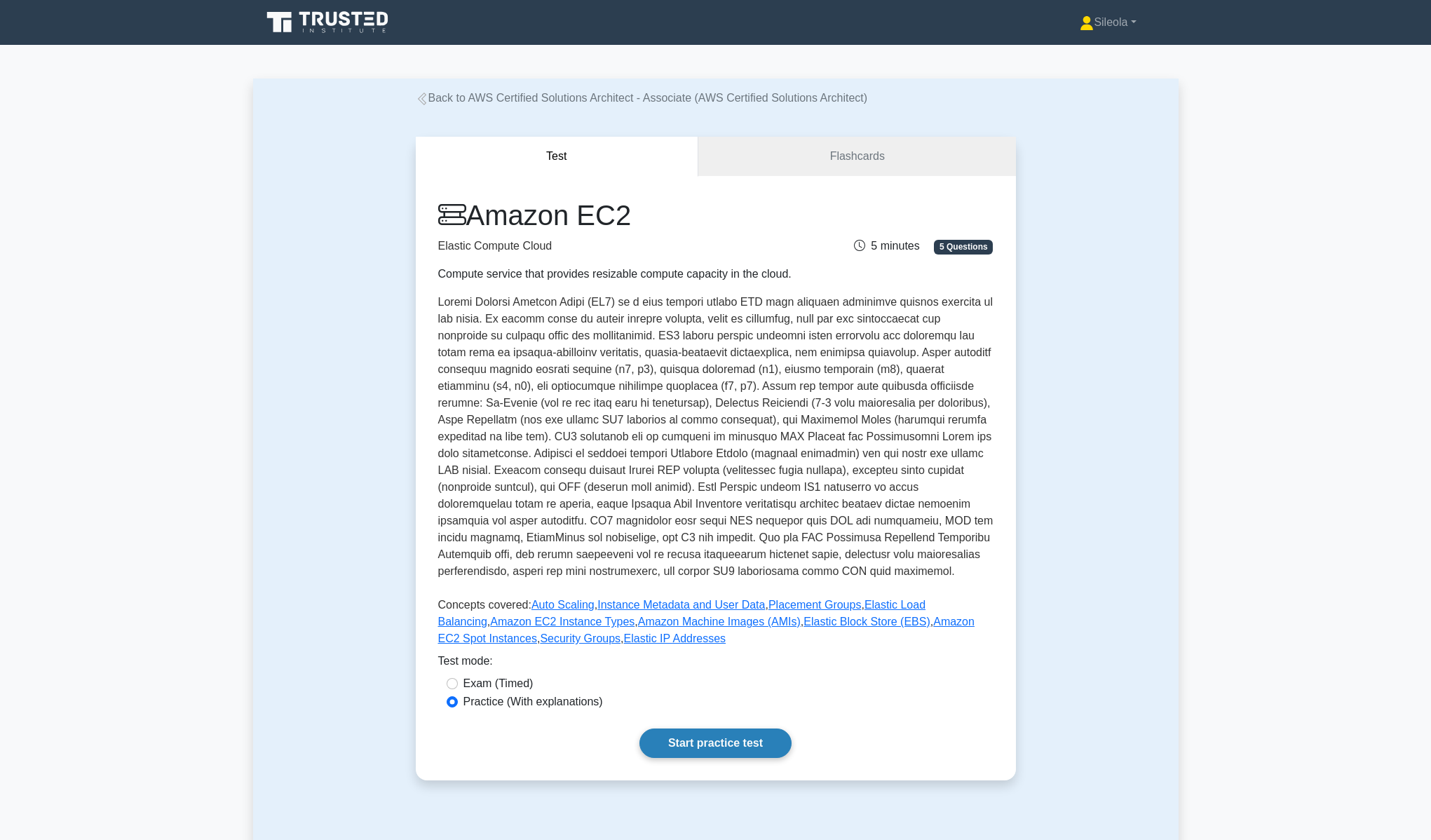
click at [733, 750] on link "Start practice test" at bounding box center [715, 743] width 152 height 29
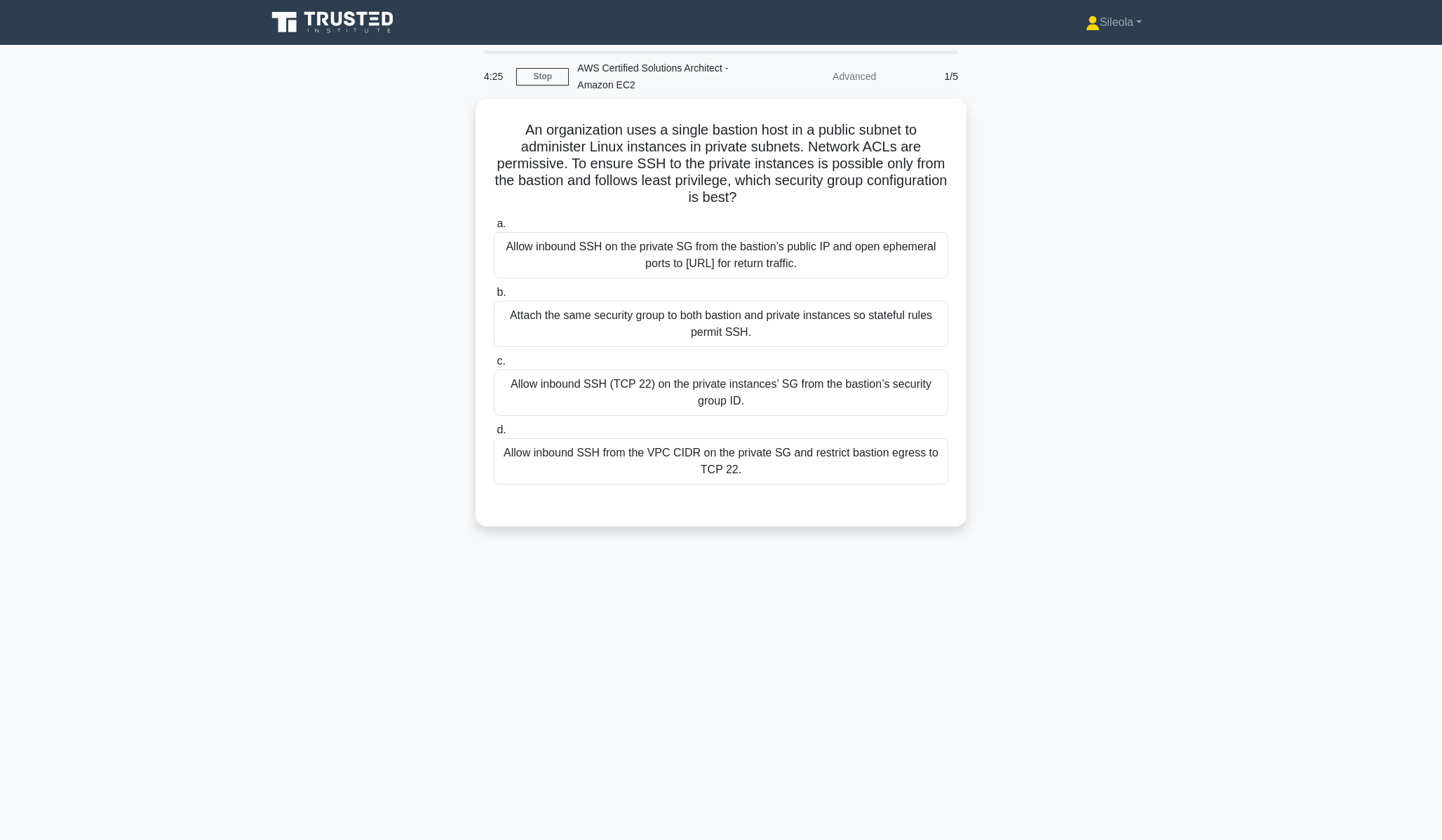
click at [724, 69] on div "AWS Certified Solutions Architect - Amazon EC2" at bounding box center [665, 76] width 193 height 45
drag, startPoint x: 709, startPoint y: 129, endPoint x: 796, endPoint y: 128, distance: 87.0
click at [796, 128] on h5 "An organization uses a single bastion host in a public subnet to administer Lin…" at bounding box center [721, 160] width 458 height 85
click at [756, 394] on div "Allow inbound SSH (TCP 22) on the private instances’ SG from the bastion’s secu…" at bounding box center [721, 389] width 455 height 46
click at [494, 362] on input "c. Allow inbound SSH (TCP 22) on the private instances’ SG from the bastion’s s…" at bounding box center [494, 358] width 0 height 9
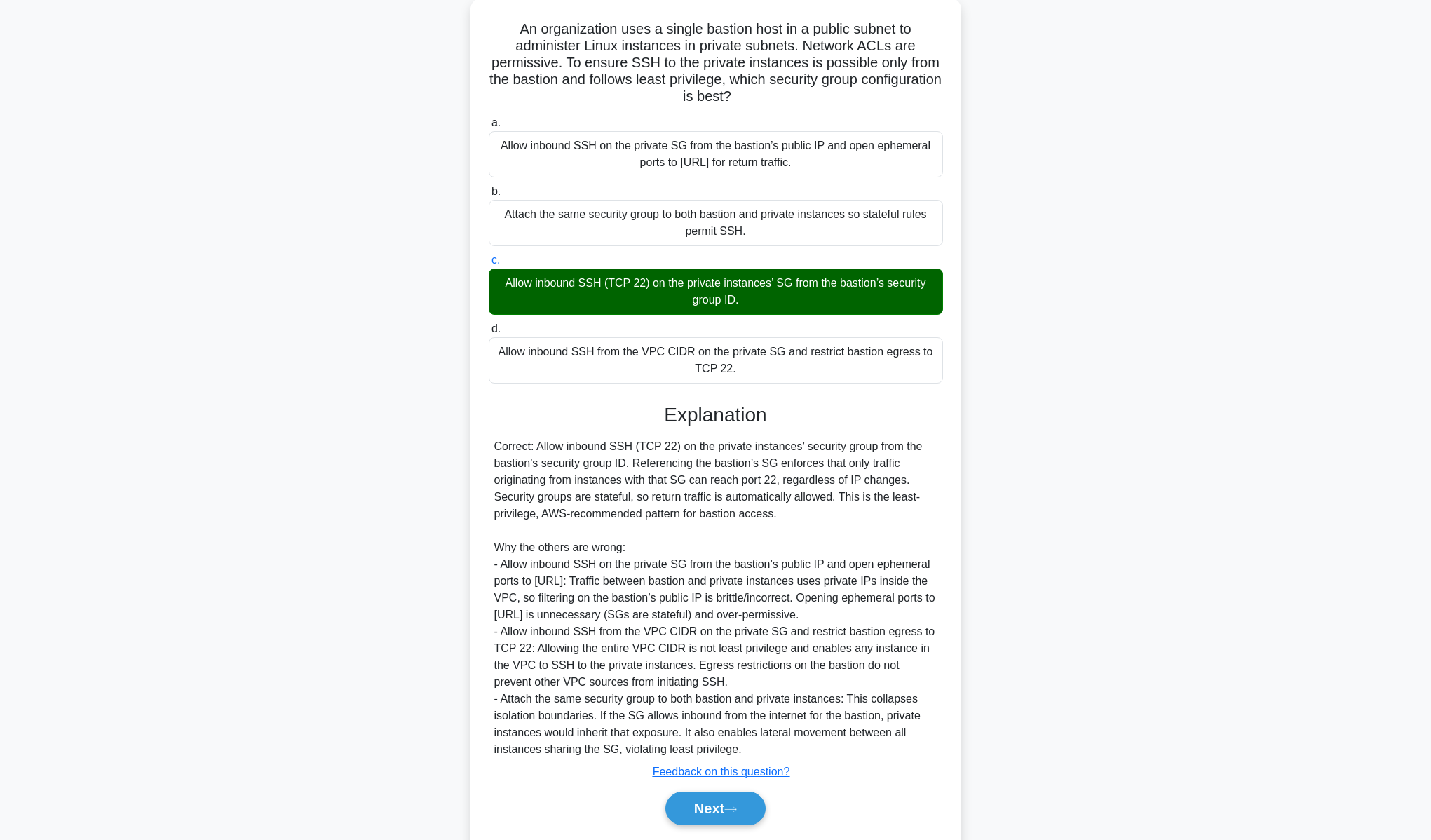
scroll to position [142, 0]
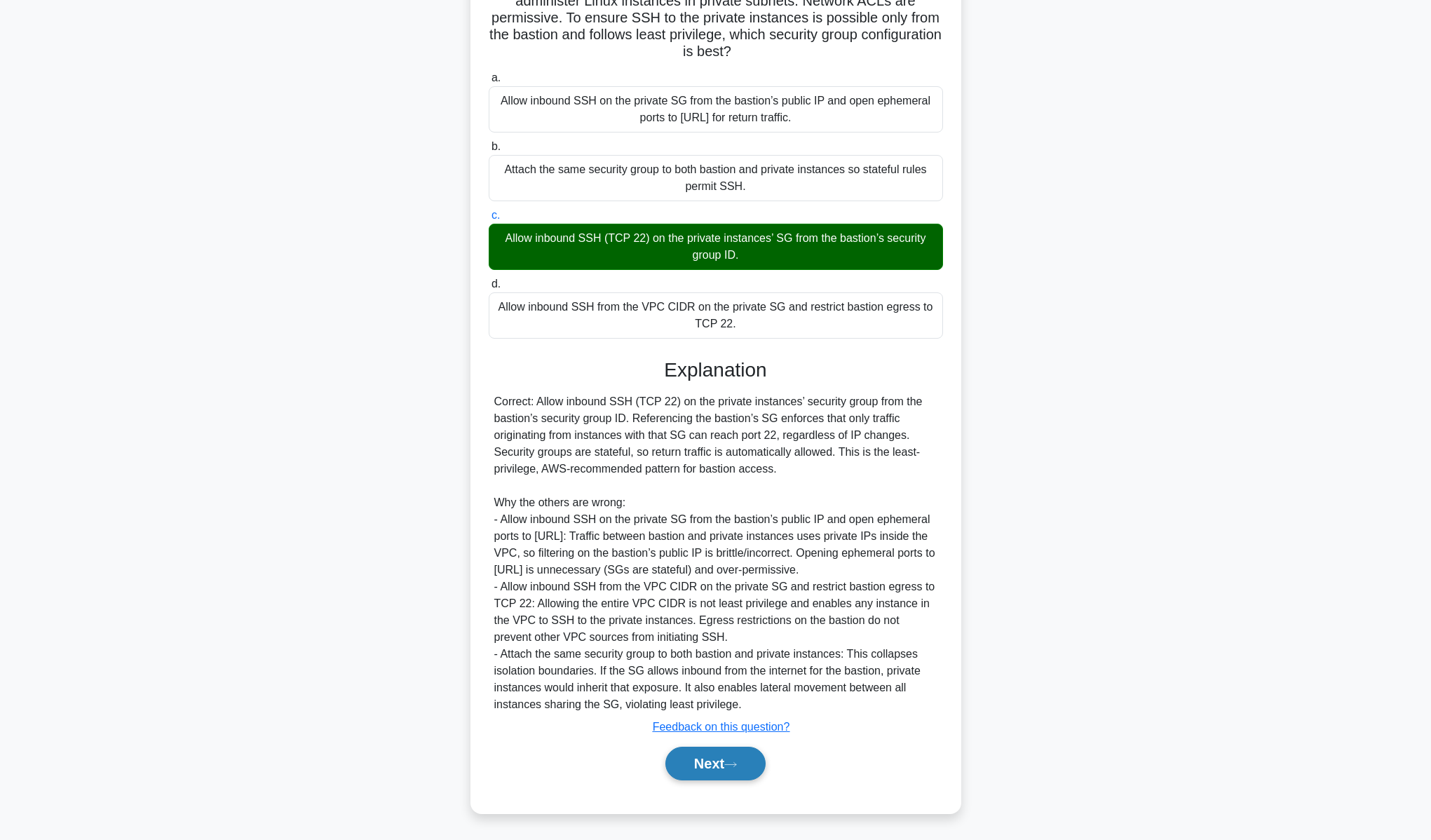
click at [715, 763] on button "Next" at bounding box center [715, 763] width 100 height 34
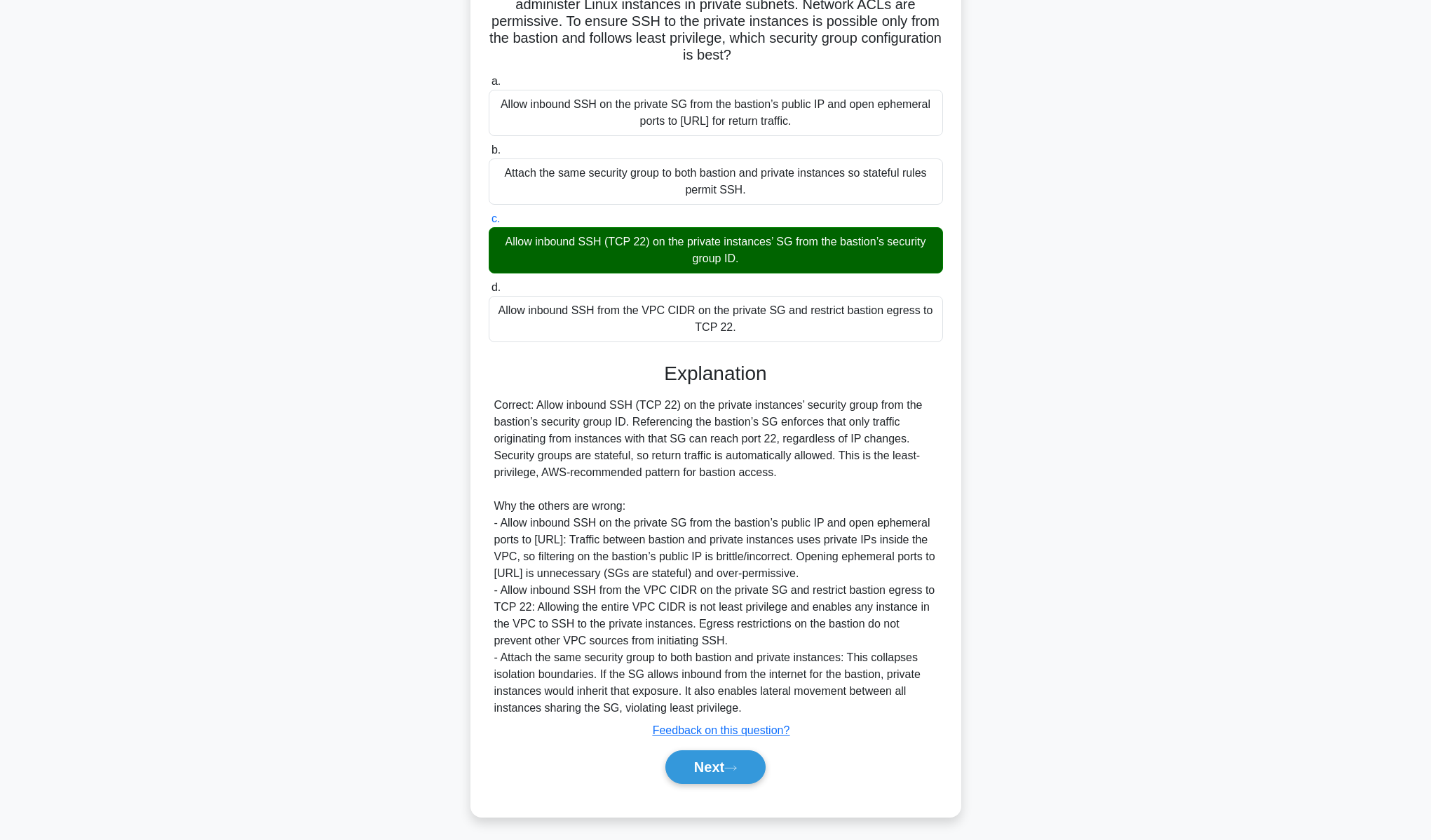
scroll to position [0, 0]
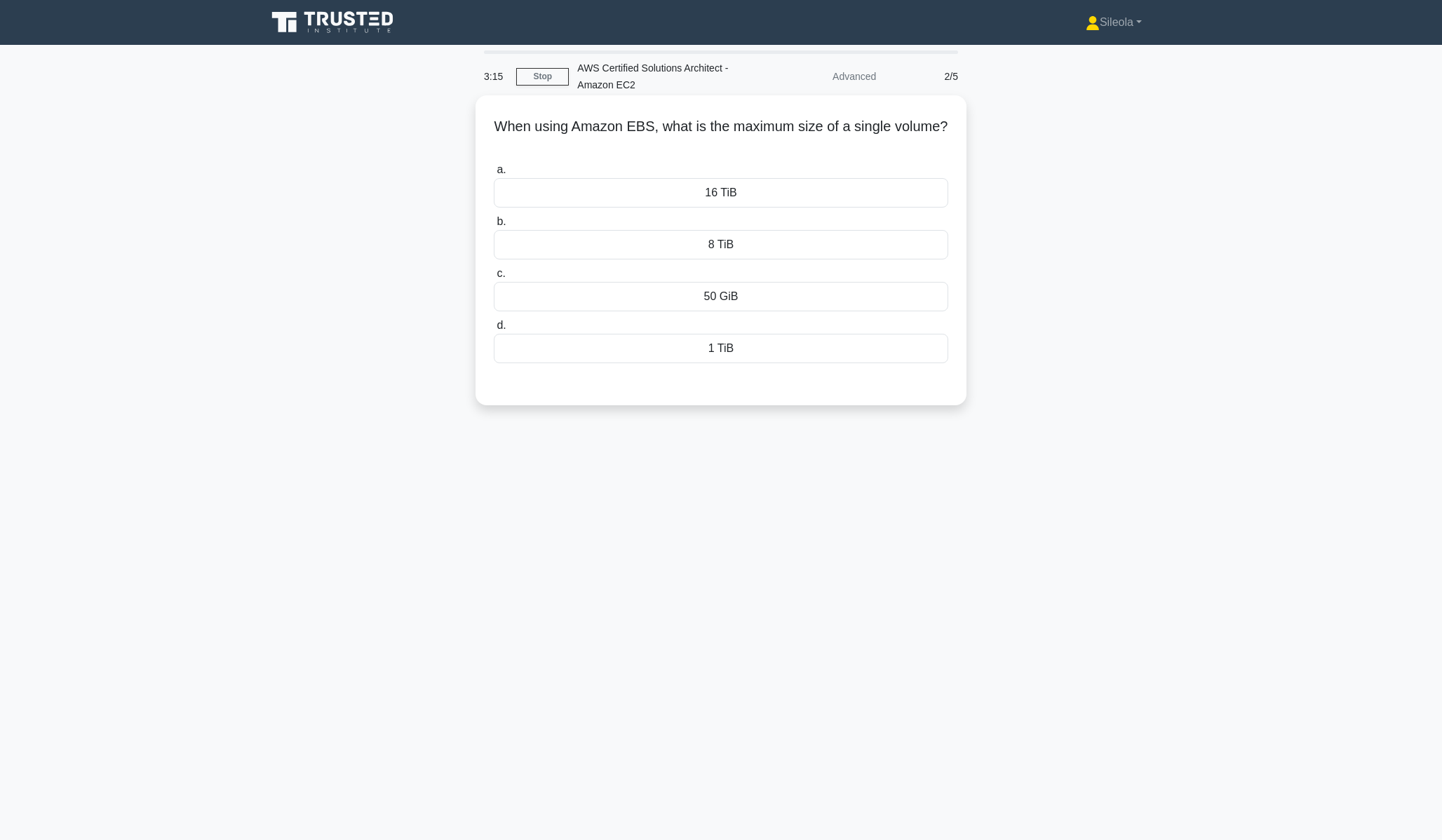
click at [769, 299] on div "50 GiB" at bounding box center [721, 297] width 455 height 29
click at [494, 278] on input "c. 50 GiB" at bounding box center [494, 274] width 0 height 9
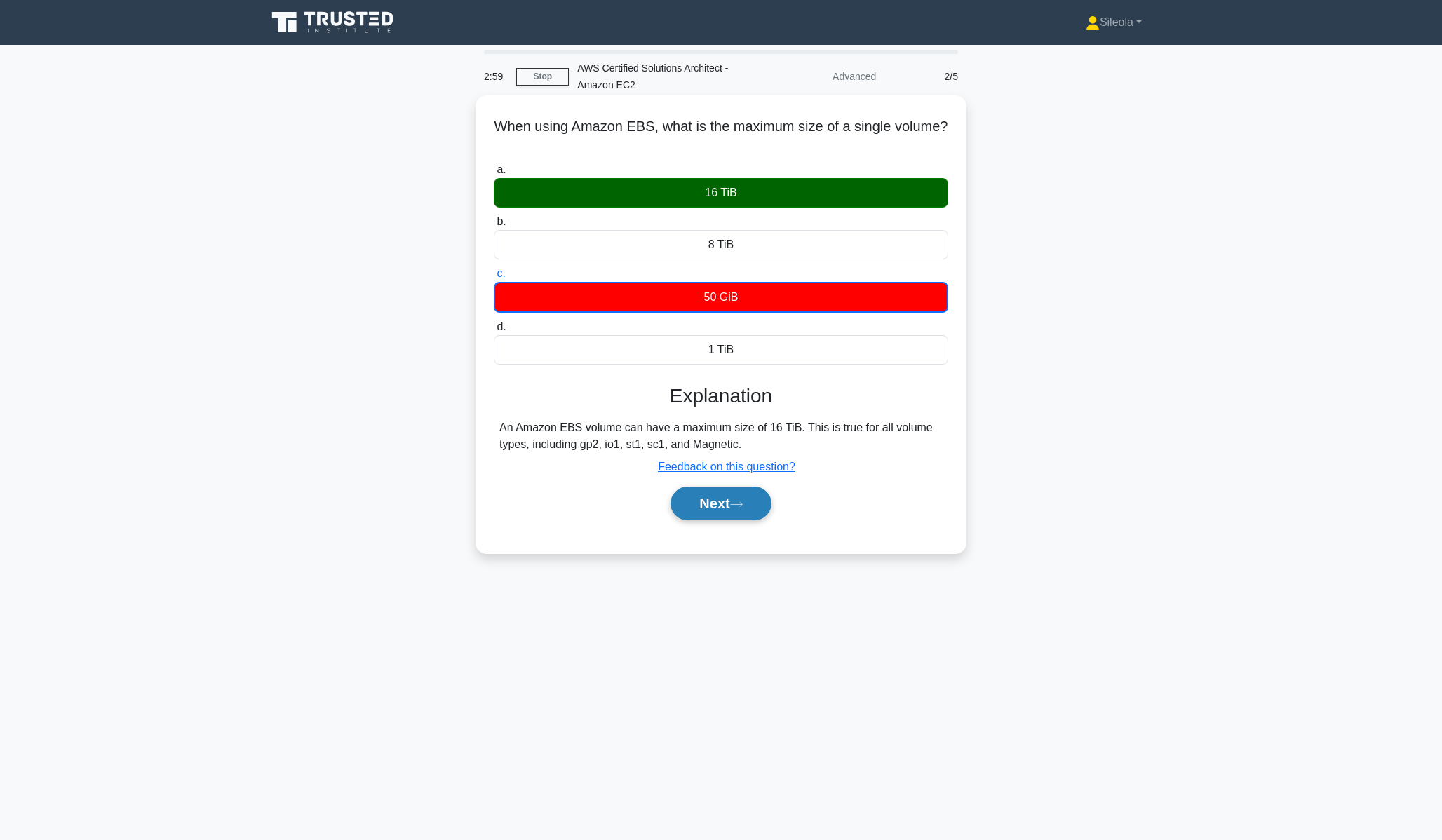
click at [725, 508] on button "Next" at bounding box center [721, 503] width 100 height 34
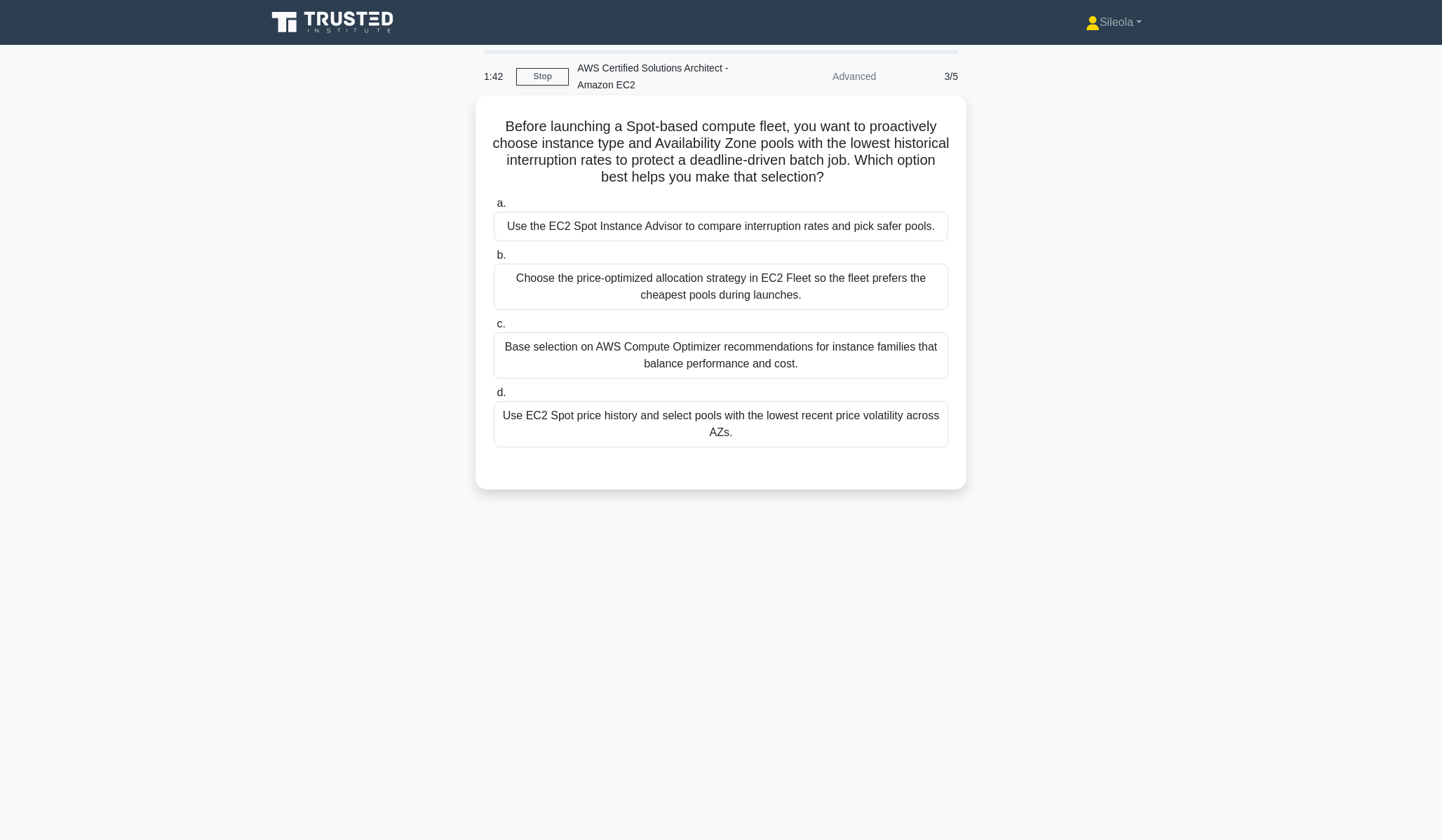
click at [798, 356] on div "Base selection on AWS Compute Optimizer recommendations for instance families t…" at bounding box center [721, 355] width 455 height 46
click at [494, 329] on input "c. Base selection on AWS Compute Optimizer recommendations for instance familie…" at bounding box center [494, 324] width 0 height 9
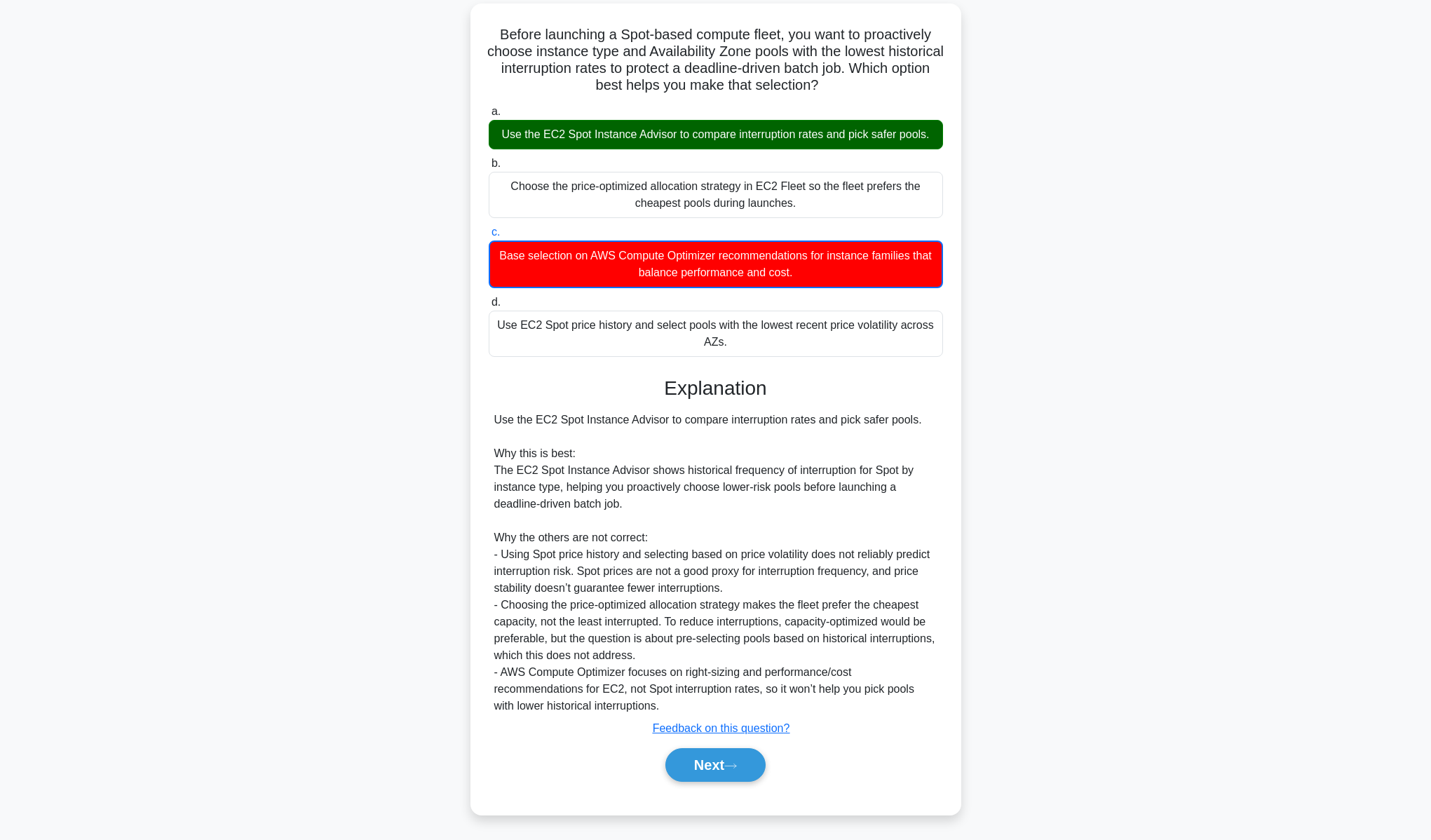
scroll to position [93, 0]
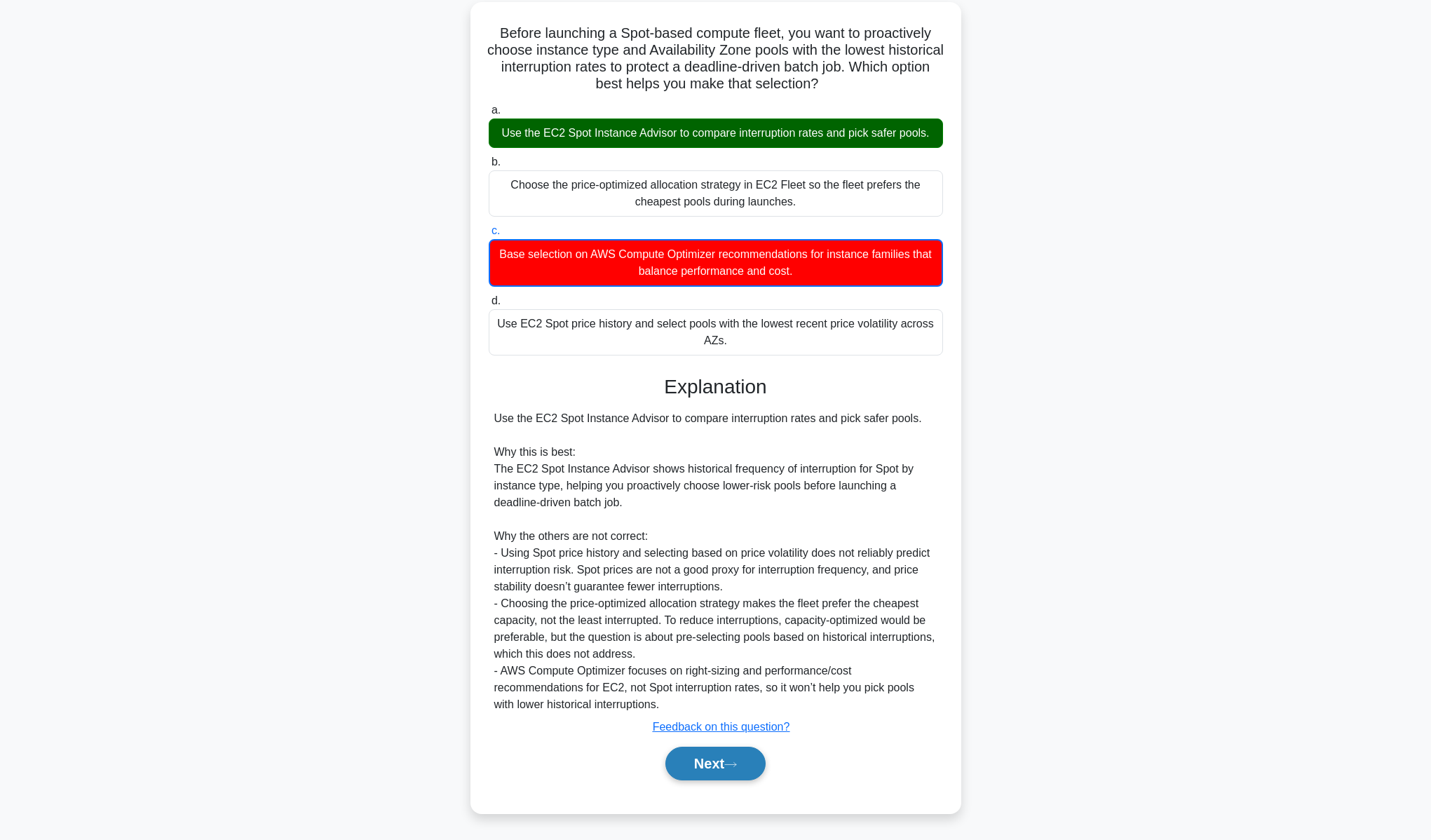
click at [751, 765] on button "Next" at bounding box center [715, 763] width 100 height 34
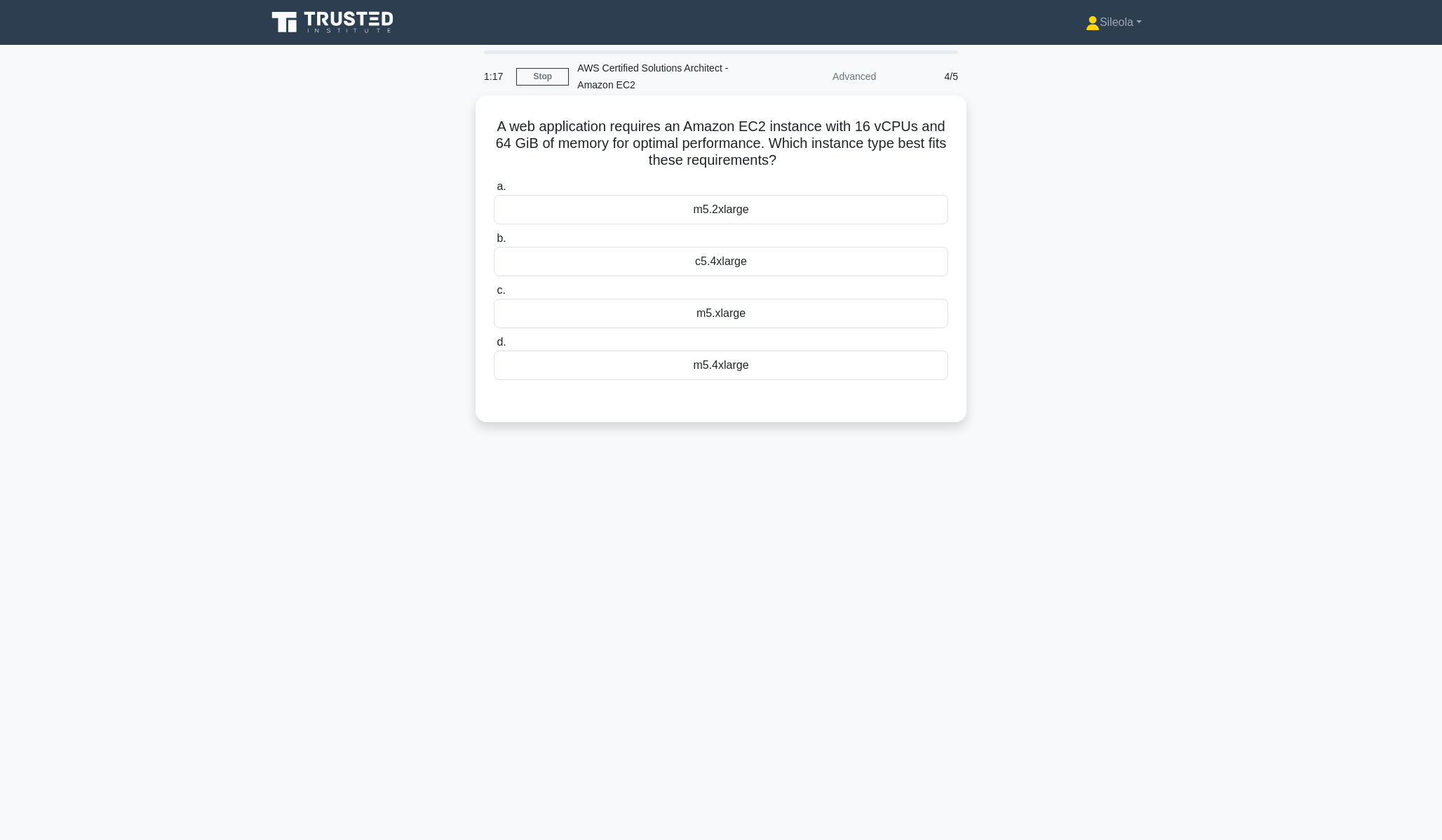
click at [858, 269] on div "c5.4xlarge" at bounding box center [721, 261] width 455 height 29
click at [494, 243] on input "b. c5.4xlarge" at bounding box center [494, 239] width 0 height 9
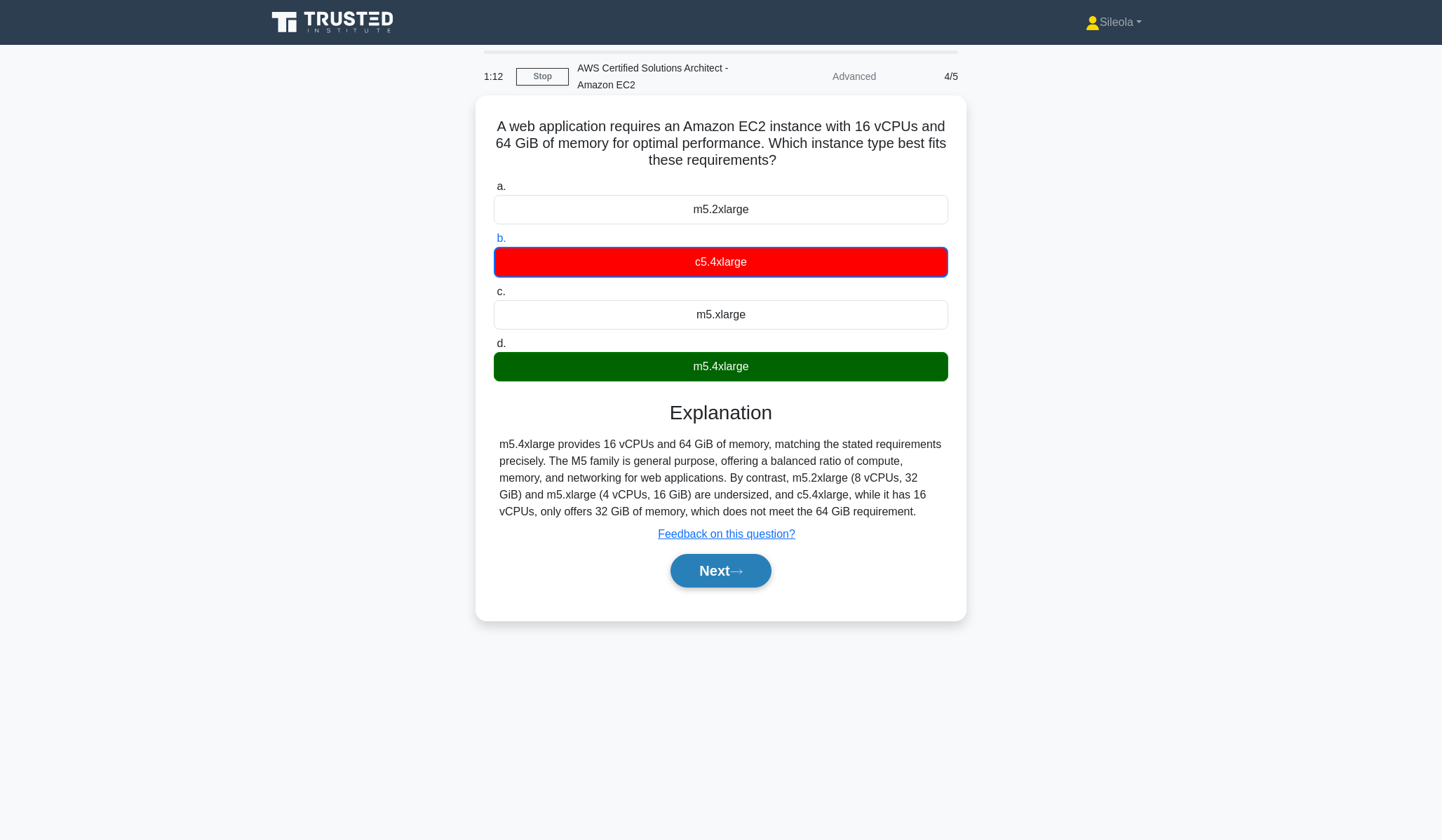
click at [749, 584] on button "Next" at bounding box center [721, 570] width 100 height 34
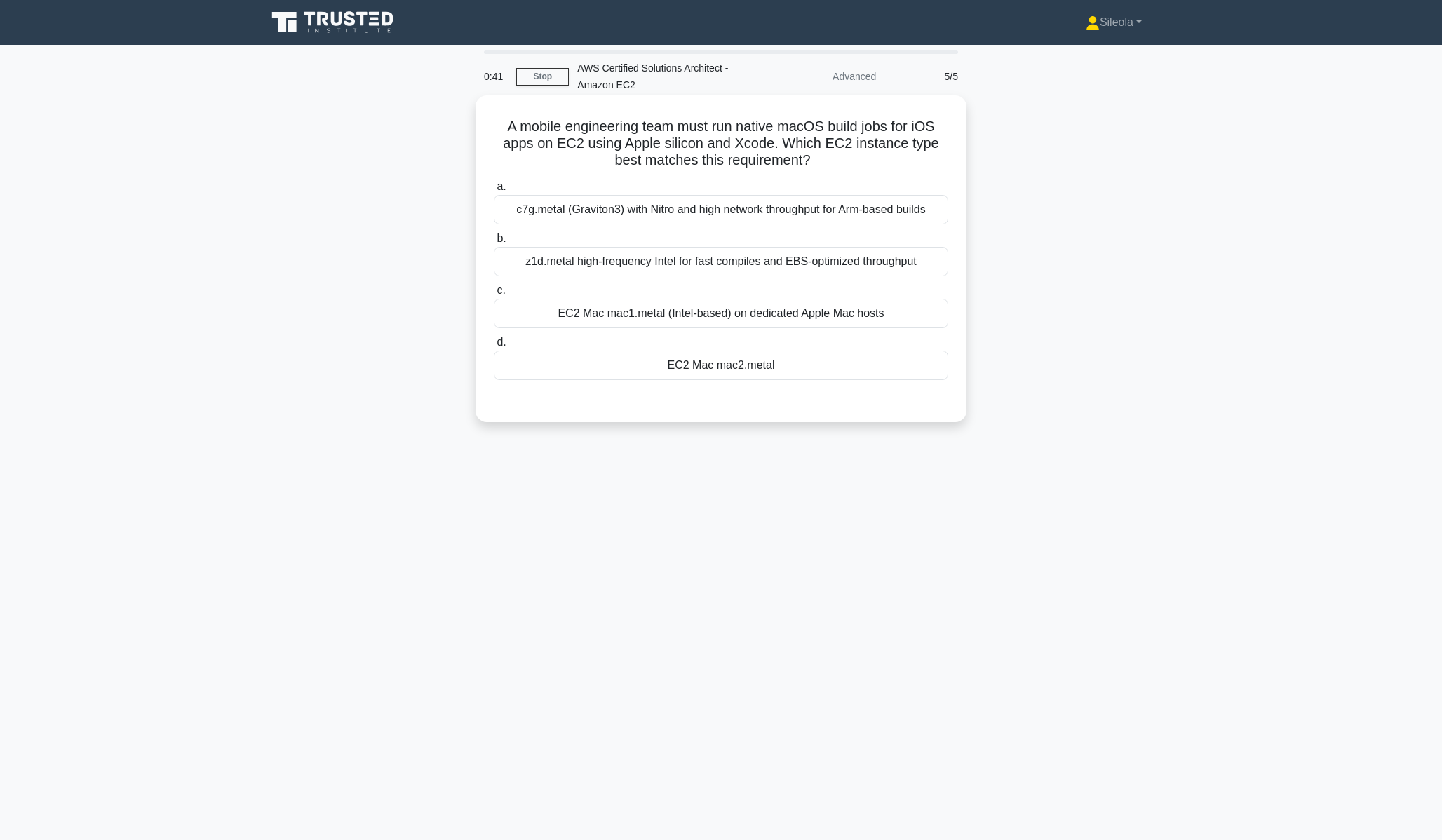
click at [870, 206] on div "c7g.metal (Graviton3) with Nitro and high network throughput for Arm-based buil…" at bounding box center [721, 210] width 455 height 29
click at [494, 191] on input "a. c7g.metal (Graviton3) with Nitro and high network throughput for Arm-based b…" at bounding box center [494, 187] width 0 height 9
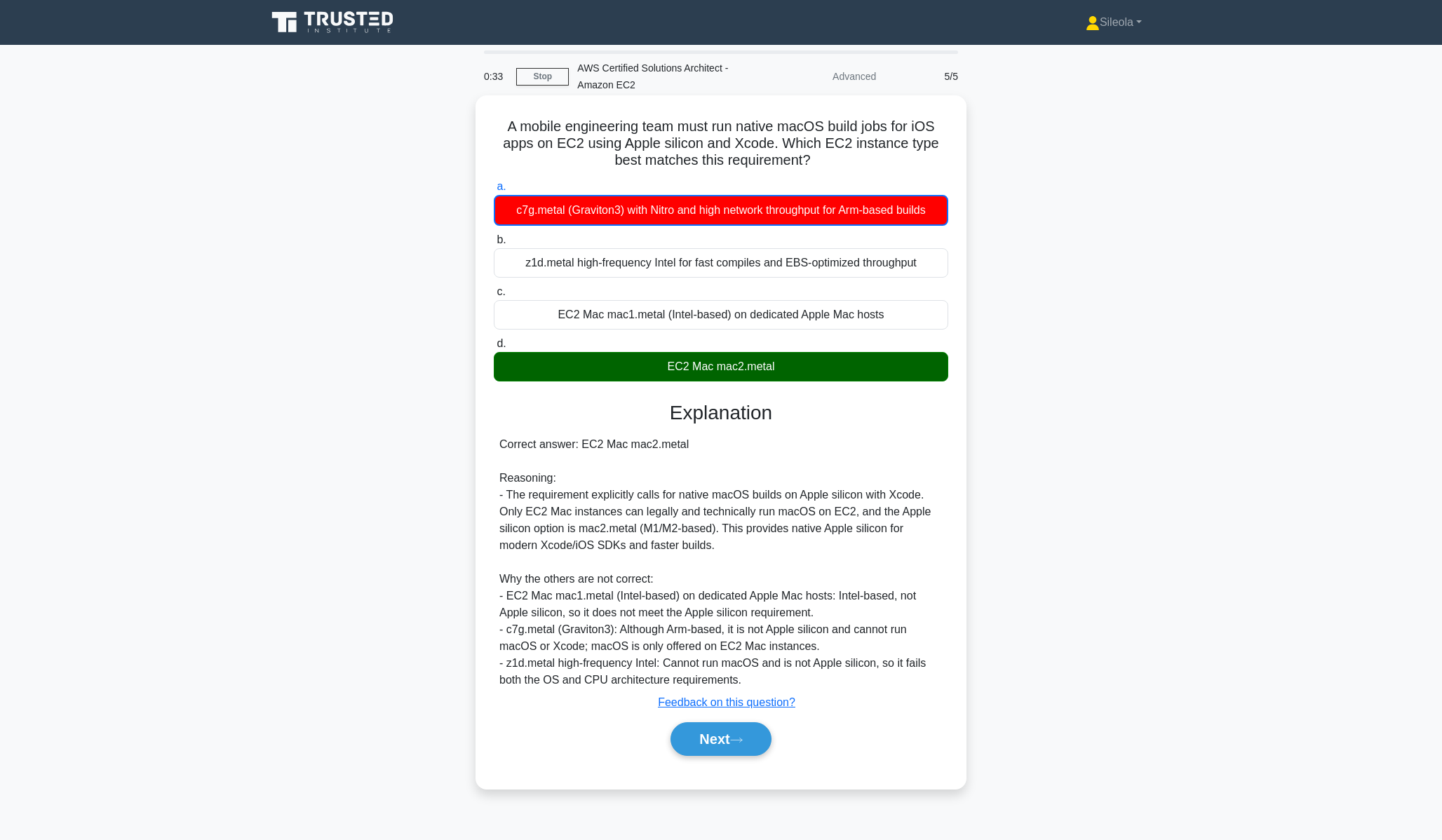
click at [712, 758] on div "Next" at bounding box center [721, 738] width 455 height 45
click at [712, 749] on button "Next" at bounding box center [721, 739] width 100 height 34
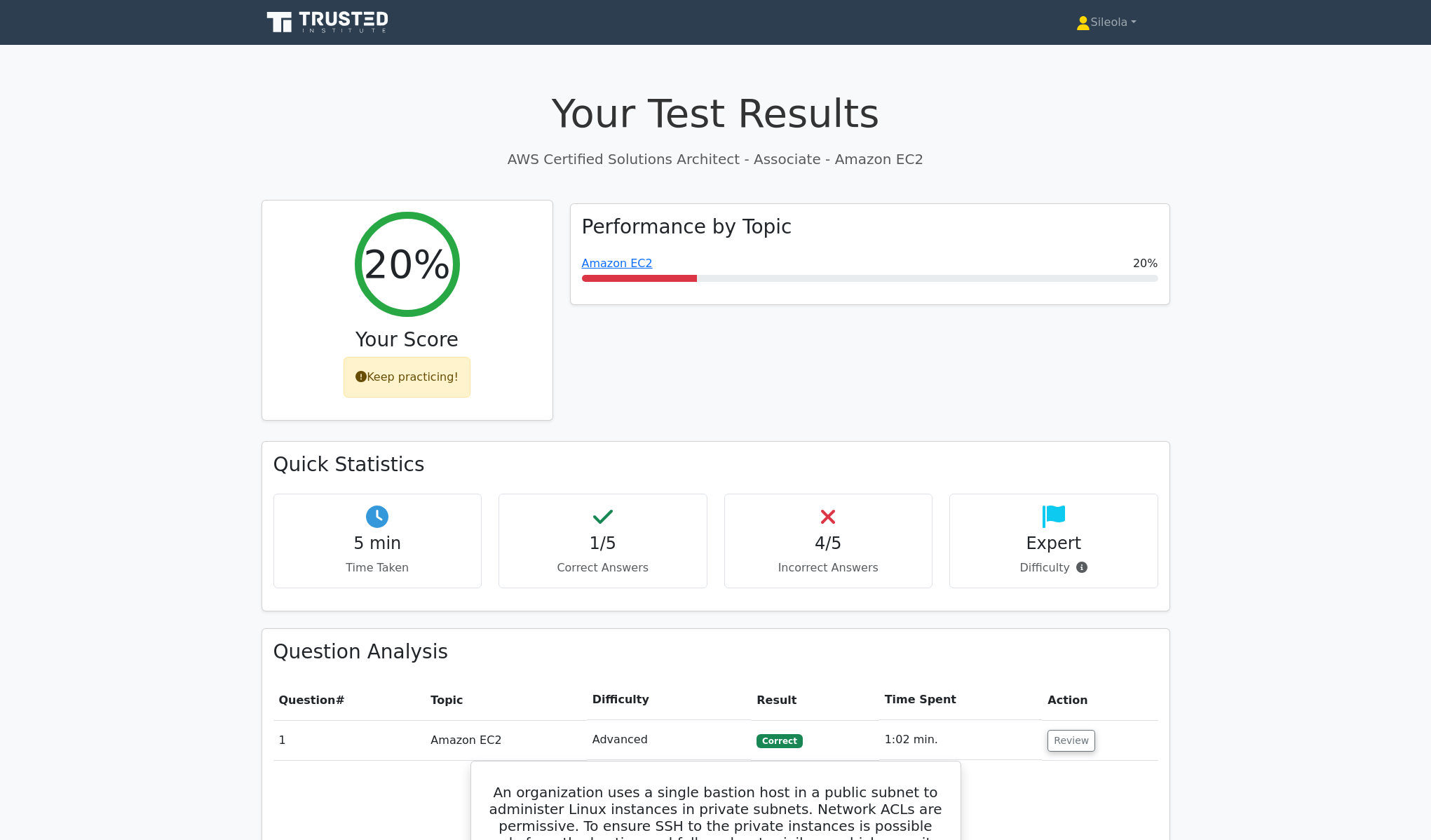
click at [365, 375] on icon at bounding box center [361, 376] width 11 height 11
click at [381, 375] on div "Keep practicing!" at bounding box center [407, 378] width 127 height 41
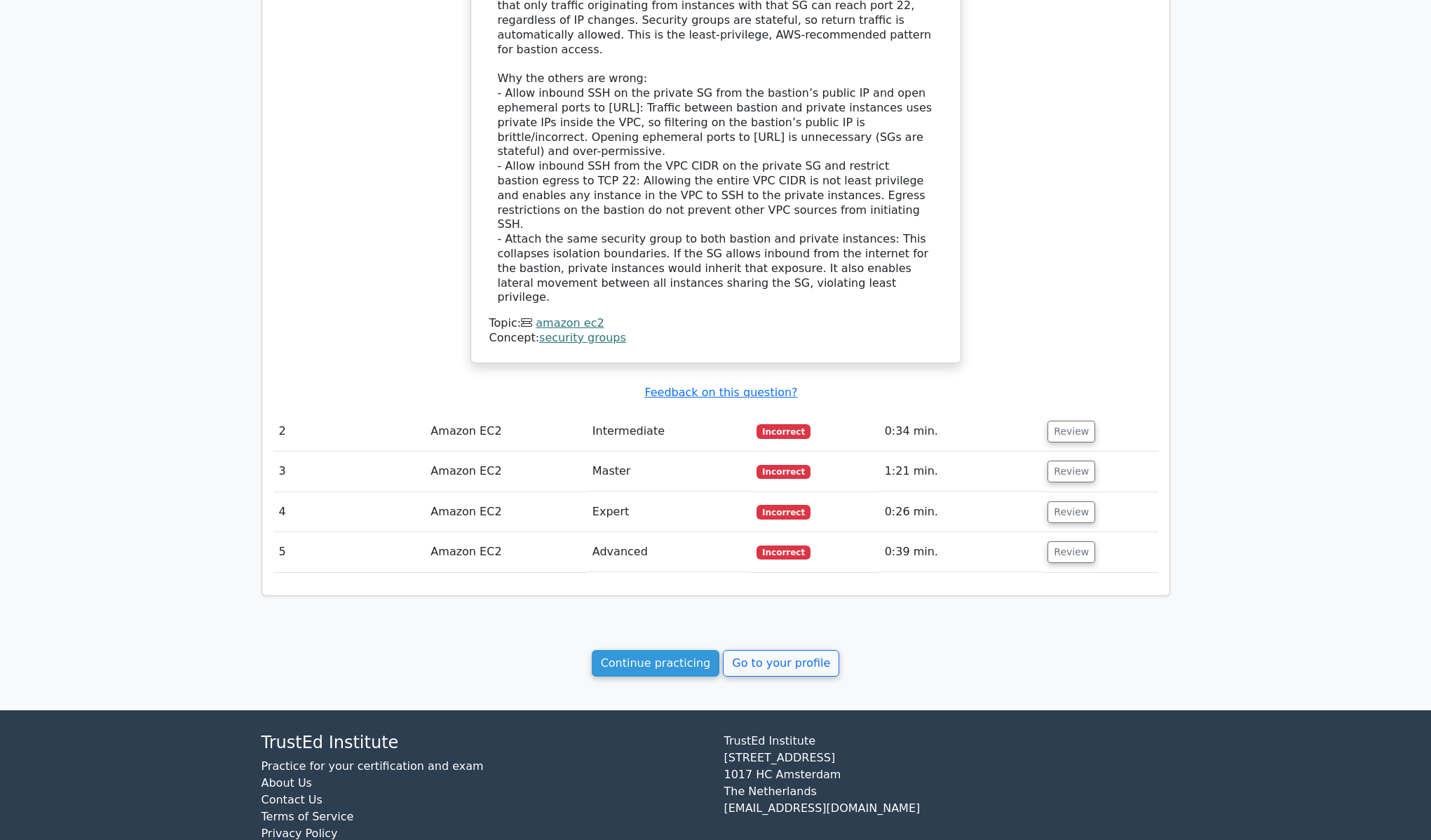
scroll to position [1202, 0]
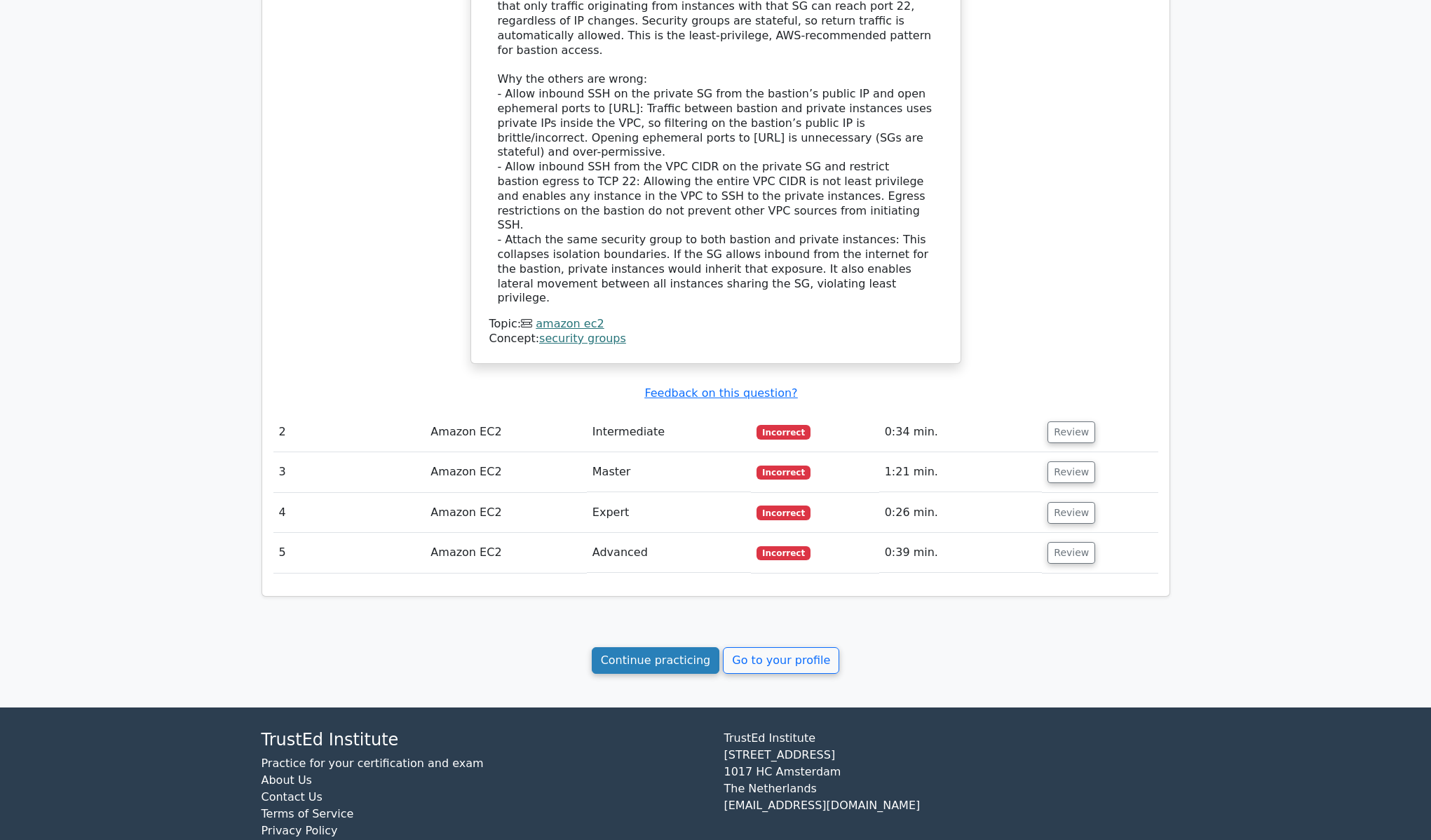
click at [669, 647] on link "Continue practicing" at bounding box center [656, 660] width 129 height 26
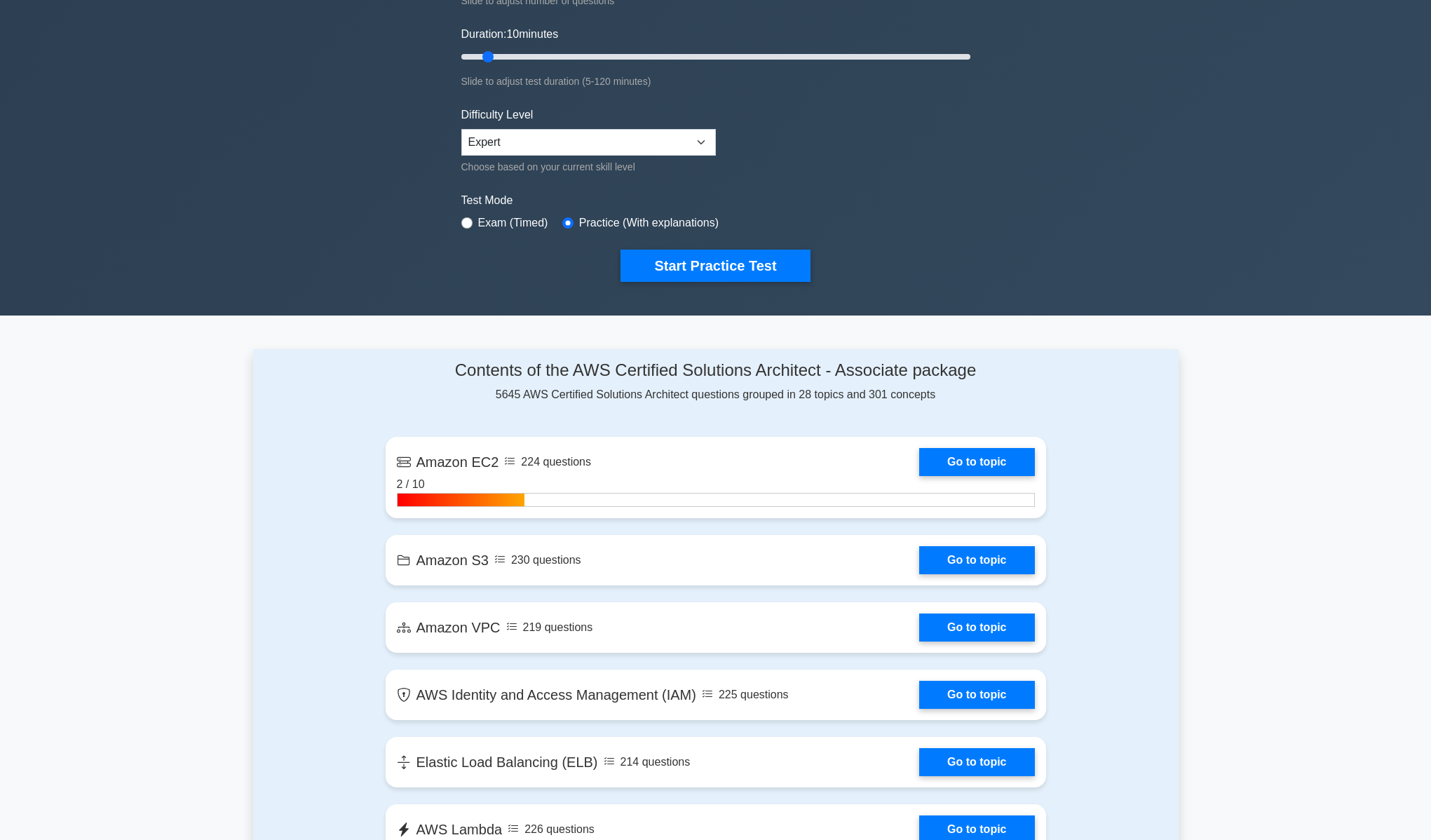
scroll to position [238, 0]
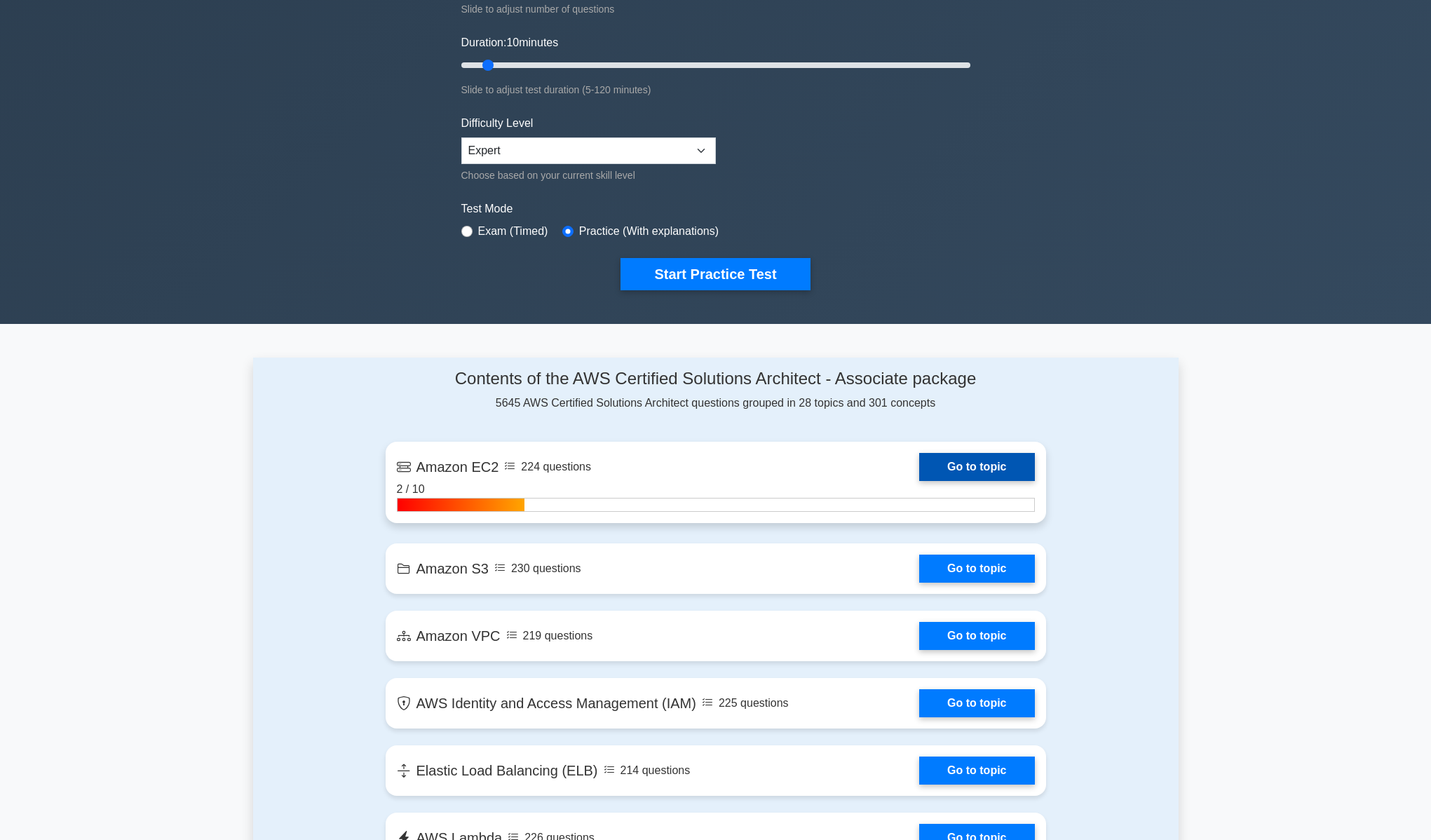
click at [919, 481] on link "Go to topic" at bounding box center [976, 467] width 115 height 28
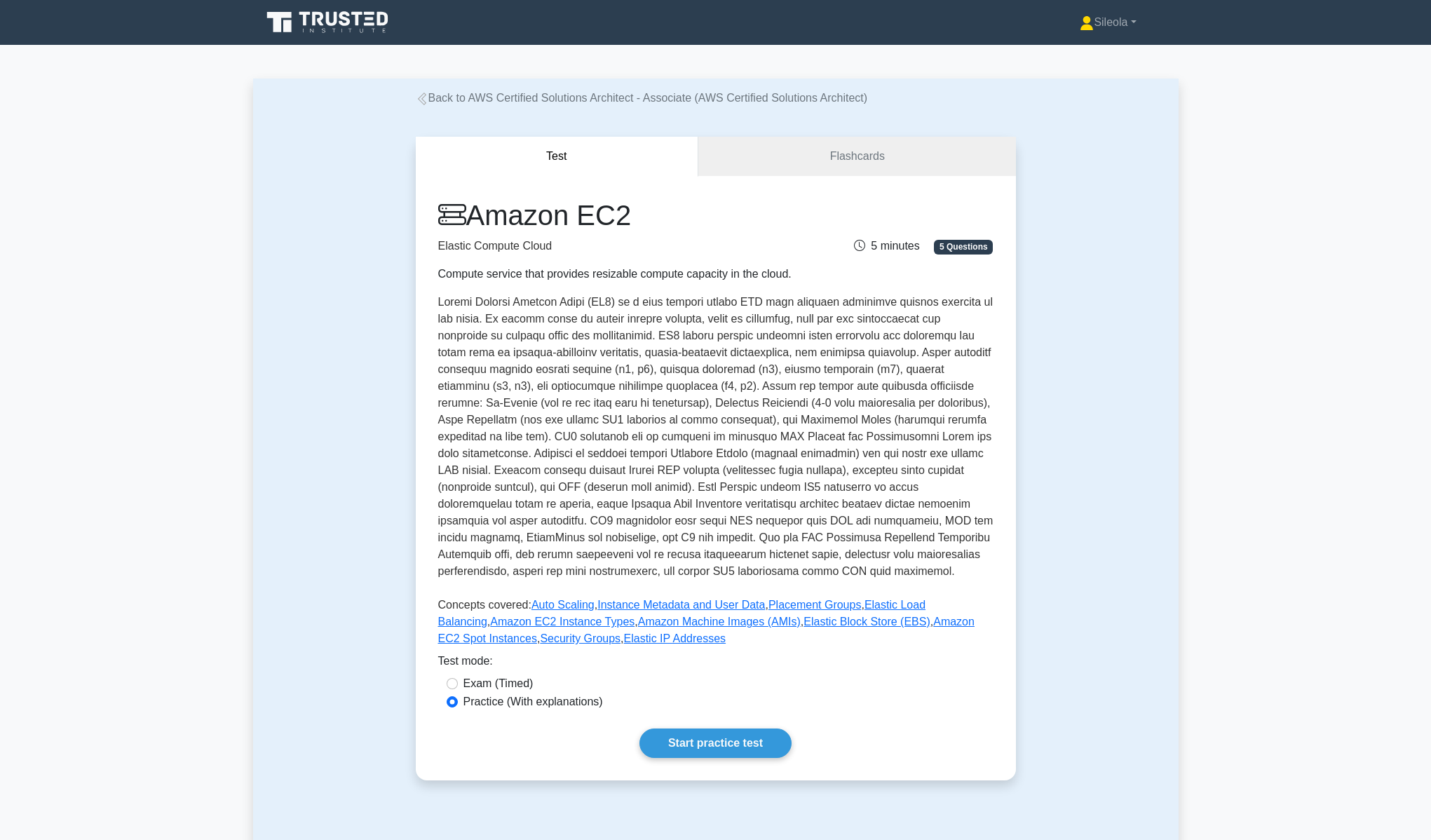
click at [501, 681] on label "Exam (Timed)" at bounding box center [498, 683] width 70 height 17
click at [458, 681] on input "Exam (Timed)" at bounding box center [451, 683] width 11 height 11
radio input "true"
click at [710, 740] on link "Start practice test" at bounding box center [715, 743] width 152 height 29
click at [513, 705] on label "Practice (With explanations)" at bounding box center [533, 701] width 140 height 17
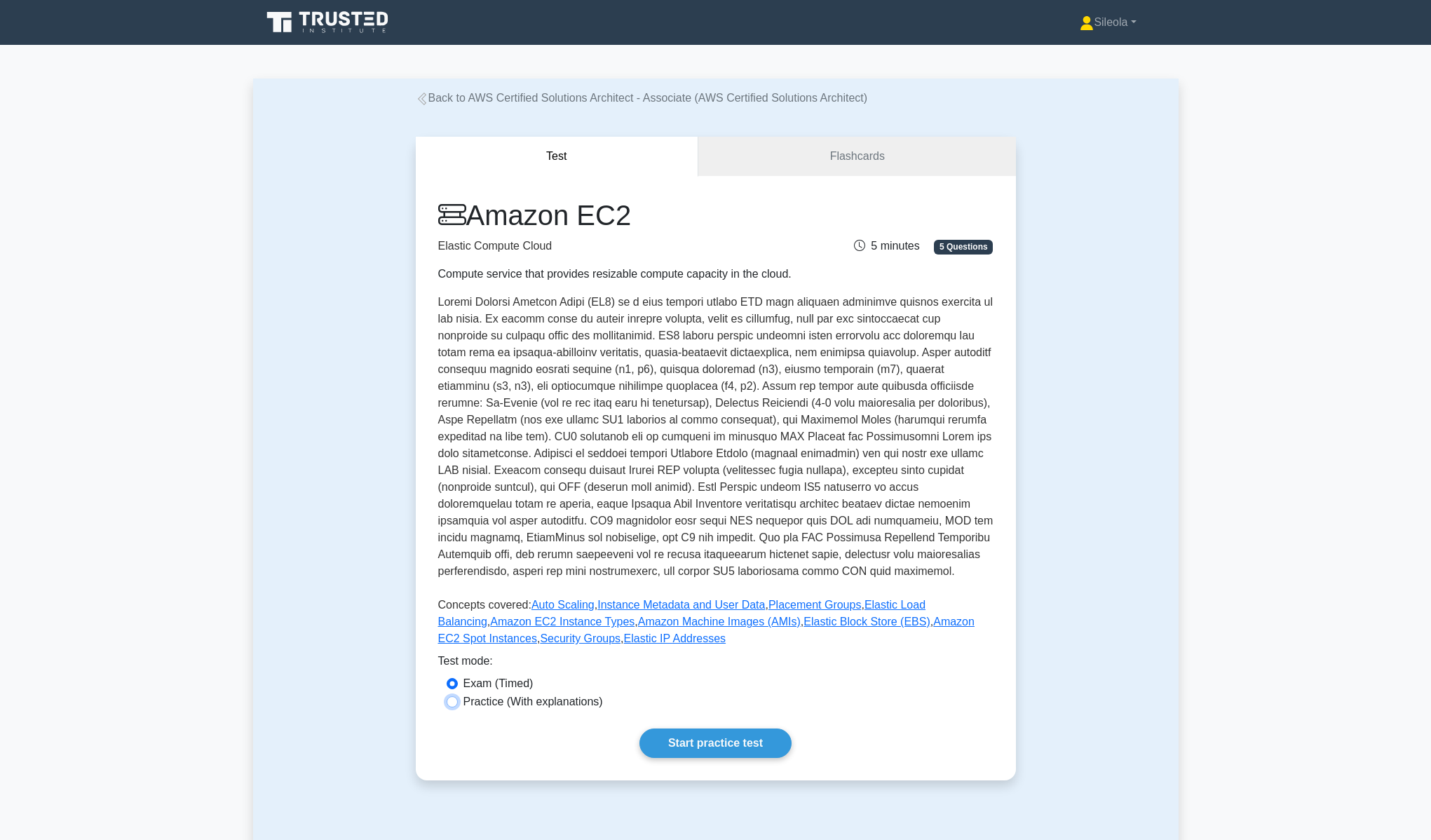
click at [458, 705] on input "Practice (With explanations)" at bounding box center [451, 701] width 11 height 11
radio input "true"
click at [680, 743] on link "Start practice test" at bounding box center [715, 743] width 152 height 29
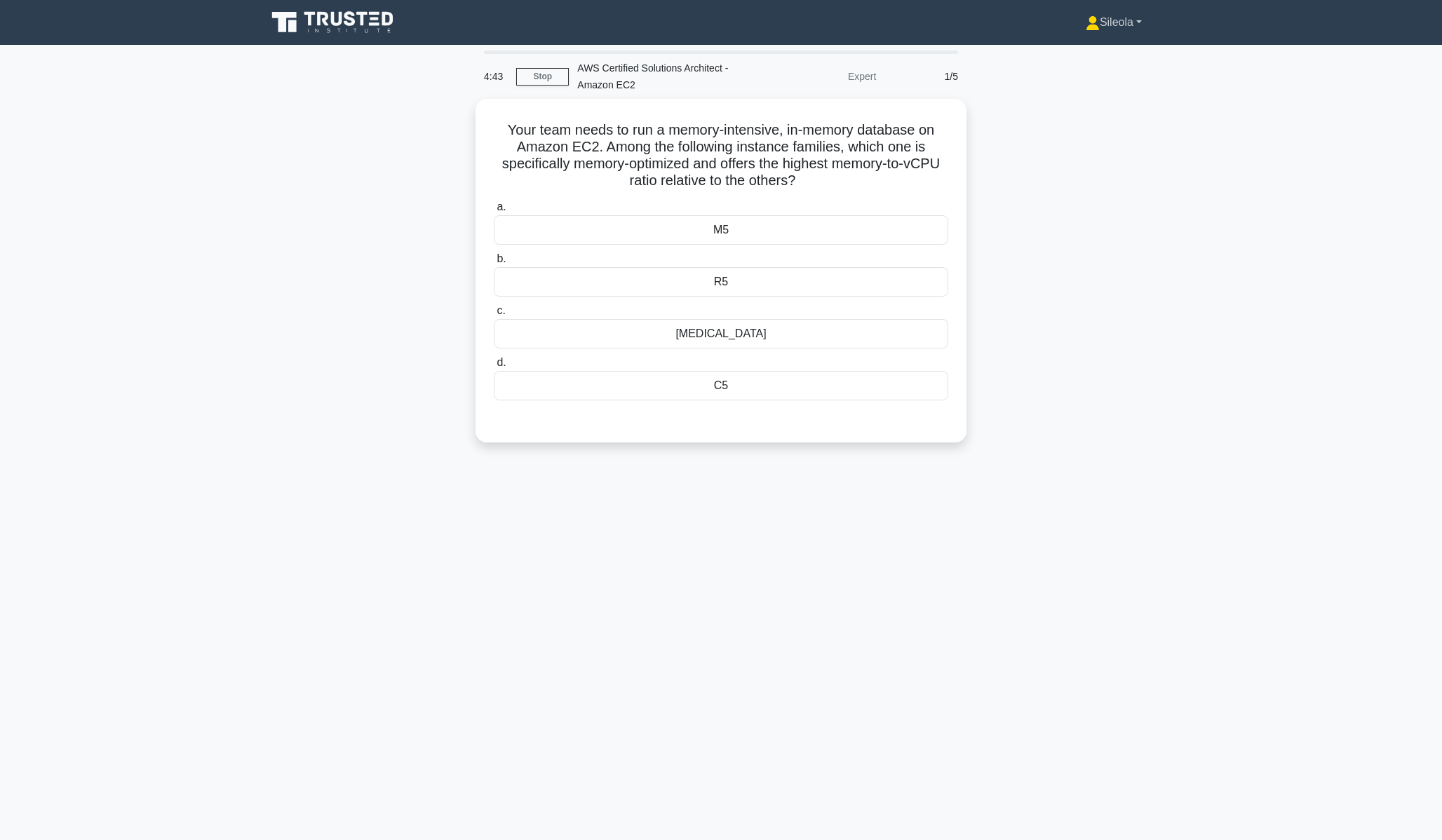
click at [1109, 26] on link "Sileola" at bounding box center [1114, 23] width 124 height 28
click at [971, 268] on div "Your team needs to run a memory-intensive, in-memory database on Amazon EC2. Am…" at bounding box center [721, 278] width 926 height 360
click at [743, 225] on div "M5" at bounding box center [721, 226] width 455 height 29
click at [494, 208] on input "a. M5" at bounding box center [494, 204] width 0 height 9
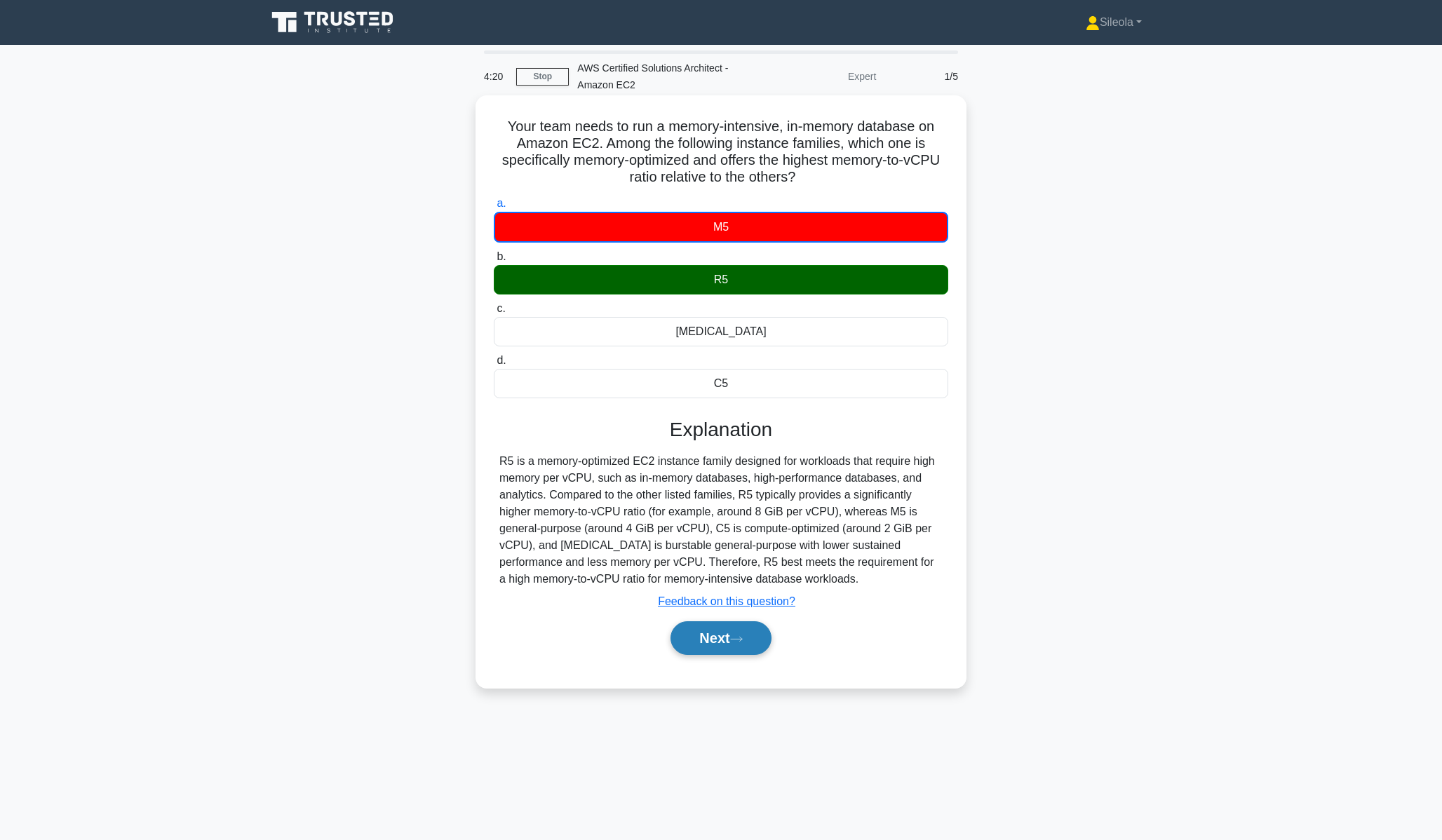
drag, startPoint x: 744, startPoint y: 641, endPoint x: 740, endPoint y: 630, distance: 11.7
click at [743, 641] on icon at bounding box center [736, 639] width 12 height 8
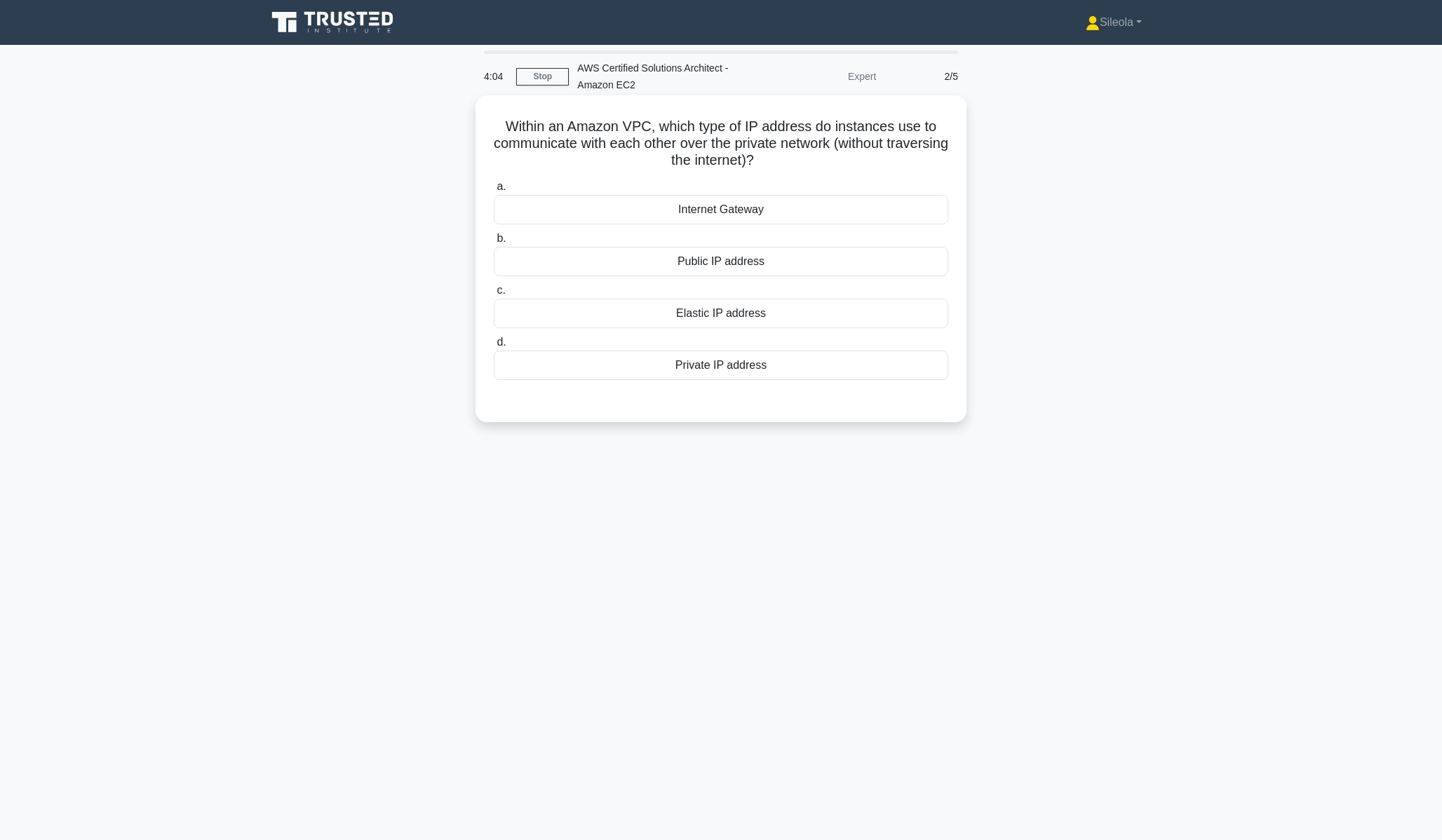
click at [742, 365] on div "Private IP address" at bounding box center [721, 365] width 455 height 29
click at [494, 347] on input "d. Private IP address" at bounding box center [494, 343] width 0 height 9
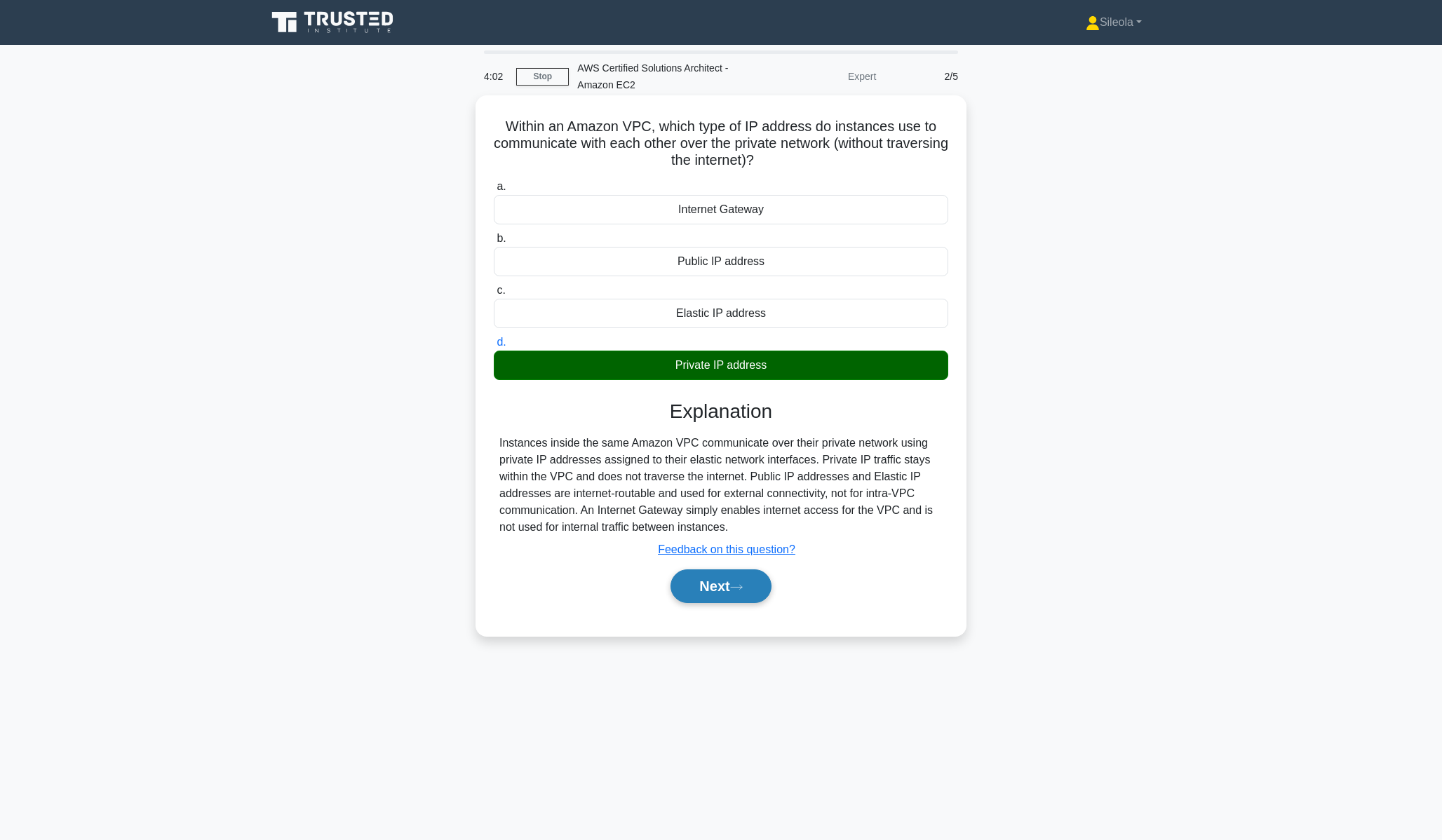
click at [749, 596] on button "Next" at bounding box center [721, 586] width 100 height 34
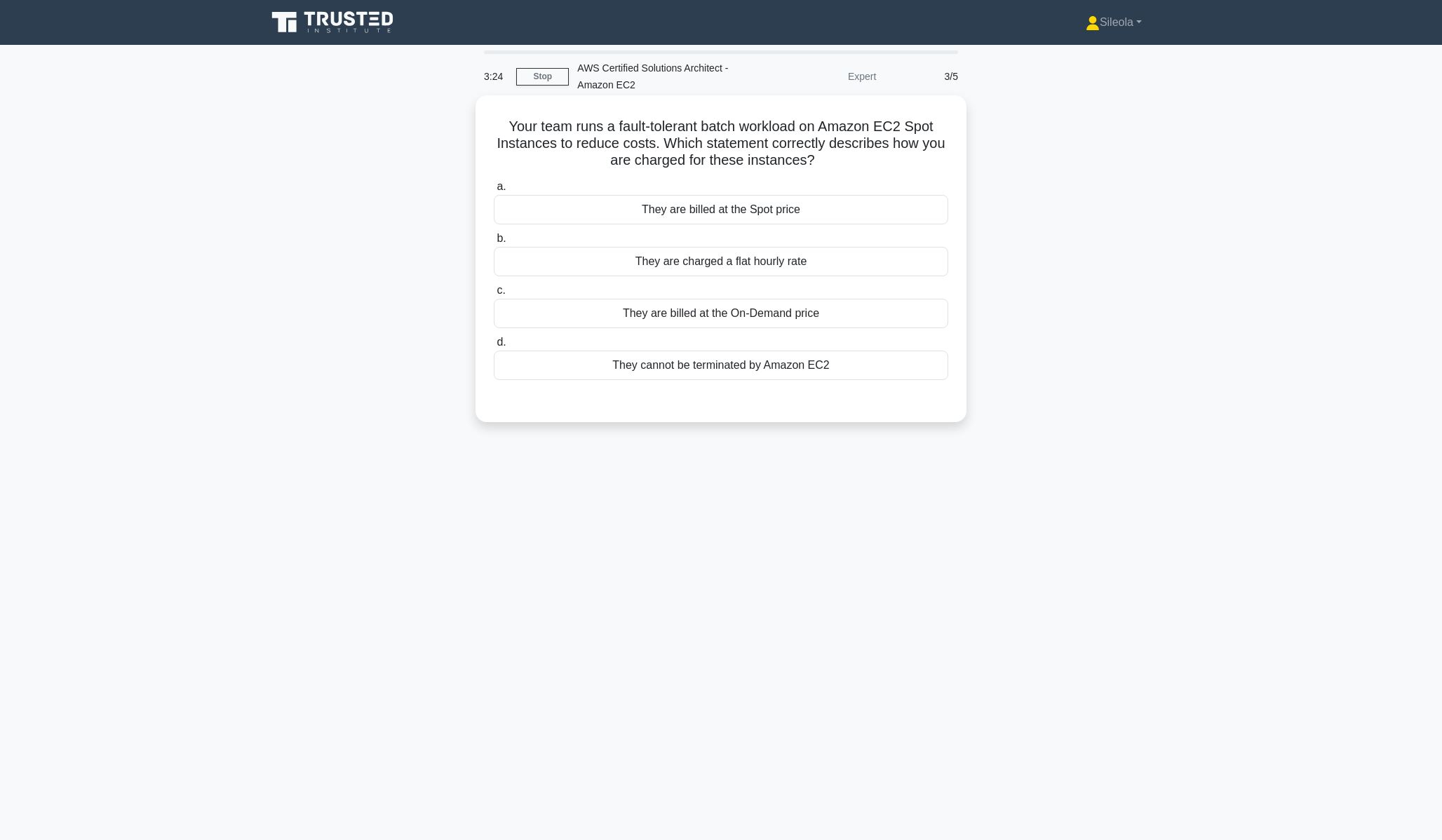
click at [729, 267] on div "They are charged a flat hourly rate" at bounding box center [721, 261] width 455 height 29
click at [494, 243] on input "b. They are charged a flat hourly rate" at bounding box center [494, 239] width 0 height 9
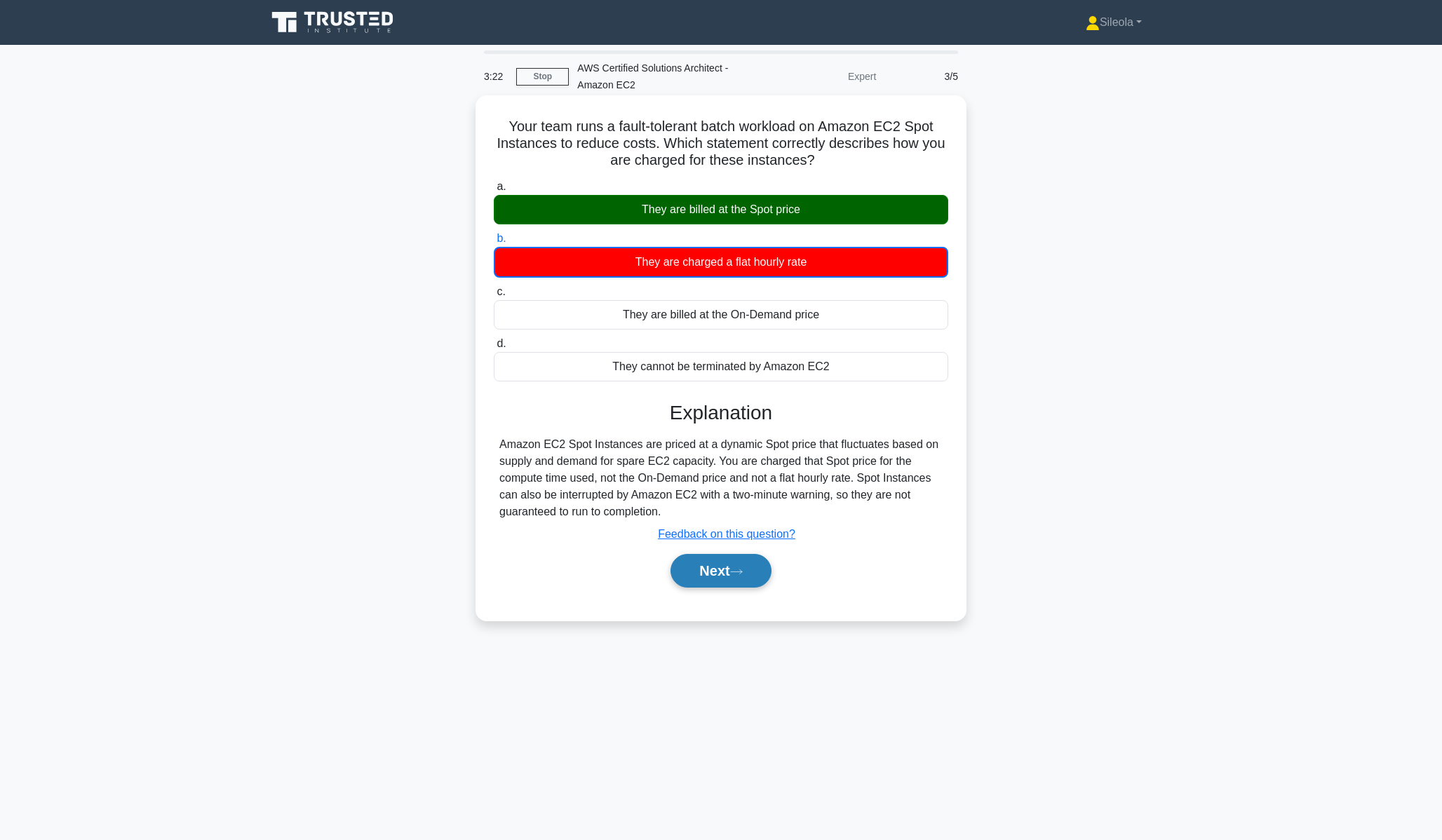
click at [743, 570] on icon at bounding box center [736, 571] width 12 height 8
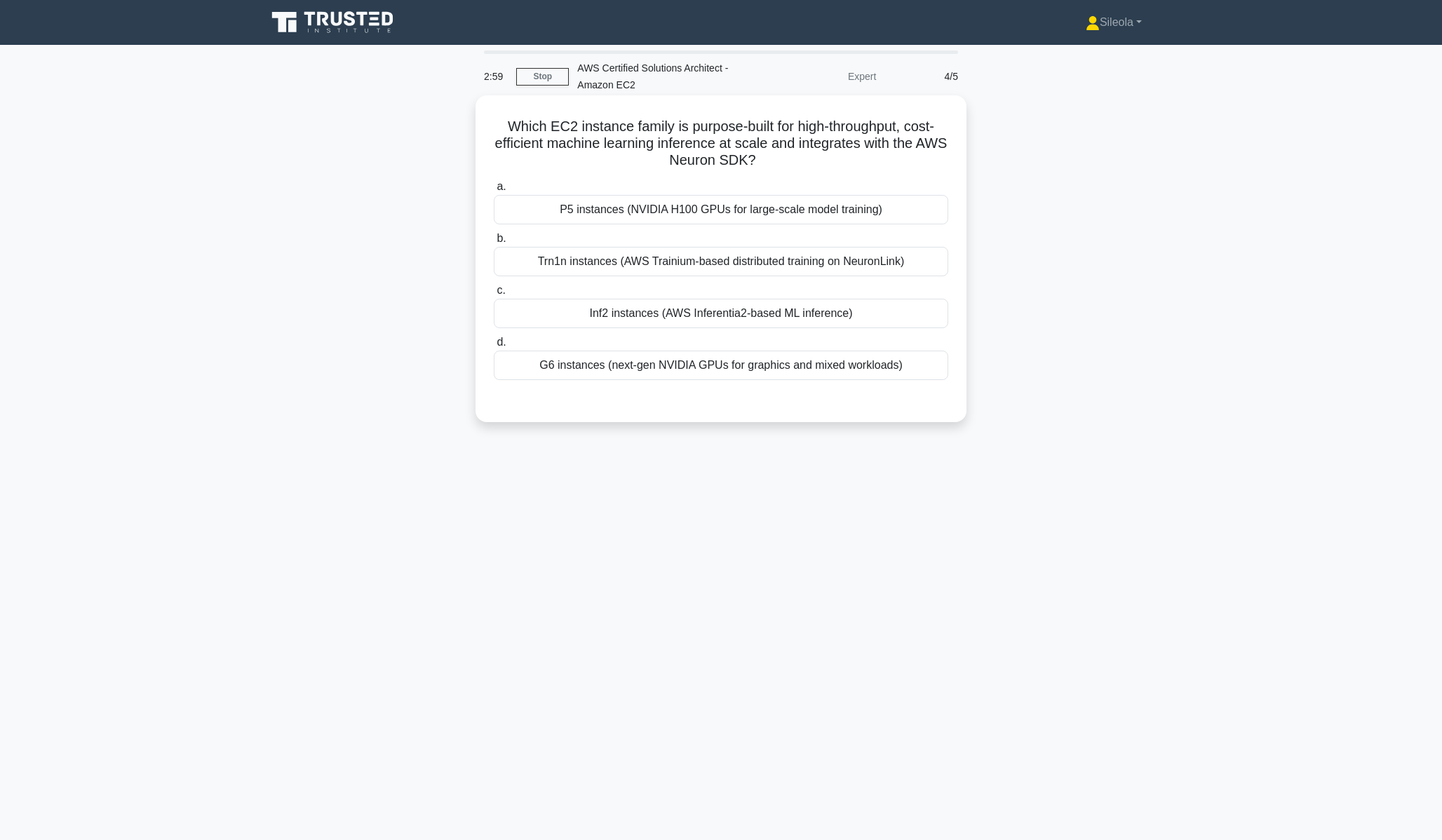
click at [786, 212] on div "P5 instances (NVIDIA H100 GPUs for large-scale model training)" at bounding box center [721, 210] width 455 height 29
click at [494, 191] on input "a. P5 instances (NVIDIA H100 GPUs for large-scale model training)" at bounding box center [494, 187] width 0 height 9
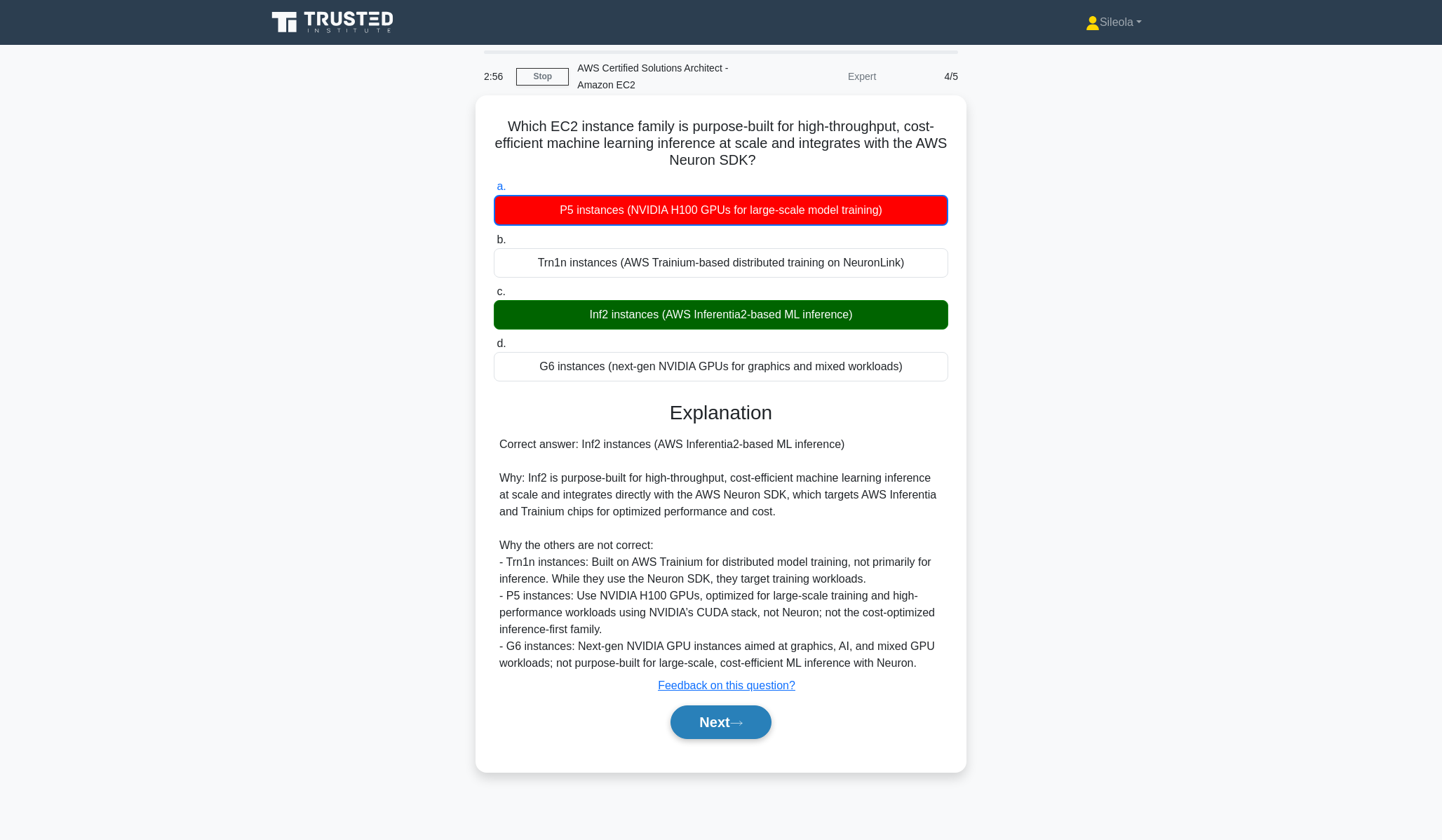
click at [746, 734] on button "Next" at bounding box center [721, 722] width 100 height 34
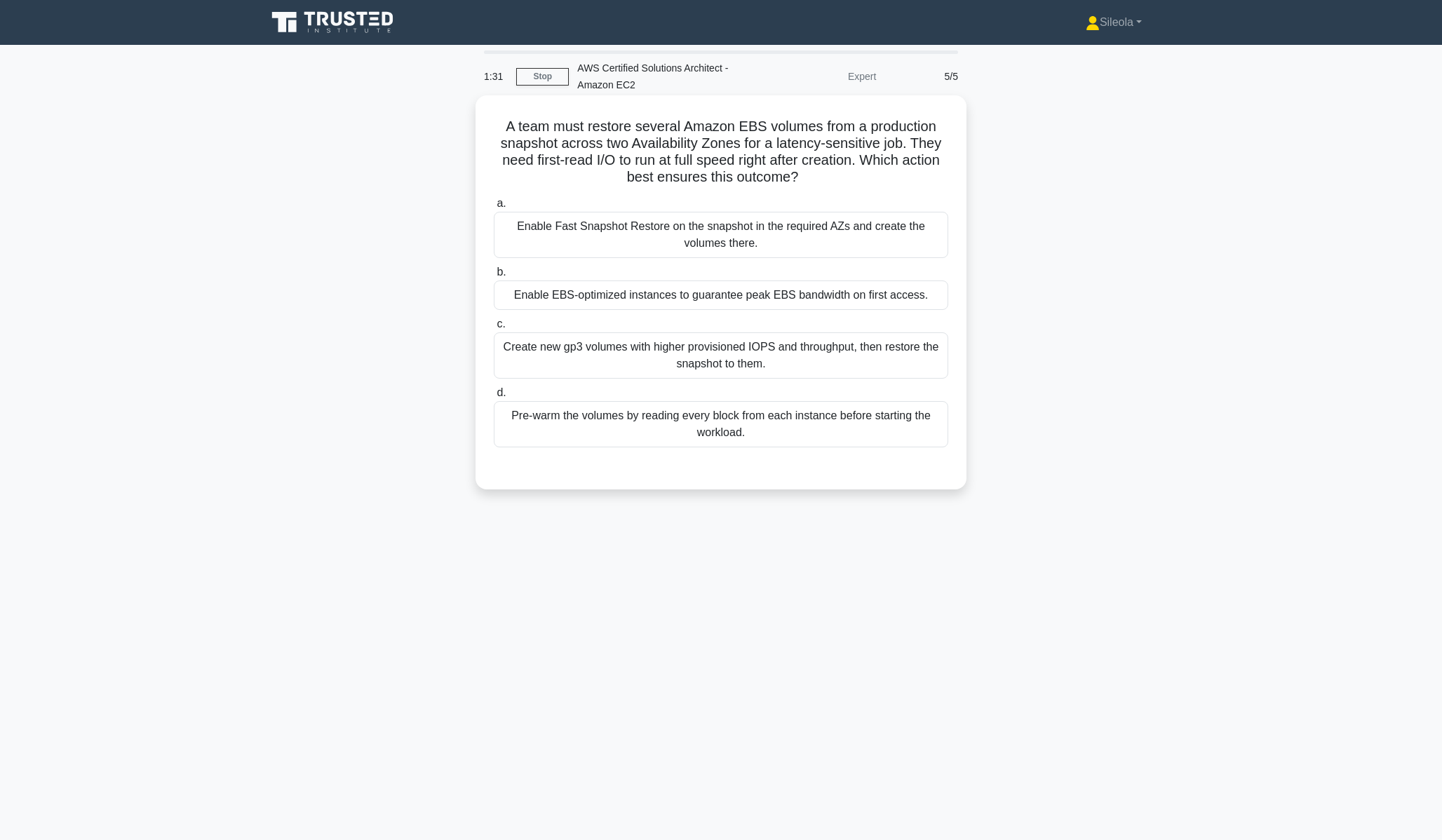
click at [716, 353] on div "Create new gp3 volumes with higher provisioned IOPS and throughput, then restor…" at bounding box center [721, 355] width 455 height 46
click at [494, 329] on input "c. Create new gp3 volumes with higher provisioned IOPS and throughput, then res…" at bounding box center [494, 324] width 0 height 9
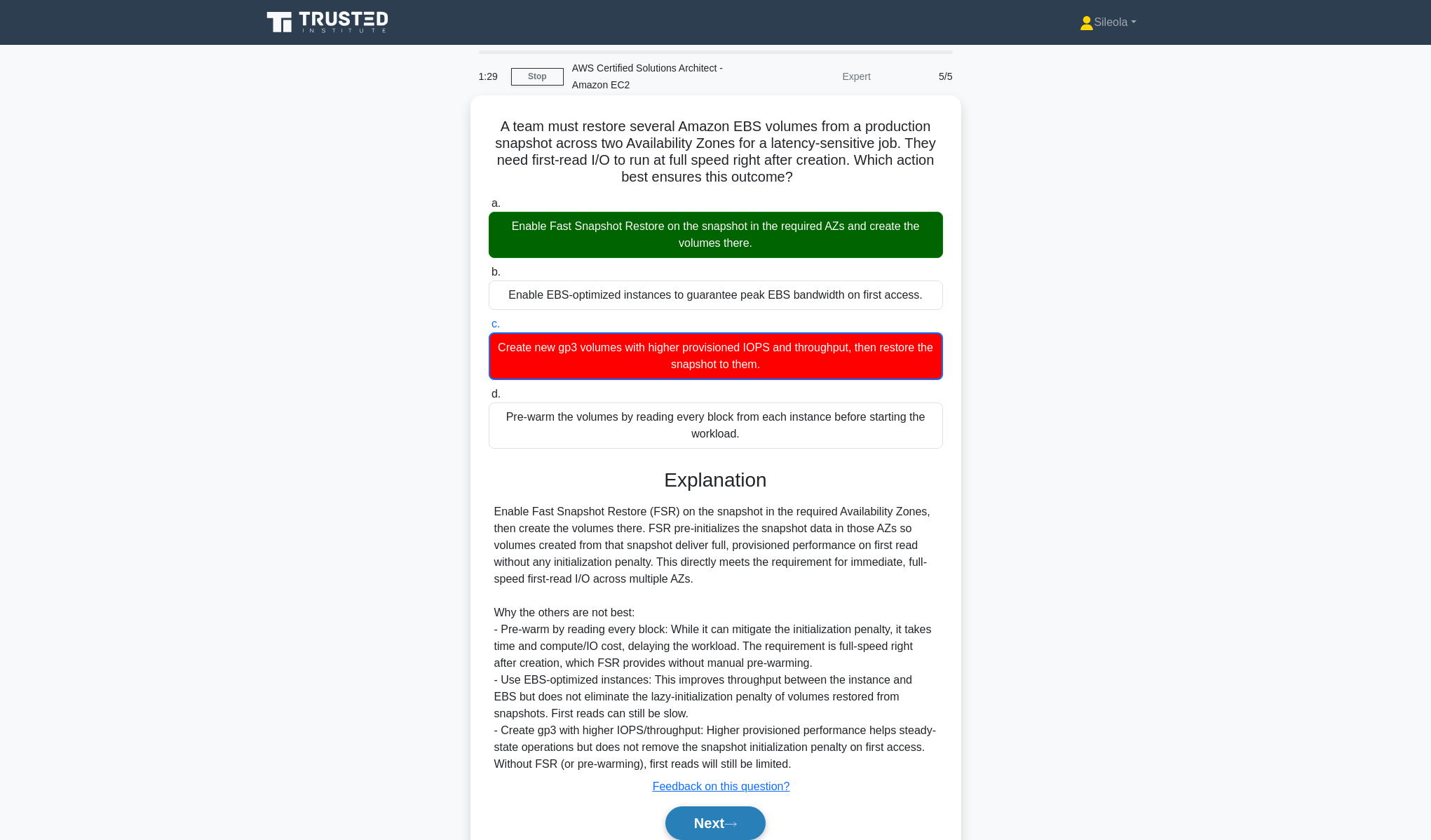
click at [706, 828] on button "Next" at bounding box center [715, 823] width 100 height 34
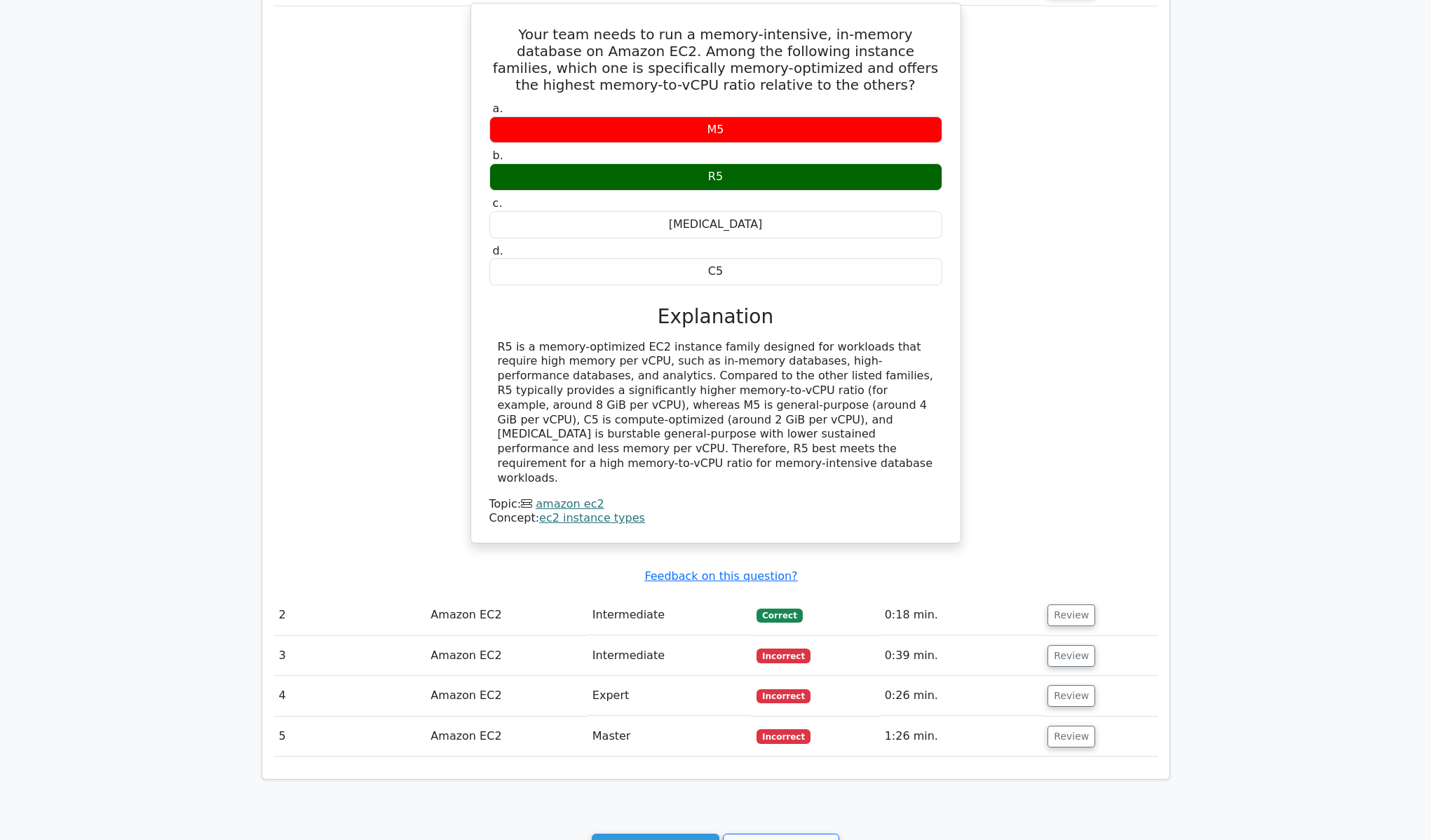
scroll to position [757, 0]
click at [666, 827] on link "Continue practicing" at bounding box center [656, 840] width 129 height 26
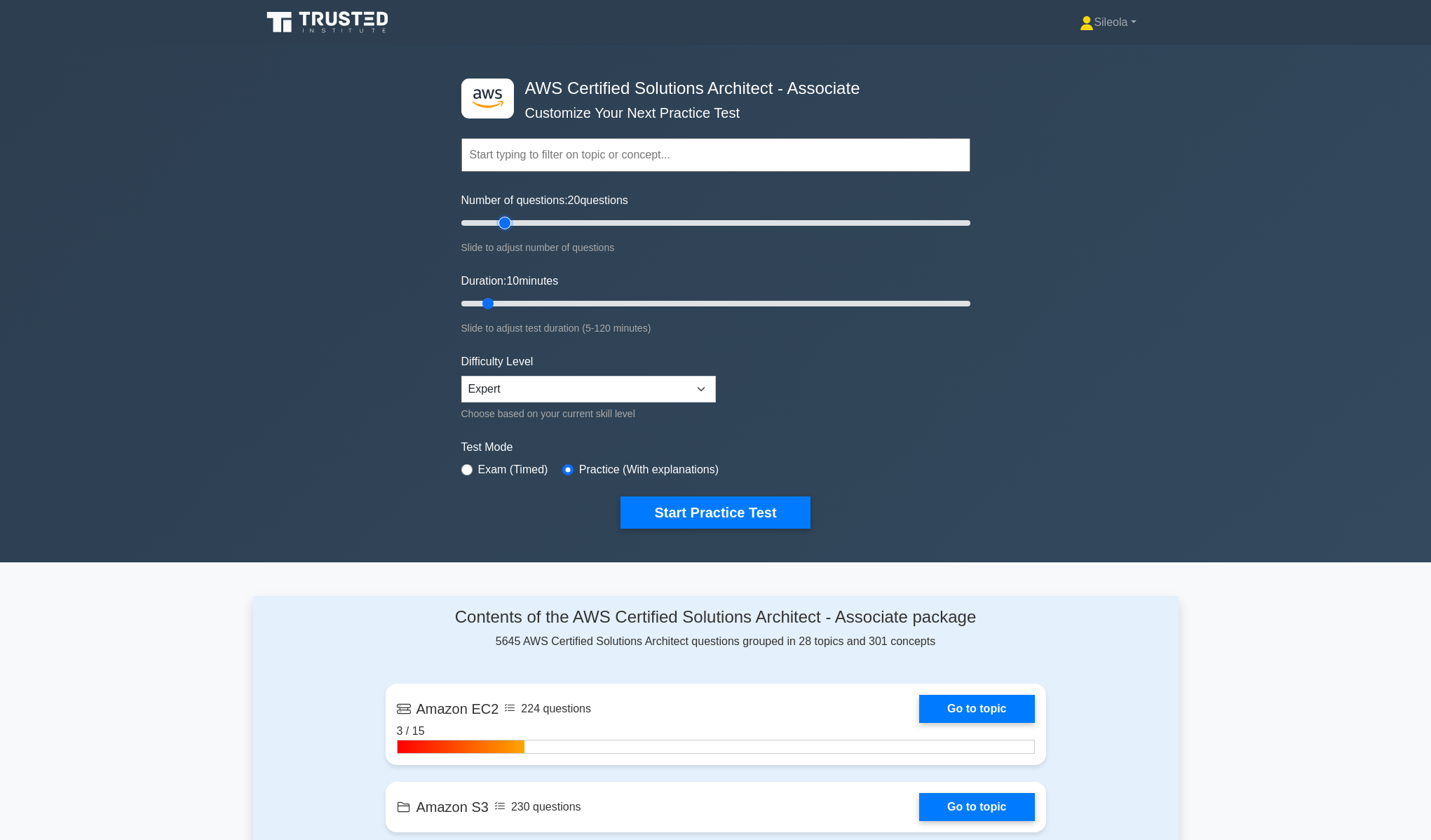
drag, startPoint x: 478, startPoint y: 226, endPoint x: 500, endPoint y: 225, distance: 22.0
click at [500, 225] on input "Number of questions: 20 questions" at bounding box center [716, 223] width 509 height 17
drag, startPoint x: 524, startPoint y: 221, endPoint x: 533, endPoint y: 220, distance: 9.1
type input "30"
click at [533, 220] on input "Number of questions: 30 questions" at bounding box center [716, 223] width 509 height 17
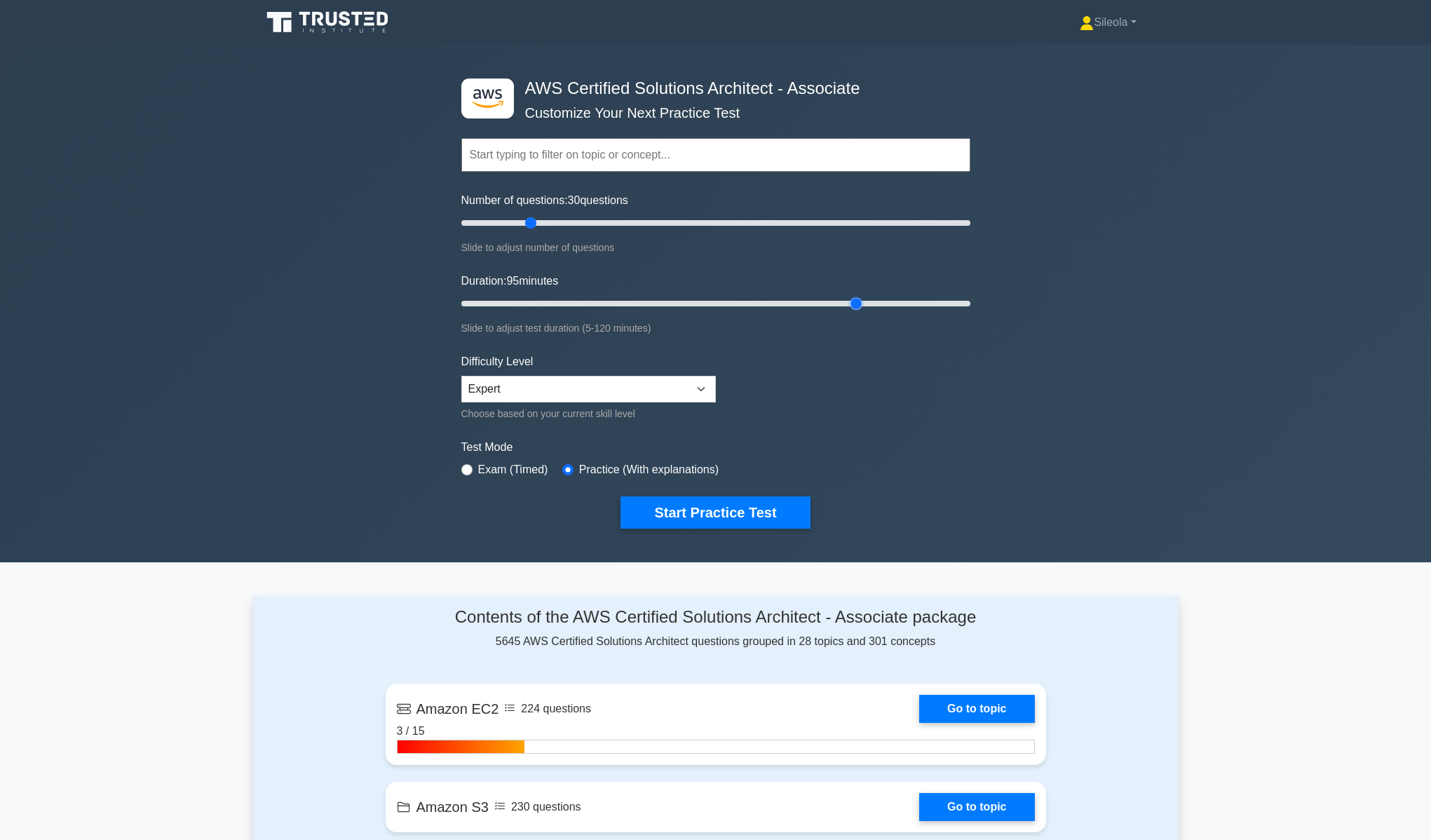
drag, startPoint x: 490, startPoint y: 306, endPoint x: 859, endPoint y: 298, distance: 369.1
type input "95"
click at [859, 298] on input "Duration: 95 minutes" at bounding box center [716, 303] width 509 height 17
click at [709, 511] on button "Start Practice Test" at bounding box center [714, 512] width 189 height 32
drag, startPoint x: 531, startPoint y: 224, endPoint x: 1058, endPoint y: 251, distance: 527.7
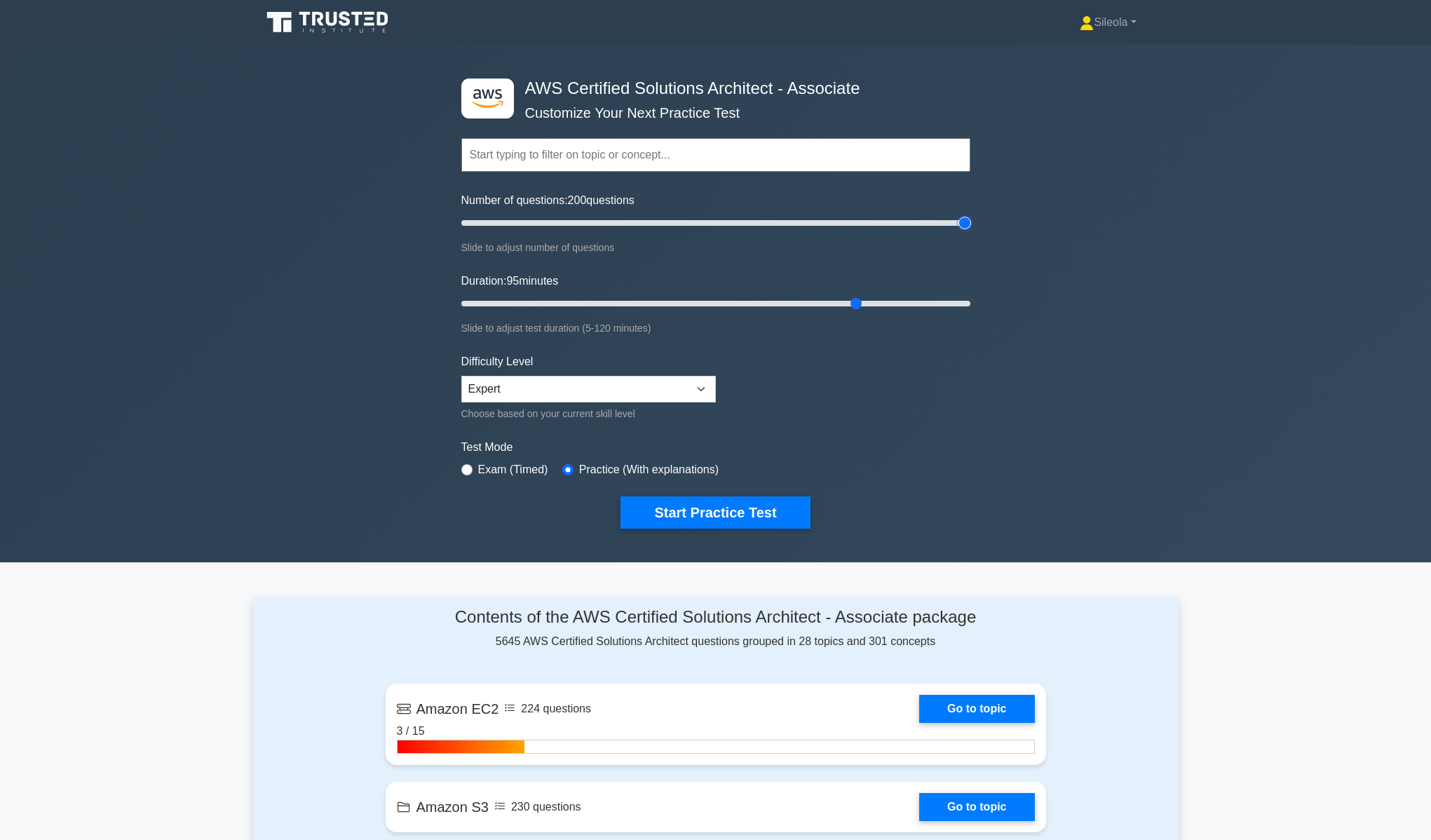
type input "200"
click at [970, 232] on input "Number of questions: 200 questions" at bounding box center [716, 223] width 509 height 17
drag, startPoint x: 861, startPoint y: 302, endPoint x: 1086, endPoint y: 303, distance: 225.0
type input "120"
click at [970, 303] on input "Duration: 120 minutes" at bounding box center [716, 303] width 509 height 17
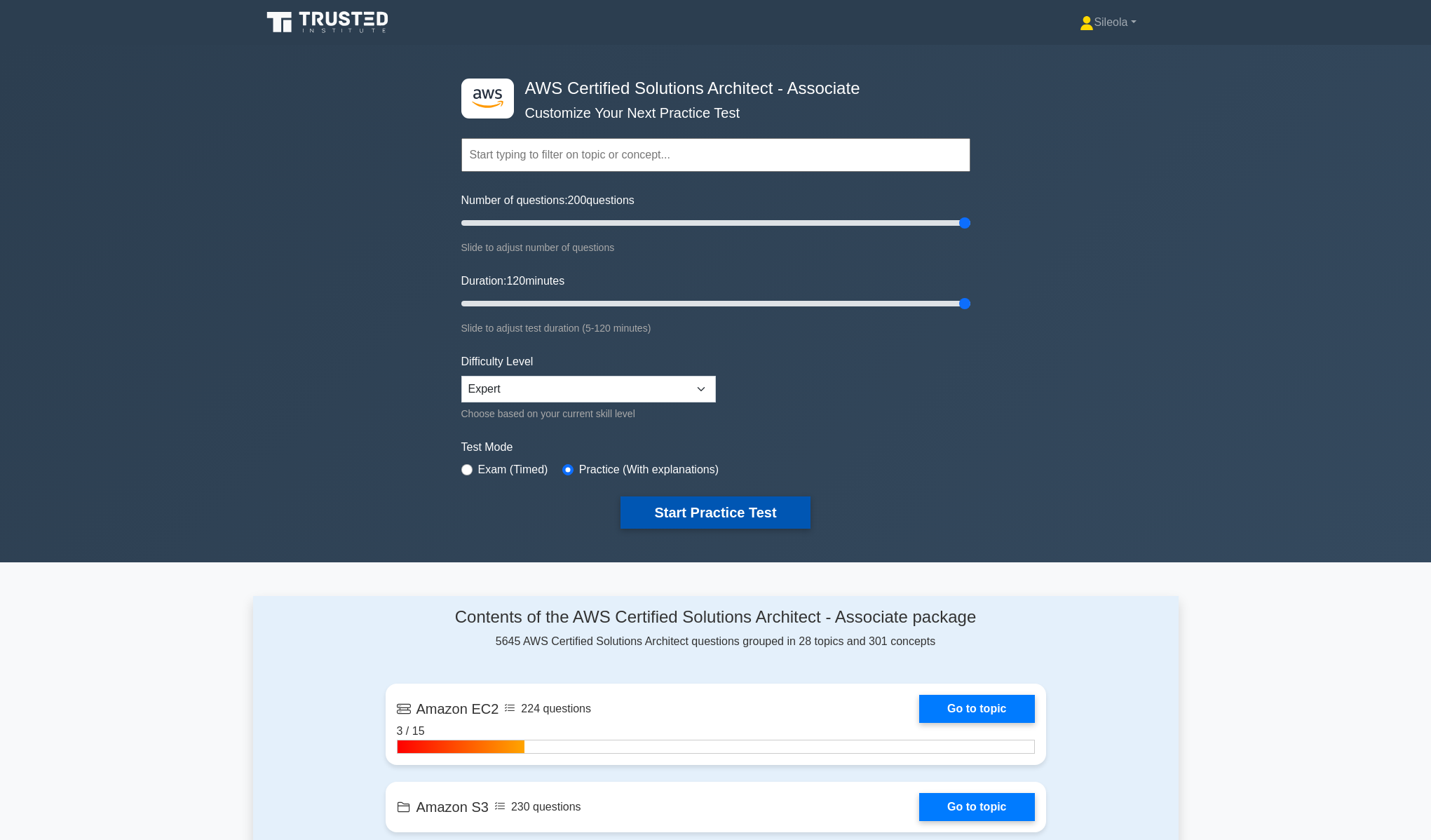
click at [742, 518] on button "Start Practice Test" at bounding box center [714, 512] width 189 height 32
type input "200"
drag, startPoint x: 964, startPoint y: 223, endPoint x: 1032, endPoint y: 226, distance: 68.1
click at [970, 226] on input "Number of questions: 200 questions" at bounding box center [716, 223] width 509 height 17
click at [720, 513] on button "Start Practice Test" at bounding box center [714, 512] width 189 height 32
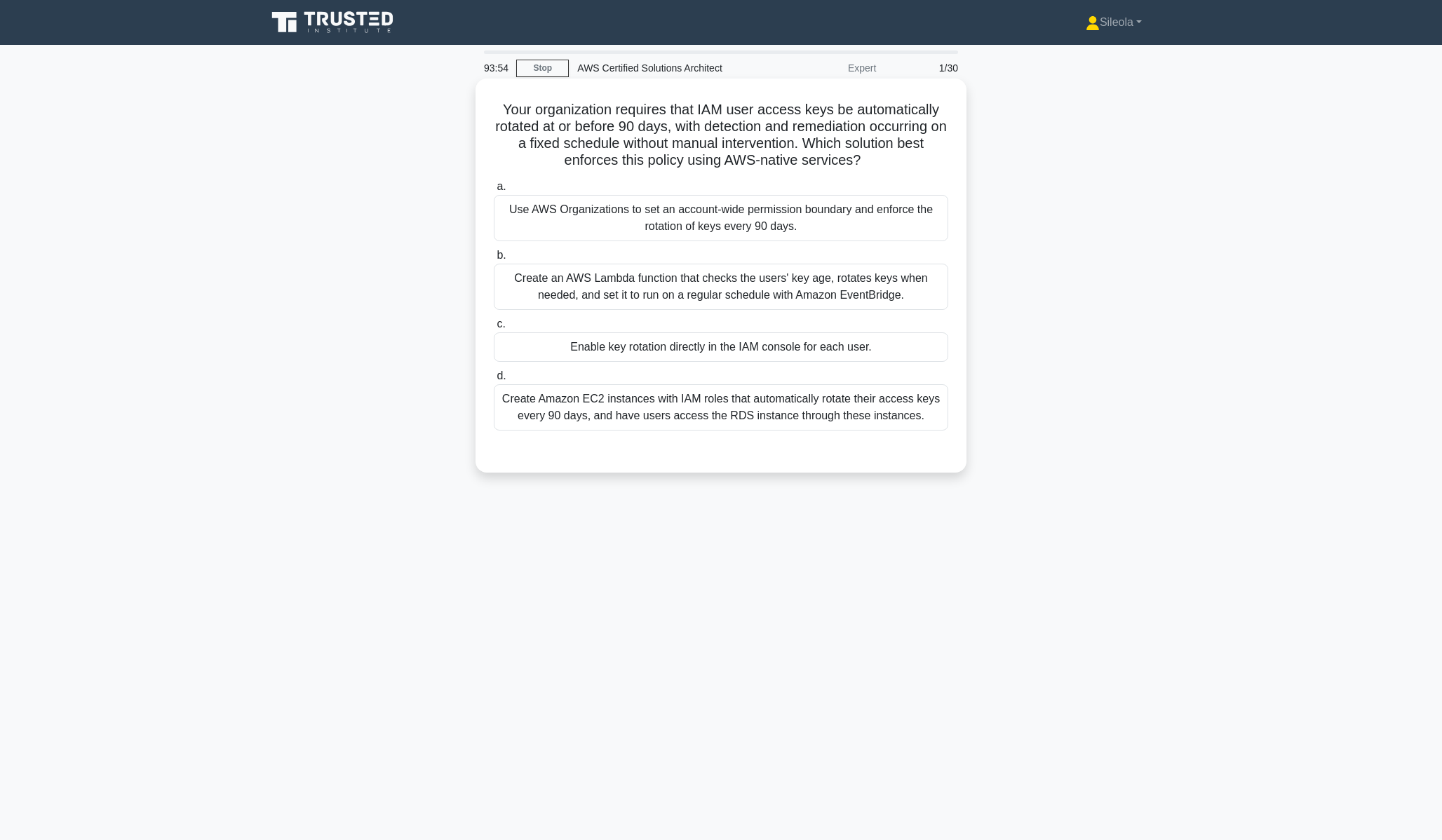
click at [732, 224] on div "Use AWS Organizations to set an account-wide permission boundary and enforce th…" at bounding box center [721, 218] width 455 height 46
click at [494, 191] on input "a. Use AWS Organizations to set an account-wide permission boundary and enforce…" at bounding box center [494, 187] width 0 height 9
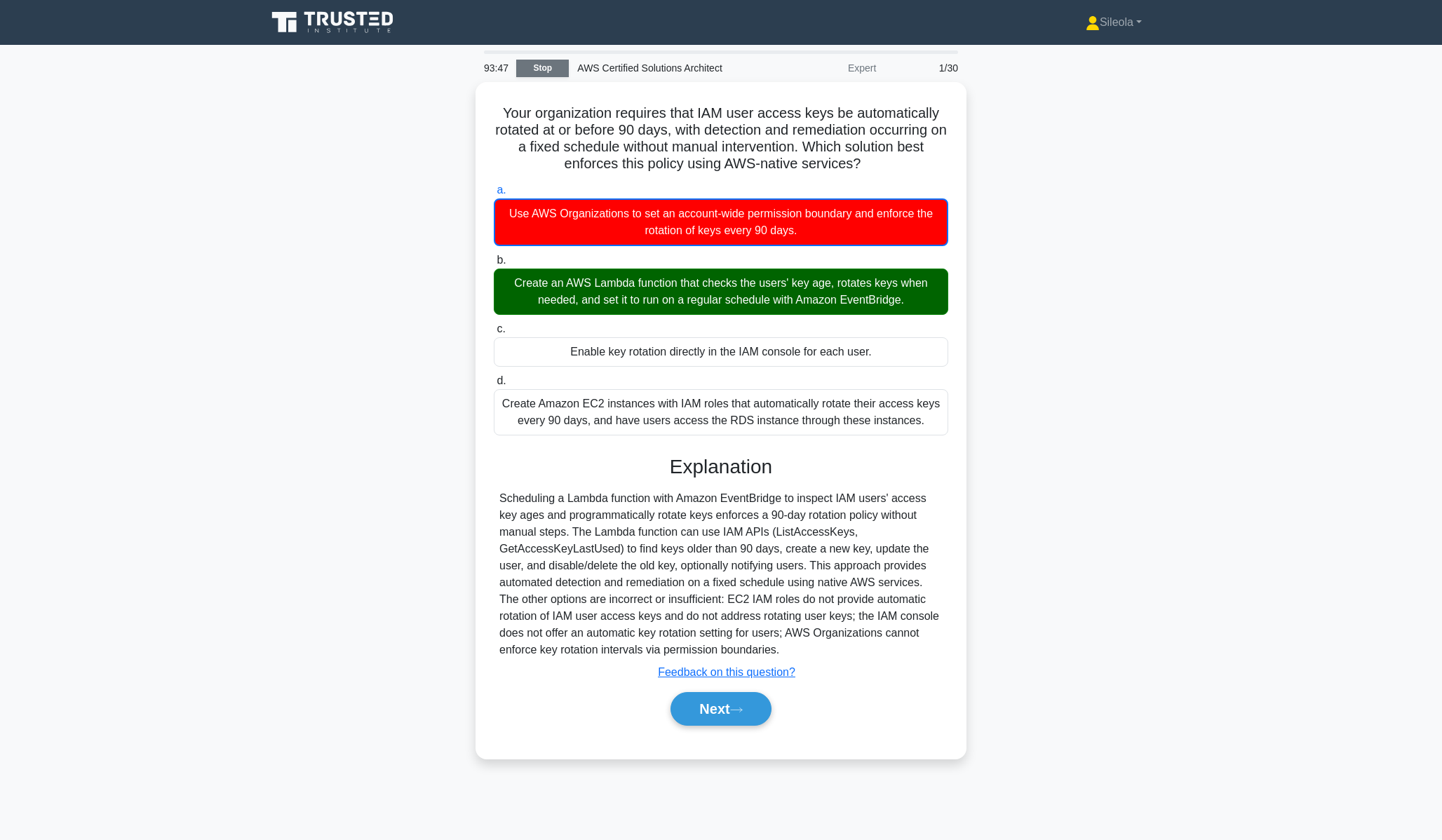
click at [544, 66] on link "Stop" at bounding box center [542, 69] width 53 height 18
